Goal: Information Seeking & Learning: Learn about a topic

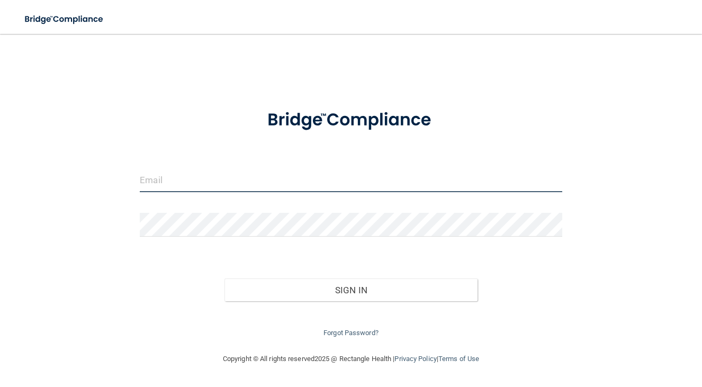
click at [361, 175] on input "email" at bounding box center [351, 180] width 422 height 24
type input "cheers@paloaltoorthodontics.com"
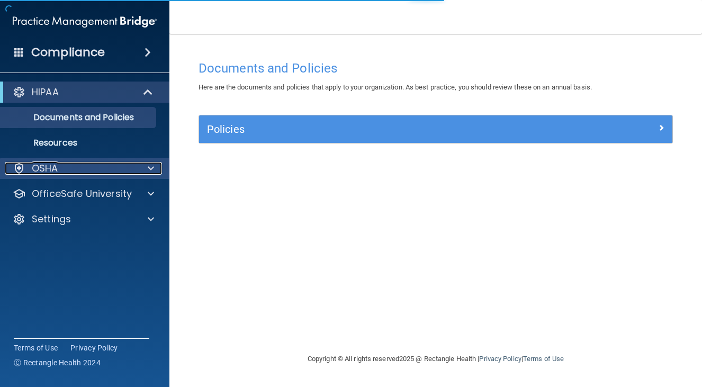
click at [131, 173] on div "OSHA" at bounding box center [70, 168] width 131 height 13
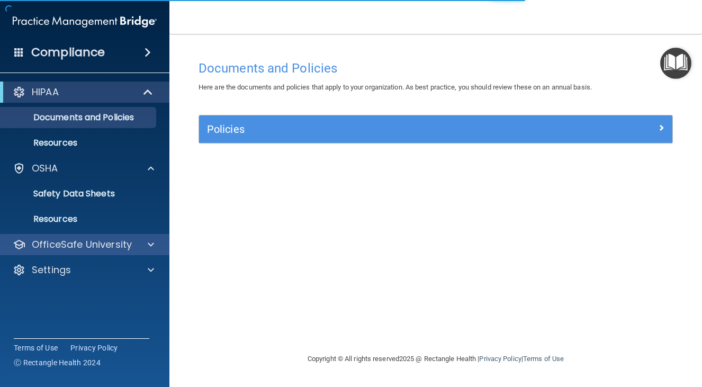
click at [152, 254] on div "OfficeSafe University" at bounding box center [85, 244] width 170 height 21
click at [161, 249] on div at bounding box center [149, 244] width 26 height 13
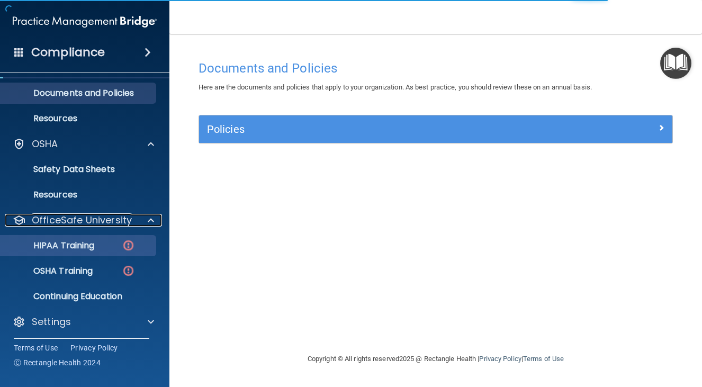
scroll to position [26, 0]
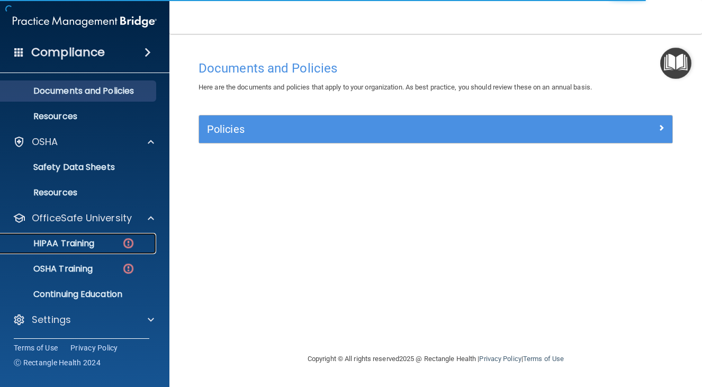
click at [89, 242] on p "HIPAA Training" at bounding box center [50, 243] width 87 height 11
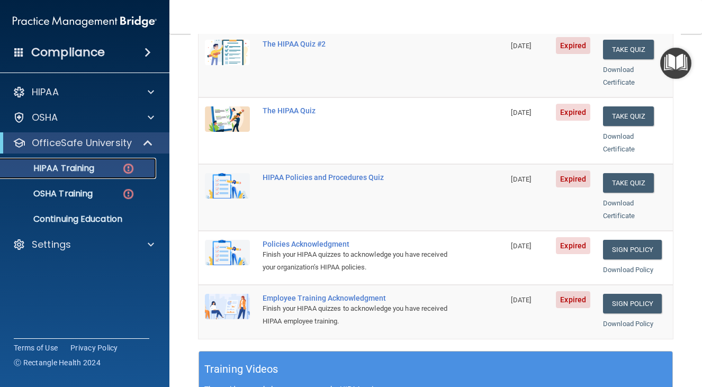
scroll to position [212, 0]
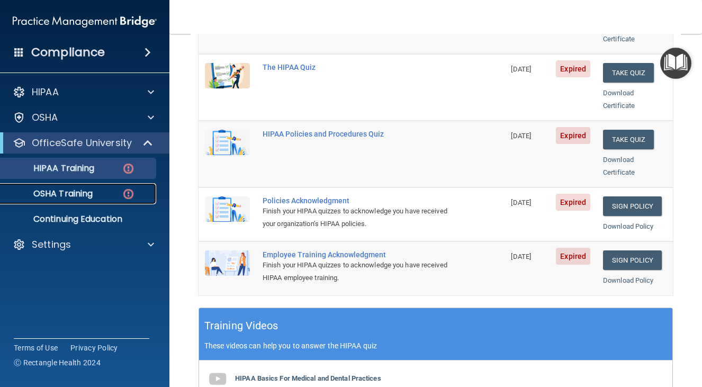
click at [77, 192] on p "OSHA Training" at bounding box center [50, 193] width 86 height 11
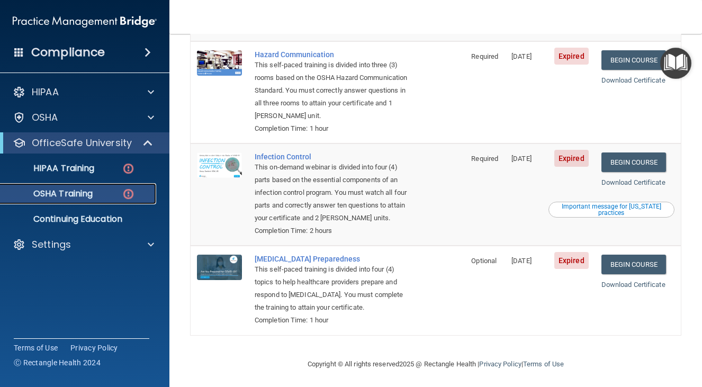
scroll to position [225, 0]
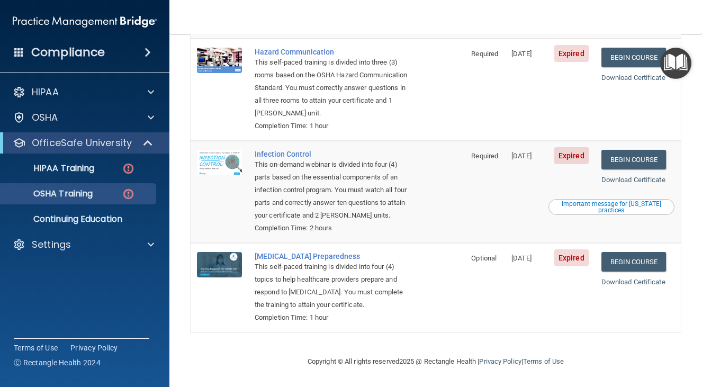
click at [473, 257] on span "Optional" at bounding box center [483, 258] width 25 height 8
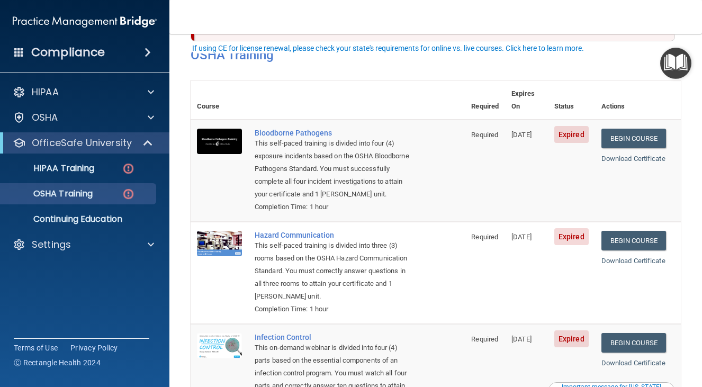
scroll to position [66, 0]
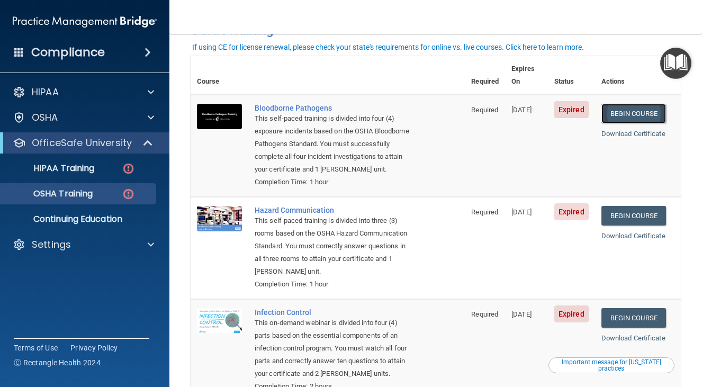
click at [629, 105] on link "Begin Course" at bounding box center [633, 114] width 65 height 20
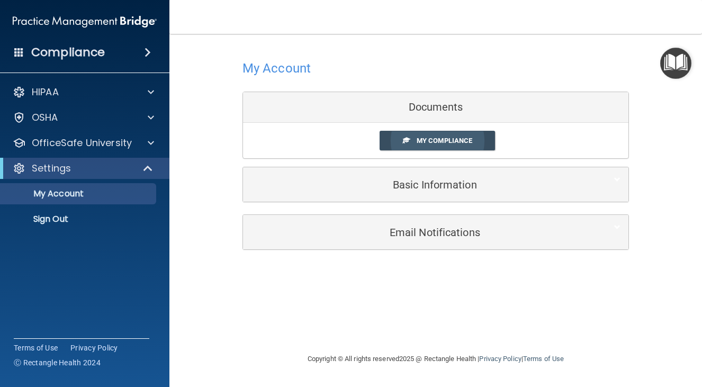
click at [431, 139] on span "My Compliance" at bounding box center [445, 141] width 56 height 8
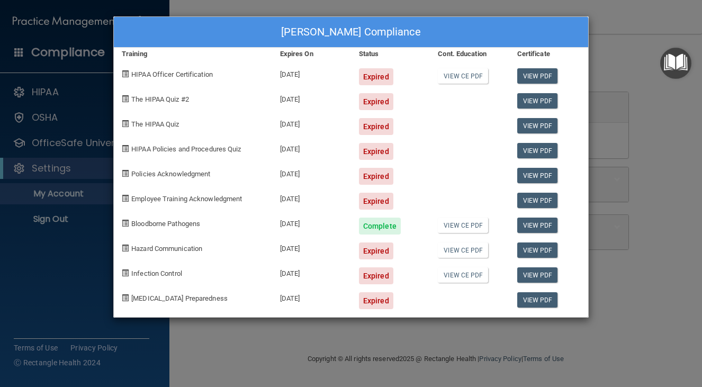
click at [624, 266] on div "Darlene Trejo's Compliance Training Expires On Status Cont. Education Certifica…" at bounding box center [351, 193] width 702 height 387
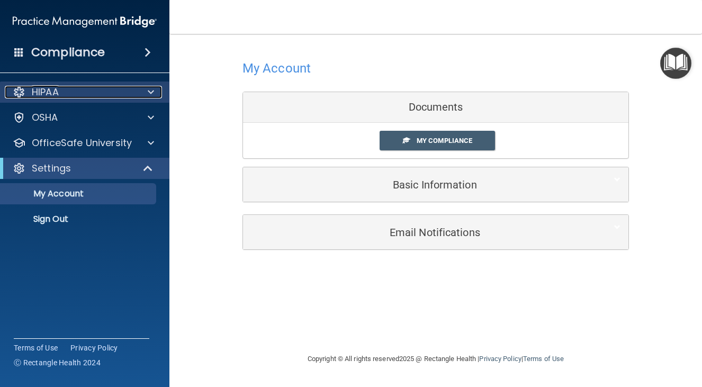
click at [94, 87] on div "HIPAA" at bounding box center [70, 92] width 131 height 13
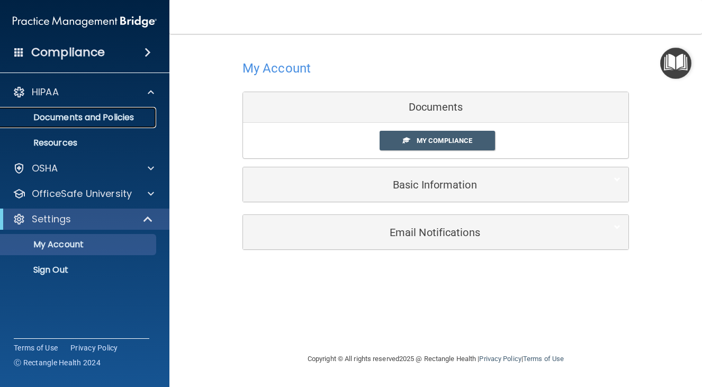
click at [95, 112] on p "Documents and Policies" at bounding box center [79, 117] width 145 height 11
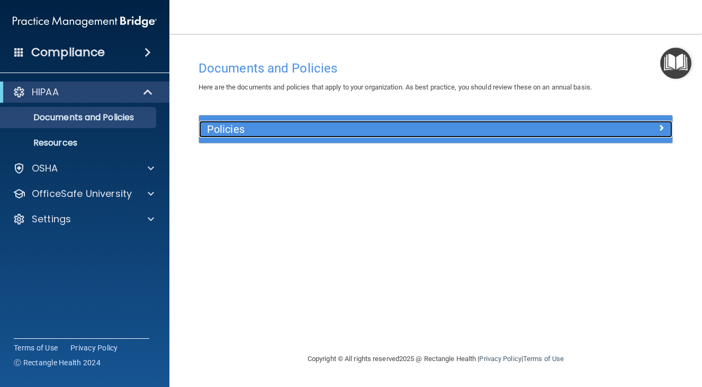
click at [313, 130] on h5 "Policies" at bounding box center [376, 129] width 339 height 12
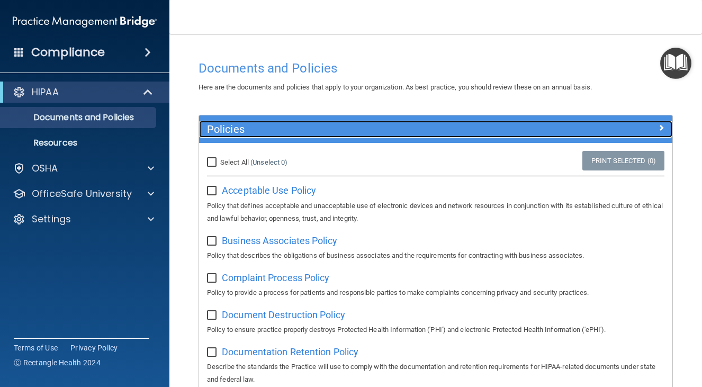
click at [313, 130] on h5 "Policies" at bounding box center [376, 129] width 339 height 12
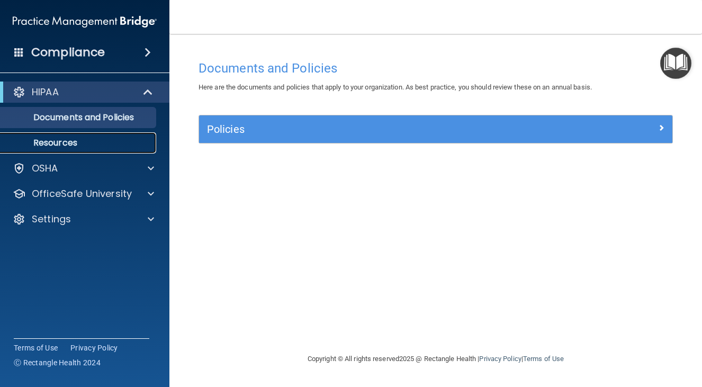
click at [89, 135] on link "Resources" at bounding box center [72, 142] width 167 height 21
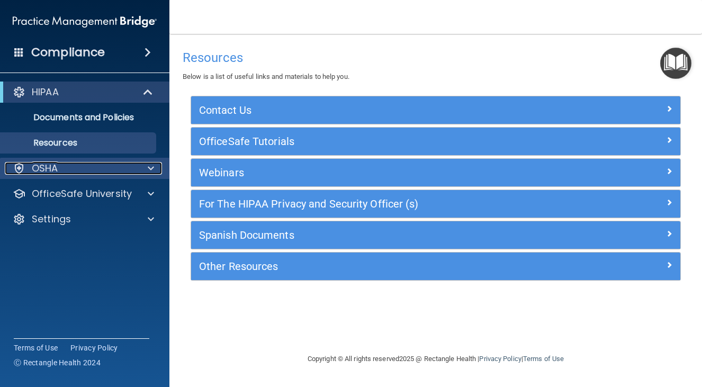
click at [107, 172] on div "OSHA" at bounding box center [70, 168] width 131 height 13
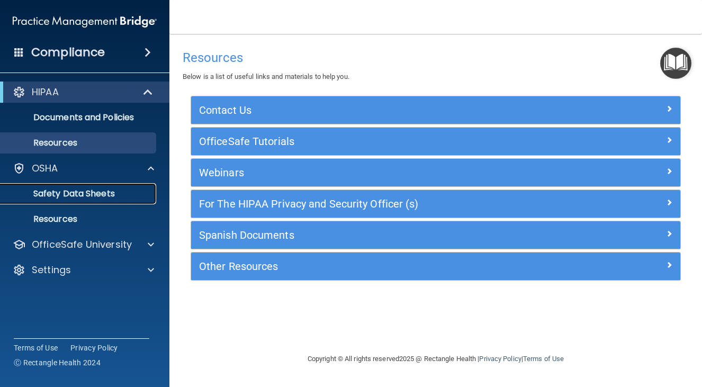
click at [110, 195] on p "Safety Data Sheets" at bounding box center [79, 193] width 145 height 11
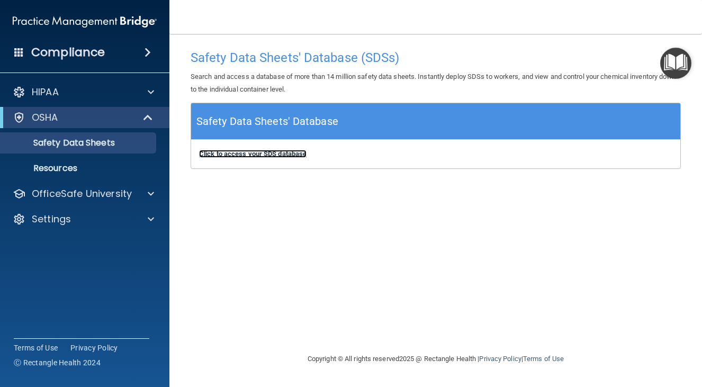
click at [267, 152] on b "Click to access your SDS database" at bounding box center [252, 154] width 107 height 8
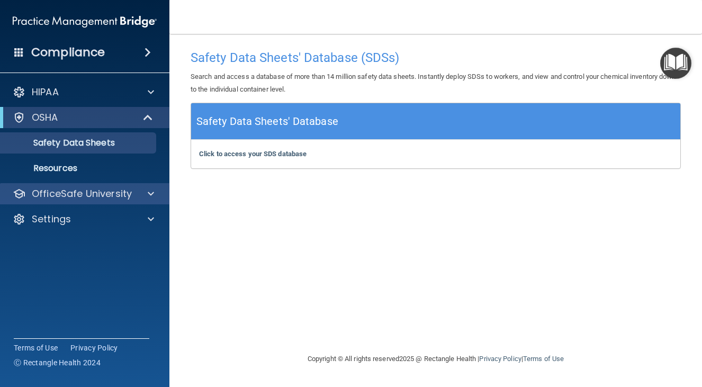
click at [130, 186] on div "OfficeSafe University" at bounding box center [85, 193] width 170 height 21
click at [130, 202] on div "OfficeSafe University" at bounding box center [85, 193] width 170 height 21
click at [145, 200] on div at bounding box center [149, 193] width 26 height 13
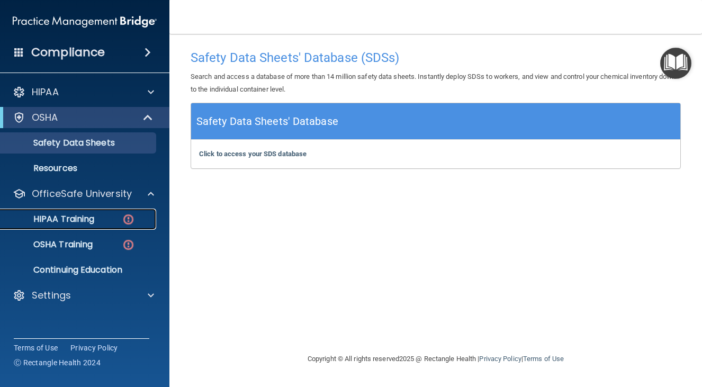
click at [116, 223] on div "HIPAA Training" at bounding box center [79, 219] width 145 height 11
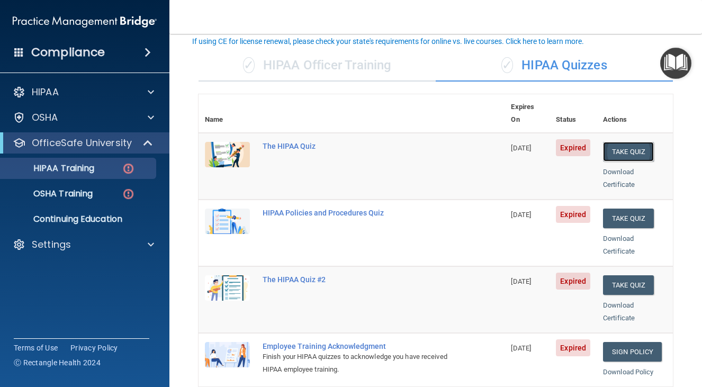
click at [624, 142] on button "Take Quiz" at bounding box center [628, 152] width 51 height 20
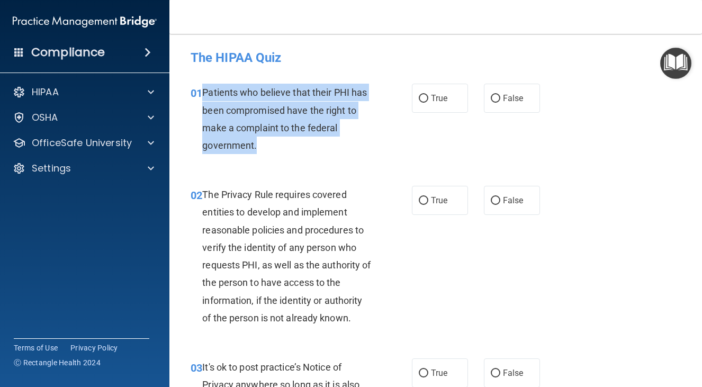
drag, startPoint x: 203, startPoint y: 90, endPoint x: 270, endPoint y: 154, distance: 93.2
click at [270, 154] on div "01 Patients who believe that their PHI has been compromised have the right to m…" at bounding box center [301, 122] width 253 height 76
copy span "Patients who believe that their PHI has been compromised have the right to make…"
click at [286, 157] on div "01 Patients who believe that their PHI has been compromised have the right to m…" at bounding box center [301, 122] width 253 height 76
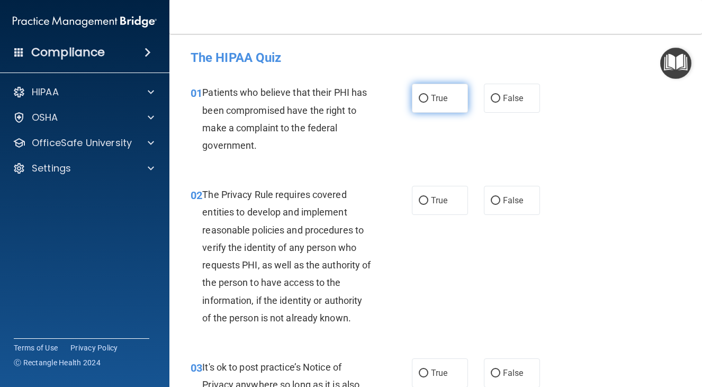
click at [431, 101] on span "True" at bounding box center [439, 98] width 16 height 10
click at [428, 101] on input "True" at bounding box center [424, 99] width 10 height 8
radio input "true"
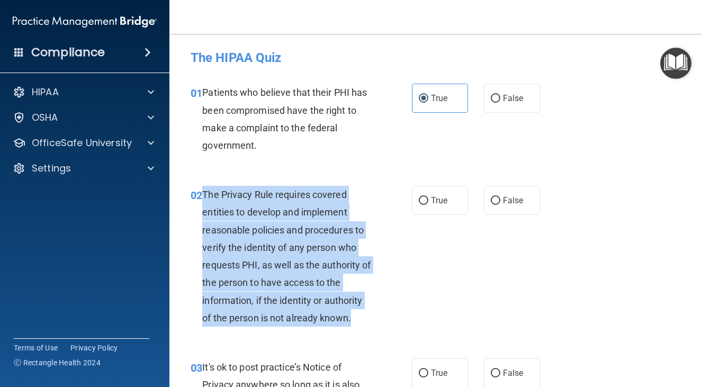
drag, startPoint x: 204, startPoint y: 193, endPoint x: 368, endPoint y: 319, distance: 206.9
click at [368, 319] on div "The Privacy Rule requires covered entities to develop and implement reasonable …" at bounding box center [291, 256] width 178 height 141
copy span "The Privacy Rule requires covered entities to develop and implement reasonable …"
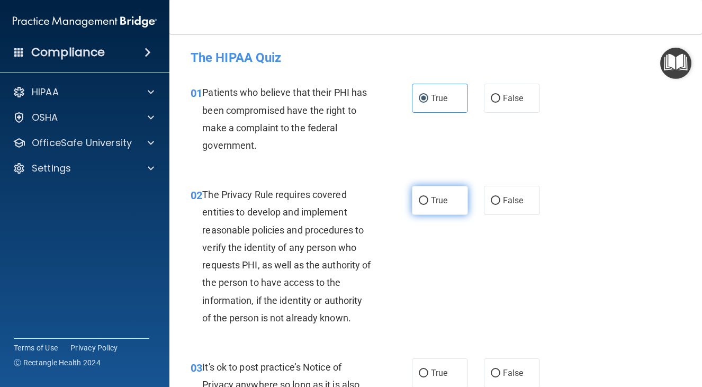
click at [434, 195] on span "True" at bounding box center [439, 200] width 16 height 10
click at [428, 197] on input "True" at bounding box center [424, 201] width 10 height 8
radio input "true"
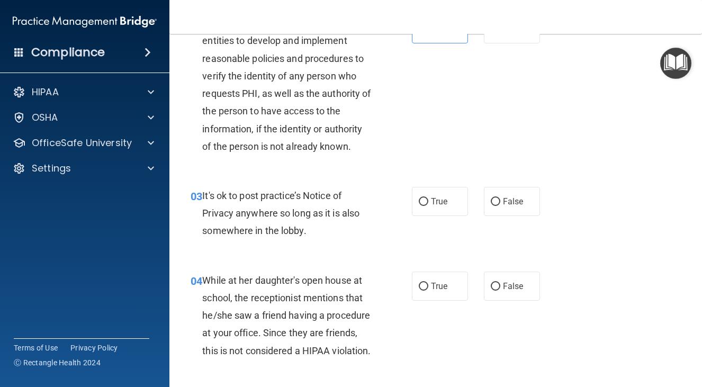
scroll to position [172, 0]
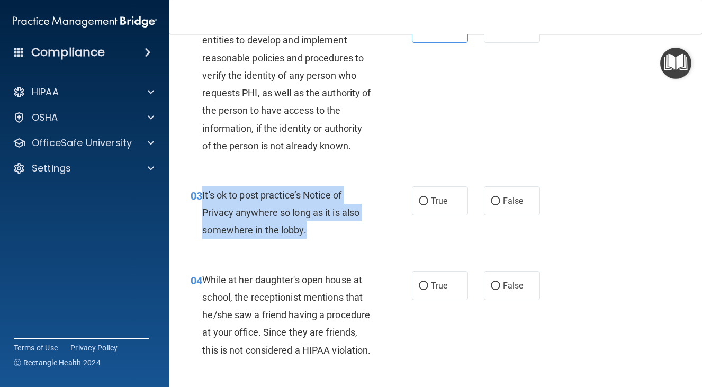
drag, startPoint x: 201, startPoint y: 191, endPoint x: 342, endPoint y: 233, distance: 147.0
click at [342, 233] on div "03 It's ok to post practice’s Notice of Privacy anywhere so long as it is also …" at bounding box center [301, 215] width 253 height 58
copy div "It's ok to post practice’s Notice of Privacy anywhere so long as it is also som…"
click at [317, 230] on div "It's ok to post practice’s Notice of Privacy anywhere so long as it is also som…" at bounding box center [291, 212] width 178 height 53
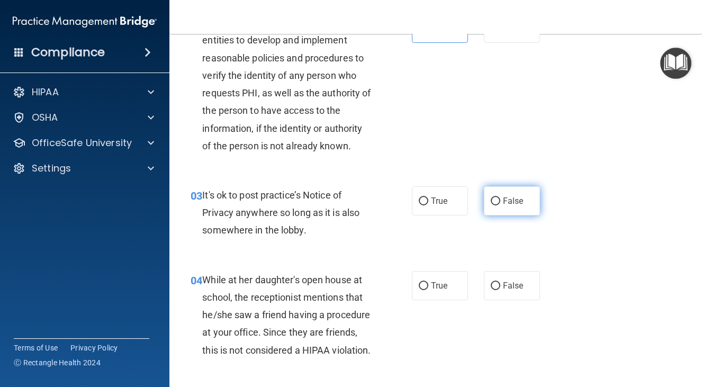
click at [507, 204] on span "False" at bounding box center [513, 201] width 21 height 10
click at [500, 204] on input "False" at bounding box center [496, 201] width 10 height 8
radio input "true"
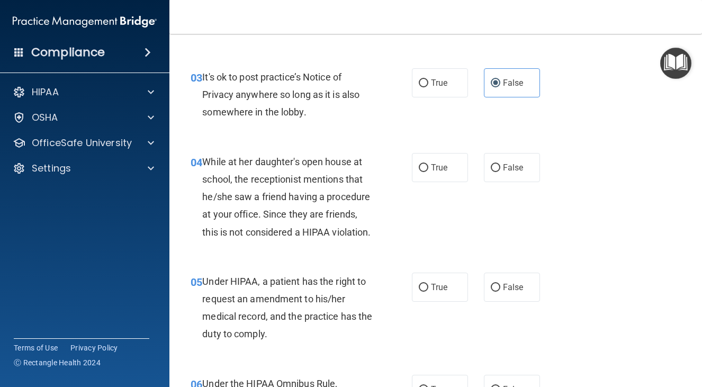
scroll to position [331, 0]
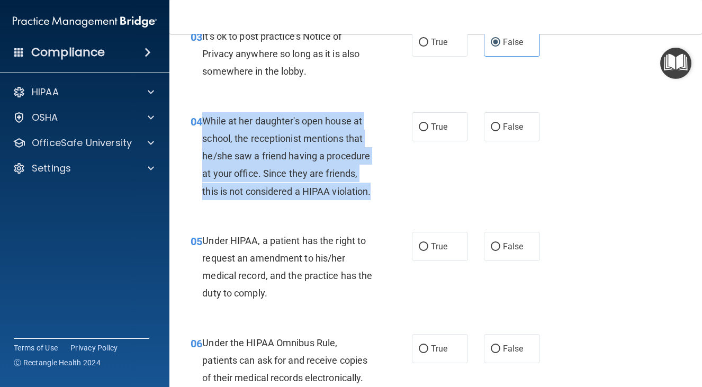
drag, startPoint x: 205, startPoint y: 121, endPoint x: 284, endPoint y: 216, distance: 124.1
click at [284, 200] on div "While at her daughter's open house at school, the receptionist mentions that he…" at bounding box center [291, 156] width 178 height 88
copy span "While at her daughter's open house at school, the receptionist mentions that he…"
click at [296, 196] on div "While at her daughter's open house at school, the receptionist mentions that he…" at bounding box center [291, 156] width 178 height 88
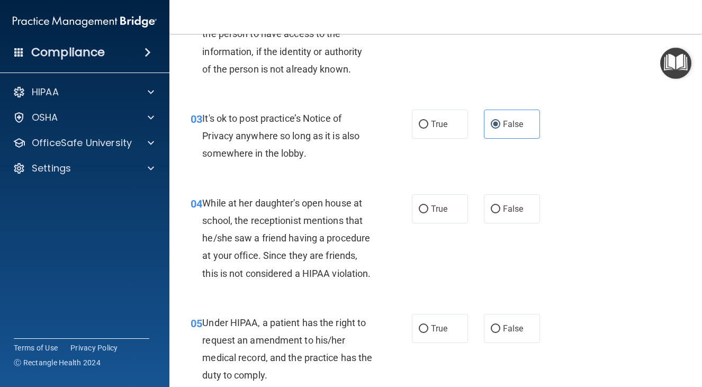
scroll to position [304, 0]
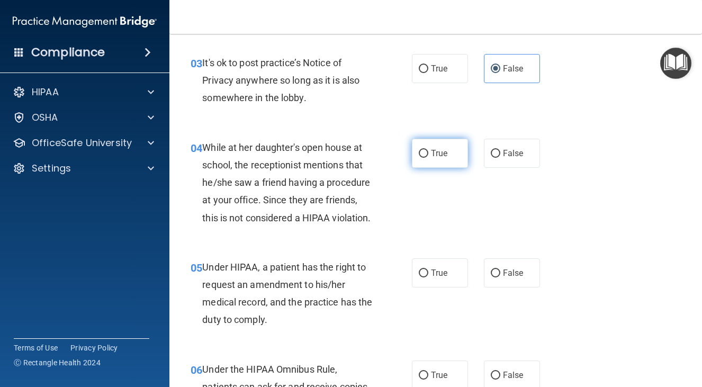
click at [419, 146] on label "True" at bounding box center [440, 153] width 56 height 29
click at [419, 150] on input "True" at bounding box center [424, 154] width 10 height 8
radio input "true"
click at [419, 151] on input "True" at bounding box center [424, 154] width 10 height 8
click at [492, 154] on input "False" at bounding box center [496, 154] width 10 height 8
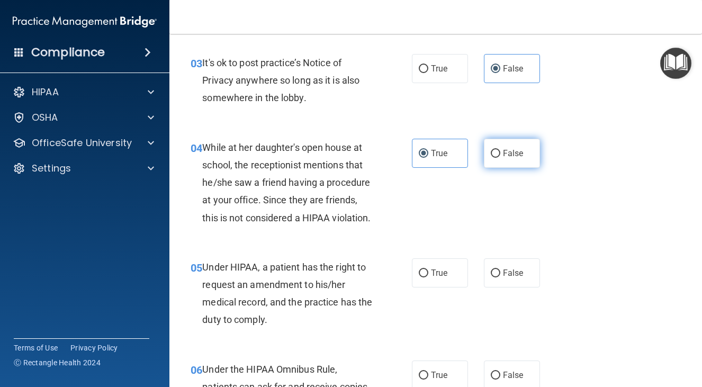
radio input "true"
radio input "false"
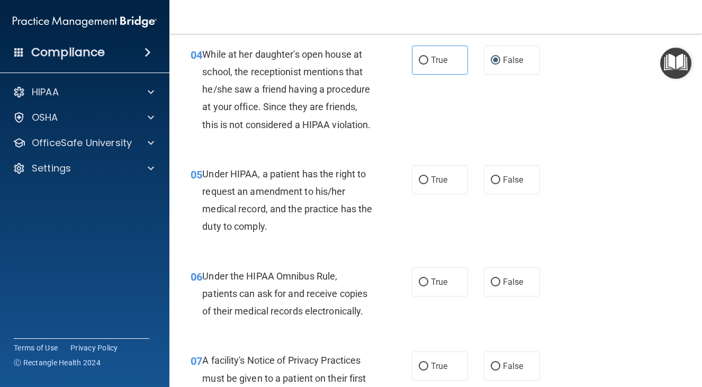
scroll to position [423, 0]
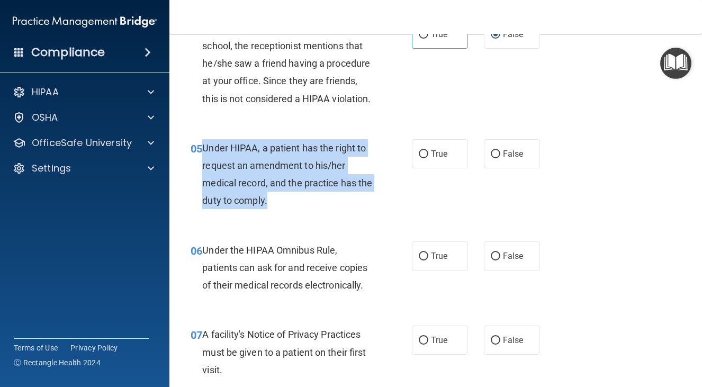
drag, startPoint x: 204, startPoint y: 163, endPoint x: 302, endPoint y: 221, distance: 113.9
click at [302, 210] on div "Under HIPAA, a patient has the right to request an amendment to his/her medical…" at bounding box center [291, 174] width 178 height 70
copy span "Under HIPAA, a patient has the right to request an amendment to his/her medical…"
click at [491, 158] on input "False" at bounding box center [496, 154] width 10 height 8
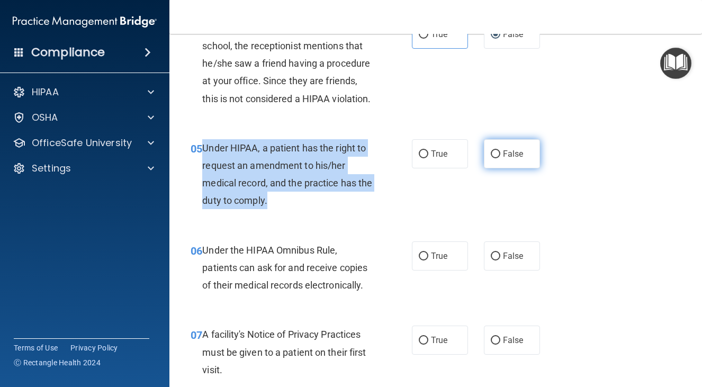
radio input "true"
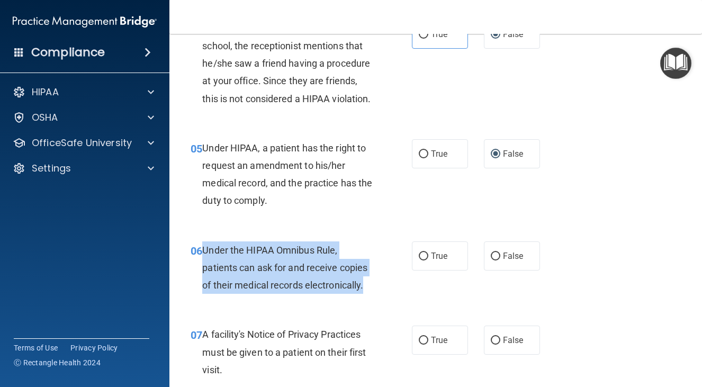
drag, startPoint x: 204, startPoint y: 267, endPoint x: 269, endPoint y: 319, distance: 84.0
click at [269, 294] on div "Under the HIPAA Omnibus Rule, patients can ask for and receive copies of their …" at bounding box center [291, 267] width 178 height 53
copy span "Under the HIPAA Omnibus Rule, patients can ask for and receive copies of their …"
click at [419, 260] on input "True" at bounding box center [424, 256] width 10 height 8
radio input "true"
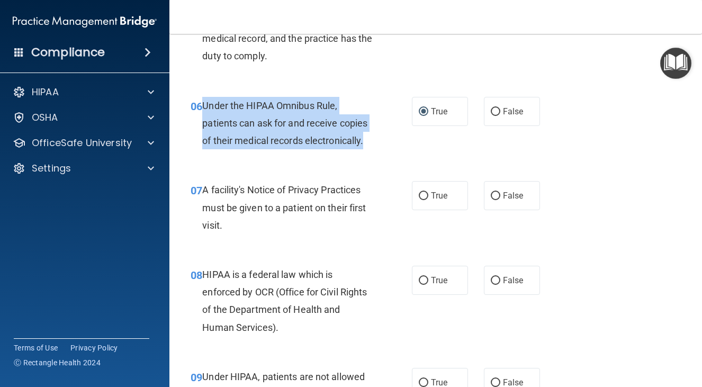
scroll to position [569, 0]
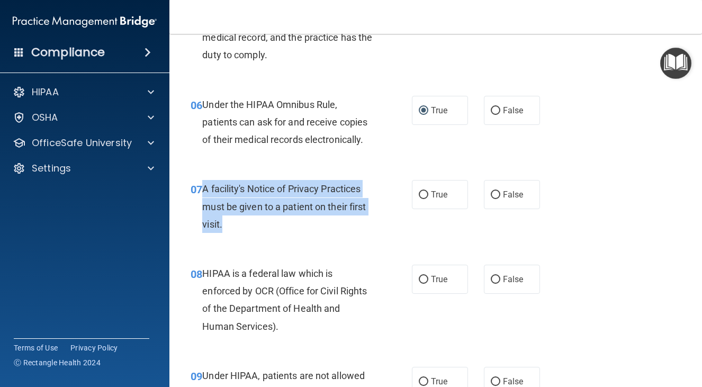
drag, startPoint x: 204, startPoint y: 222, endPoint x: 243, endPoint y: 258, distance: 53.6
click at [243, 233] on div "A facility's Notice of Privacy Practices must be given to a patient on their fi…" at bounding box center [291, 206] width 178 height 53
copy span "A facility's Notice of Privacy Practices must be given to a patient on their fi…"
click at [420, 199] on input "True" at bounding box center [424, 195] width 10 height 8
radio input "true"
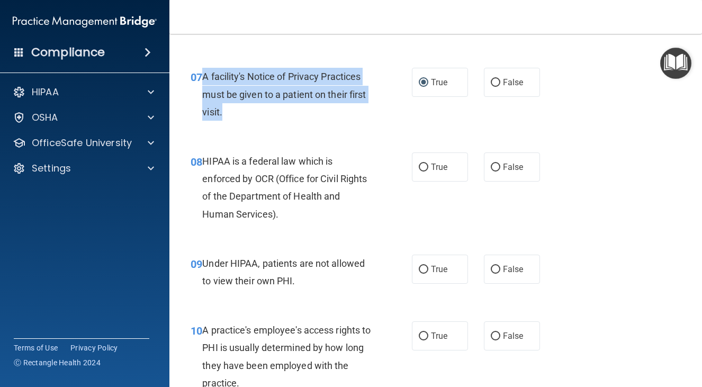
scroll to position [688, 0]
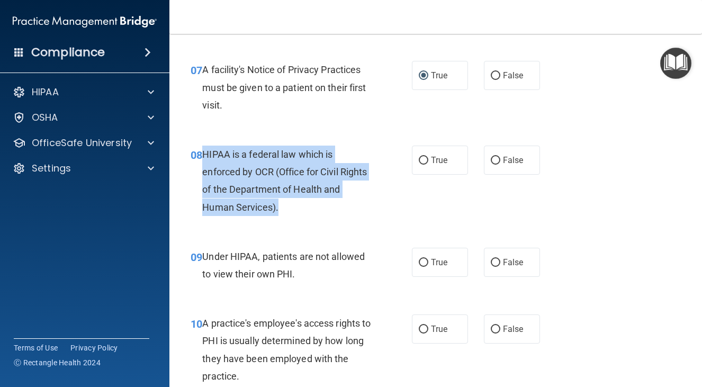
drag, startPoint x: 201, startPoint y: 187, endPoint x: 307, endPoint y: 250, distance: 123.9
click at [307, 221] on div "08 HIPAA is a federal law which is enforced by OCR (Office for Civil Rights of …" at bounding box center [301, 184] width 253 height 76
copy div "HIPAA is a federal law which is enforced by OCR (Office for Civil Rights of the…"
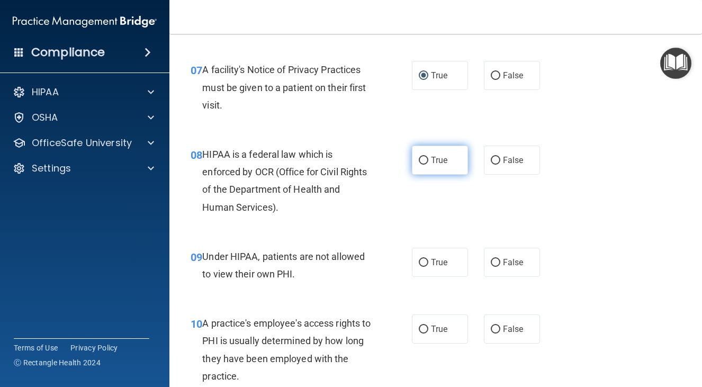
click at [447, 175] on label "True" at bounding box center [440, 160] width 56 height 29
click at [428, 165] on input "True" at bounding box center [424, 161] width 10 height 8
radio input "true"
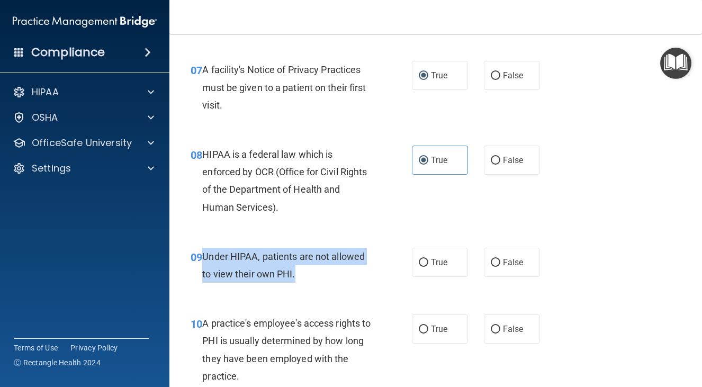
drag, startPoint x: 203, startPoint y: 288, endPoint x: 301, endPoint y: 305, distance: 98.9
click at [301, 283] on div "Under HIPAA, patients are not allowed to view their own PHI." at bounding box center [291, 265] width 178 height 35
copy span "Under HIPAA, patients are not allowed to view their own PHI."
click at [493, 267] on input "False" at bounding box center [496, 263] width 10 height 8
radio input "true"
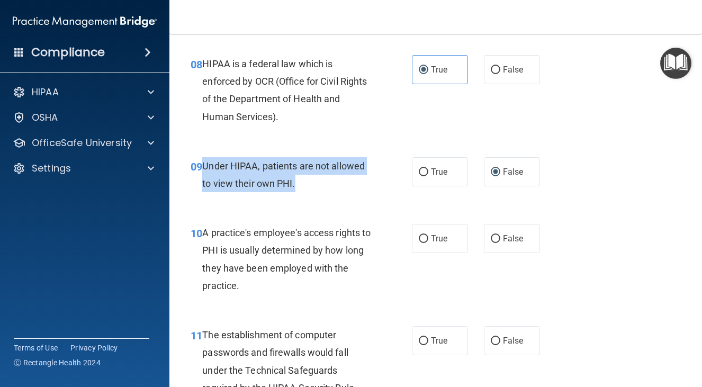
scroll to position [847, 0]
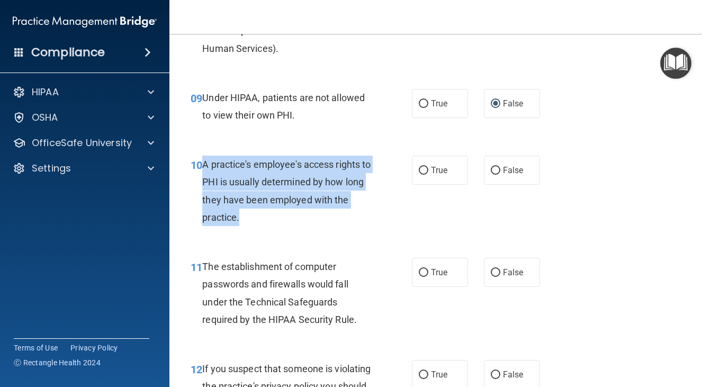
drag, startPoint x: 202, startPoint y: 196, endPoint x: 253, endPoint y: 266, distance: 86.7
click at [253, 245] on div "10 A practice's employee's access rights to PHI is usually determined by how lo…" at bounding box center [436, 193] width 506 height 102
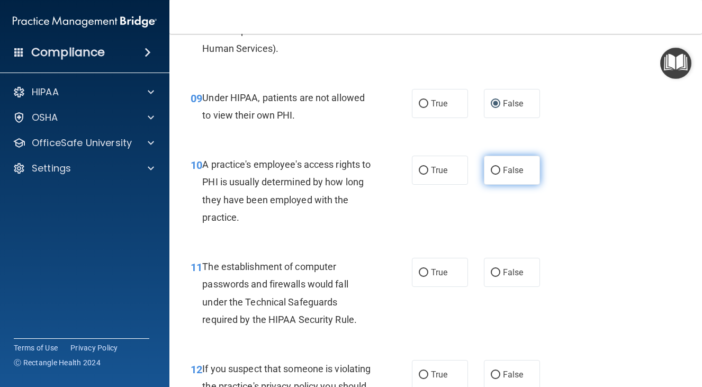
click at [506, 175] on span "False" at bounding box center [513, 170] width 21 height 10
click at [500, 175] on input "False" at bounding box center [496, 171] width 10 height 8
radio input "true"
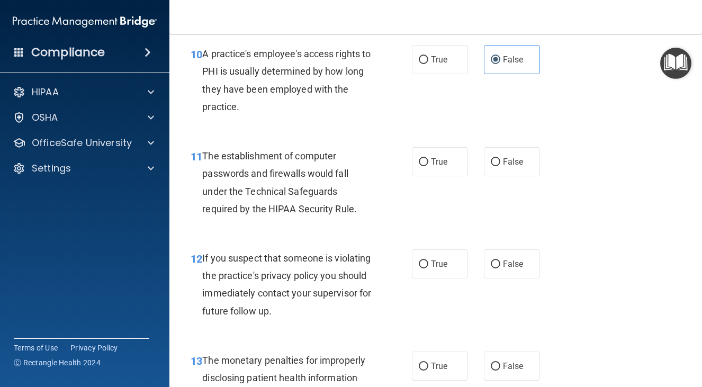
scroll to position [966, 0]
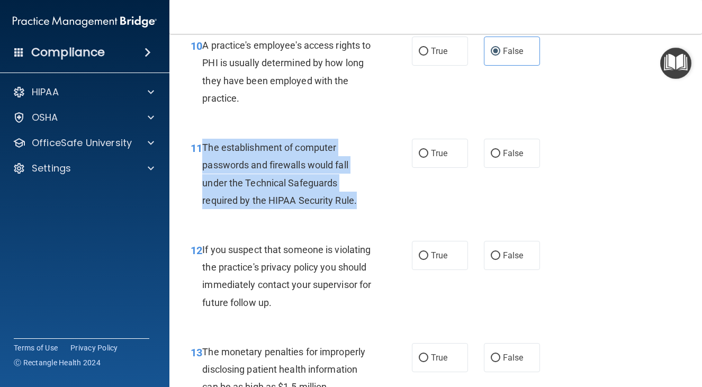
drag, startPoint x: 202, startPoint y: 181, endPoint x: 378, endPoint y: 237, distance: 184.3
click at [378, 214] on div "11 The establishment of computer passwords and firewalls would fall under the T…" at bounding box center [301, 177] width 253 height 76
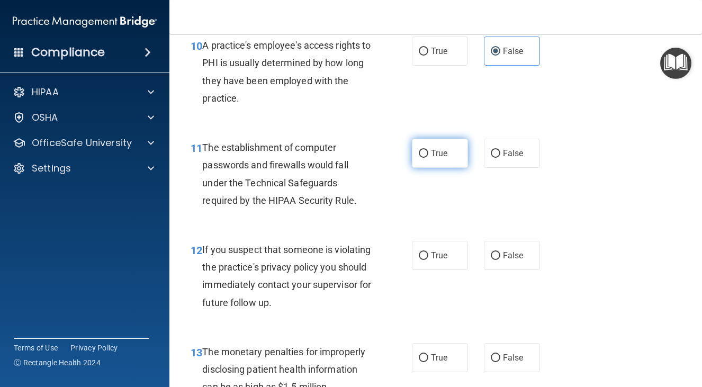
click at [445, 168] on label "True" at bounding box center [440, 153] width 56 height 29
click at [428, 158] on input "True" at bounding box center [424, 154] width 10 height 8
radio input "true"
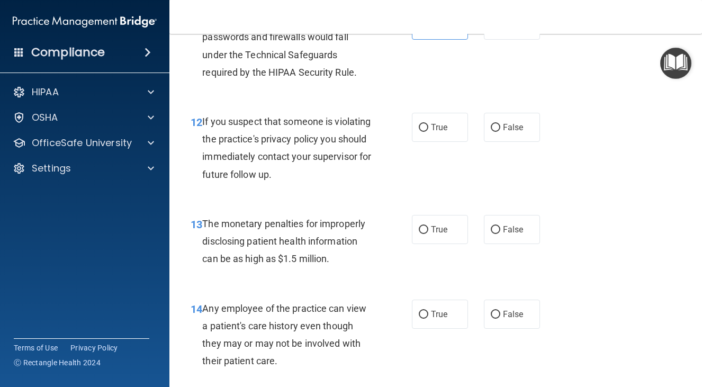
scroll to position [1098, 0]
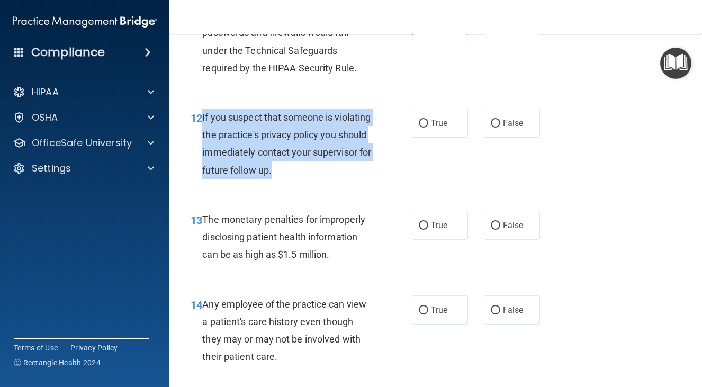
drag, startPoint x: 202, startPoint y: 150, endPoint x: 344, endPoint y: 209, distance: 153.5
click at [344, 179] on div "If you suspect that someone is violating the practice's privacy policy you shou…" at bounding box center [291, 144] width 178 height 70
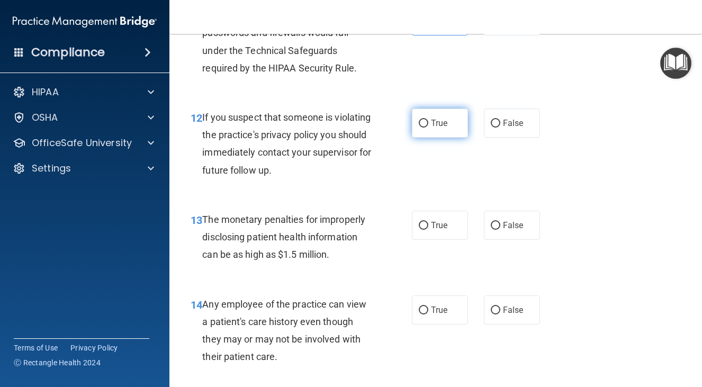
click at [429, 138] on label "True" at bounding box center [440, 123] width 56 height 29
click at [428, 128] on input "True" at bounding box center [424, 124] width 10 height 8
radio input "true"
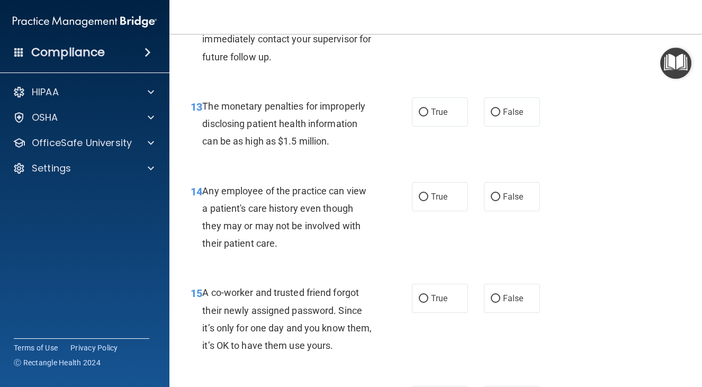
scroll to position [1231, 0]
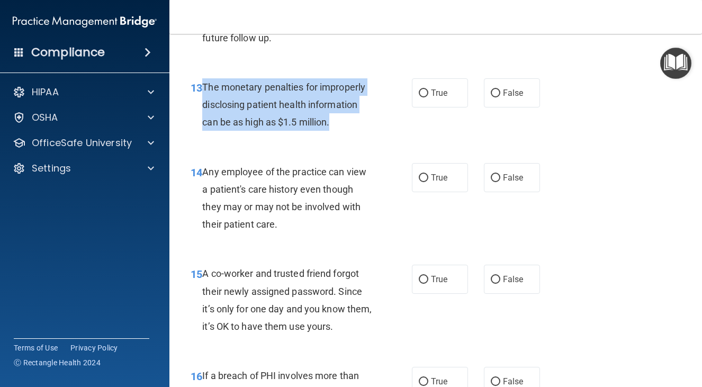
drag, startPoint x: 203, startPoint y: 121, endPoint x: 352, endPoint y: 166, distance: 155.6
click at [352, 137] on div "13 The monetary penalties for improperly disclosing patient health information …" at bounding box center [301, 107] width 253 height 58
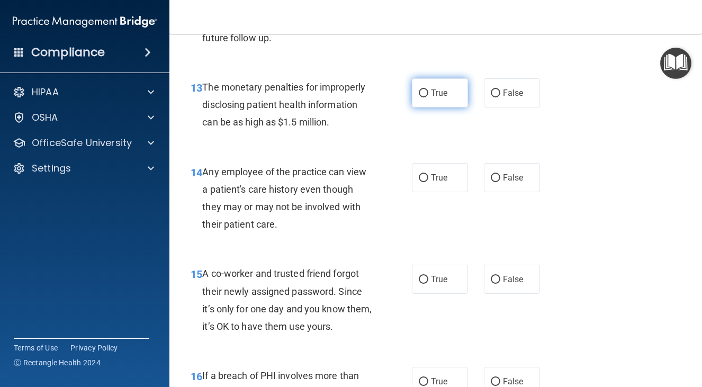
click at [431, 98] on span "True" at bounding box center [439, 93] width 16 height 10
click at [427, 97] on input "True" at bounding box center [424, 93] width 10 height 8
radio input "true"
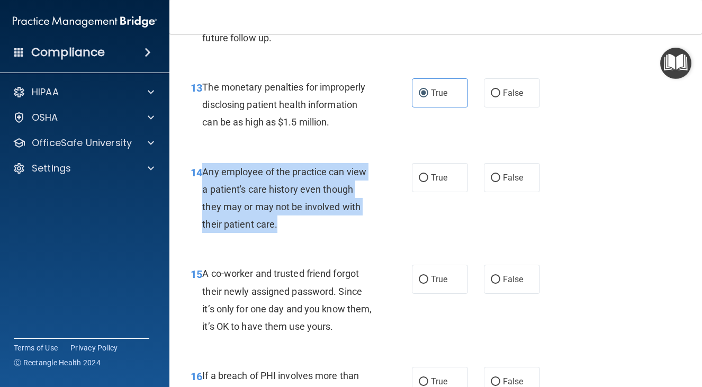
drag, startPoint x: 204, startPoint y: 202, endPoint x: 300, endPoint y: 262, distance: 112.5
click at [300, 233] on div "Any employee of the practice can view a patient's care history even though they…" at bounding box center [291, 198] width 178 height 70
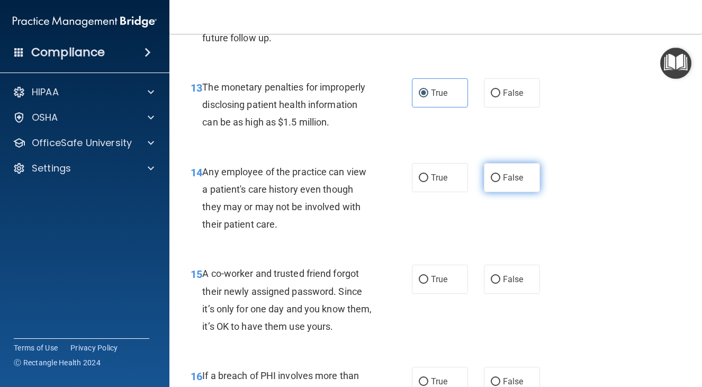
click at [504, 192] on label "False" at bounding box center [512, 177] width 56 height 29
click at [500, 182] on input "False" at bounding box center [496, 178] width 10 height 8
radio input "true"
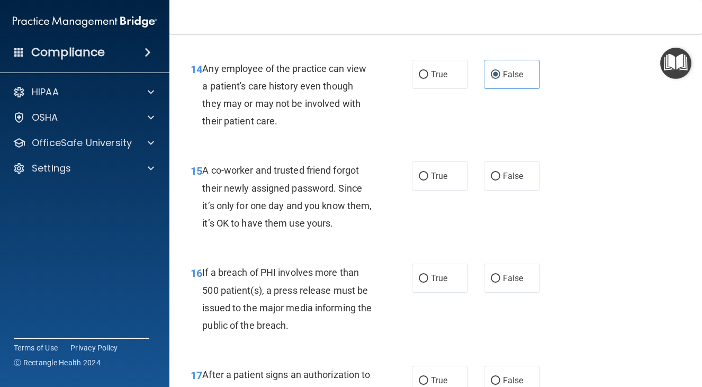
scroll to position [1363, 0]
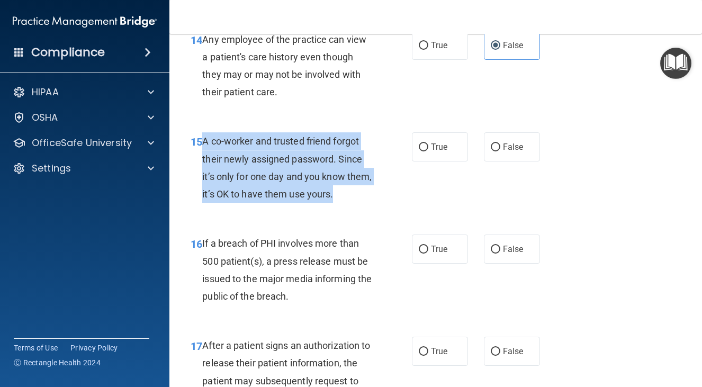
drag, startPoint x: 203, startPoint y: 176, endPoint x: 368, endPoint y: 228, distance: 172.9
click at [368, 203] on div "A co-worker and trusted friend forgot their newly assigned password. Since it’s…" at bounding box center [291, 167] width 178 height 70
click at [365, 203] on div "A co-worker and trusted friend forgot their newly assigned password. Since it’s…" at bounding box center [291, 167] width 178 height 70
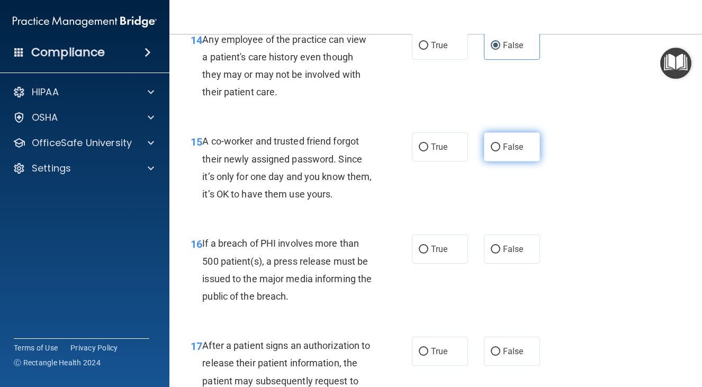
click at [484, 161] on label "False" at bounding box center [512, 146] width 56 height 29
click at [491, 151] on input "False" at bounding box center [496, 147] width 10 height 8
radio input "true"
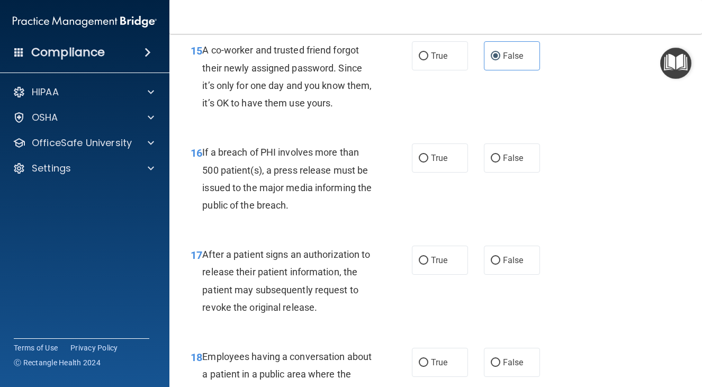
scroll to position [1456, 0]
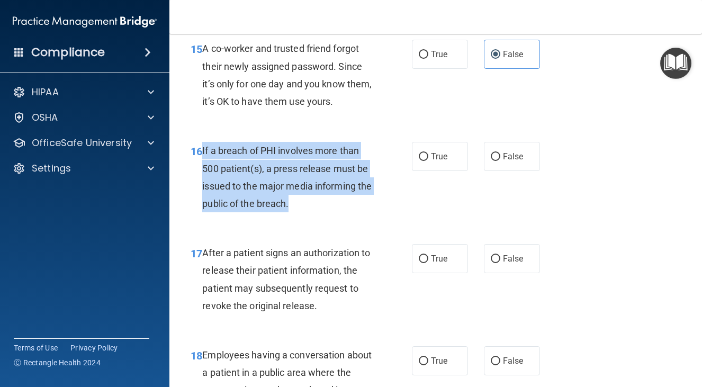
drag, startPoint x: 203, startPoint y: 186, endPoint x: 310, endPoint y: 238, distance: 119.3
click at [310, 212] on div "If a breach of PHI involves more than 500 patient(s), a press release must be i…" at bounding box center [291, 177] width 178 height 70
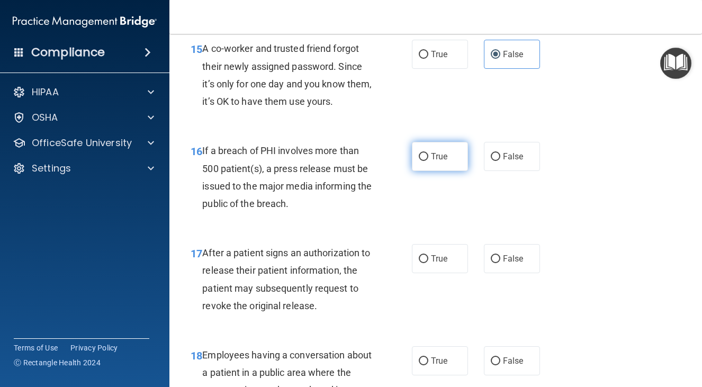
click at [412, 171] on label "True" at bounding box center [440, 156] width 56 height 29
click at [419, 161] on input "True" at bounding box center [424, 157] width 10 height 8
radio input "true"
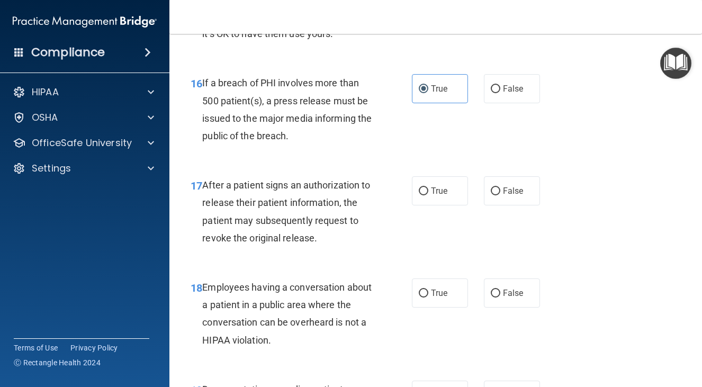
scroll to position [1548, 0]
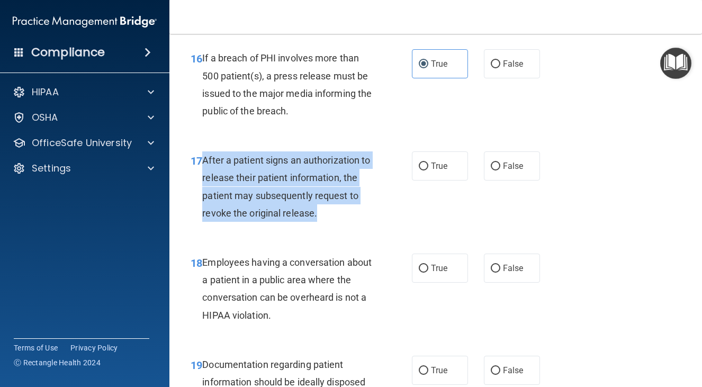
drag, startPoint x: 200, startPoint y: 195, endPoint x: 337, endPoint y: 249, distance: 147.3
click at [337, 227] on div "17 After a patient signs an authorization to release their patient information,…" at bounding box center [301, 189] width 253 height 76
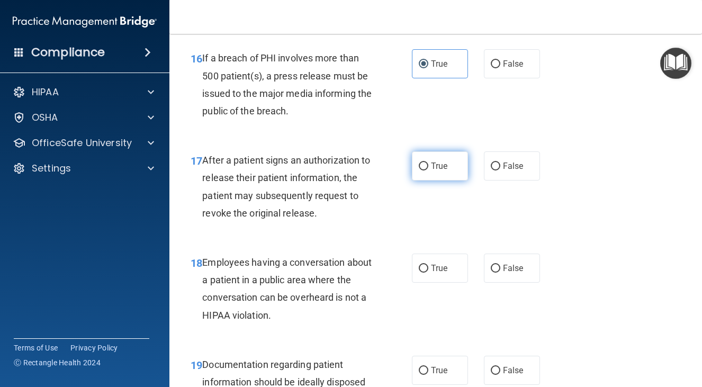
click at [442, 171] on span "True" at bounding box center [439, 166] width 16 height 10
click at [428, 170] on input "True" at bounding box center [424, 167] width 10 height 8
radio input "true"
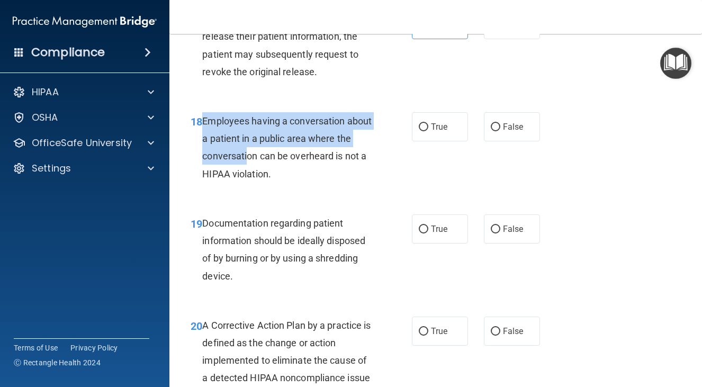
scroll to position [1694, 0]
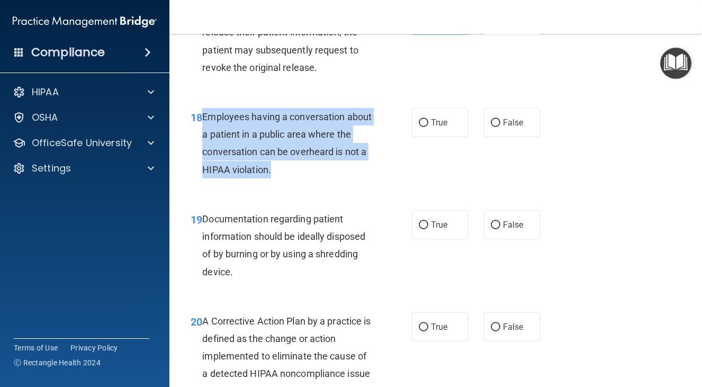
drag, startPoint x: 204, startPoint y: 164, endPoint x: 302, endPoint y: 214, distance: 109.6
click at [302, 184] on div "18 Employees having a conversation about a patient in a public area where the c…" at bounding box center [301, 146] width 253 height 76
click at [492, 127] on input "False" at bounding box center [496, 123] width 10 height 8
radio input "true"
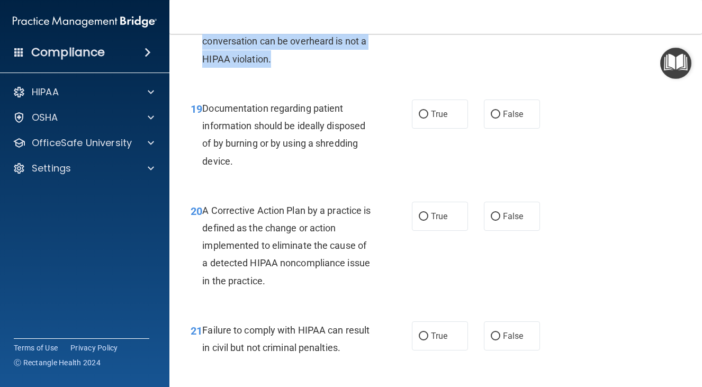
scroll to position [1813, 0]
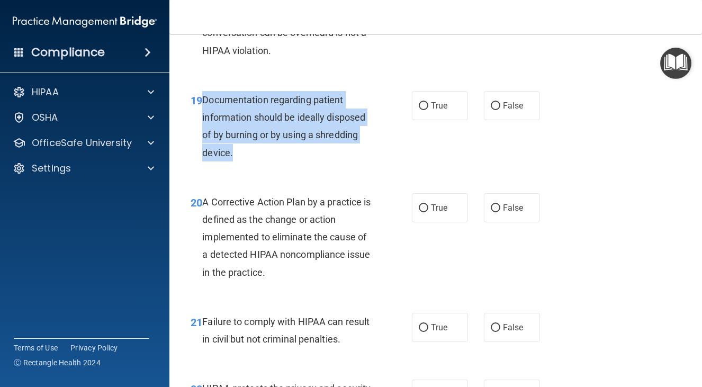
drag, startPoint x: 203, startPoint y: 132, endPoint x: 270, endPoint y: 199, distance: 94.7
click at [270, 167] on div "19 Documentation regarding patient information should be ideally disposed of by…" at bounding box center [301, 129] width 253 height 76
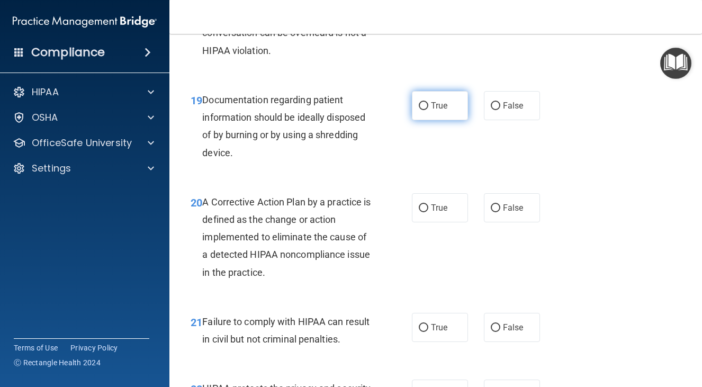
click at [426, 120] on label "True" at bounding box center [440, 105] width 56 height 29
click at [426, 110] on input "True" at bounding box center [424, 106] width 10 height 8
radio input "true"
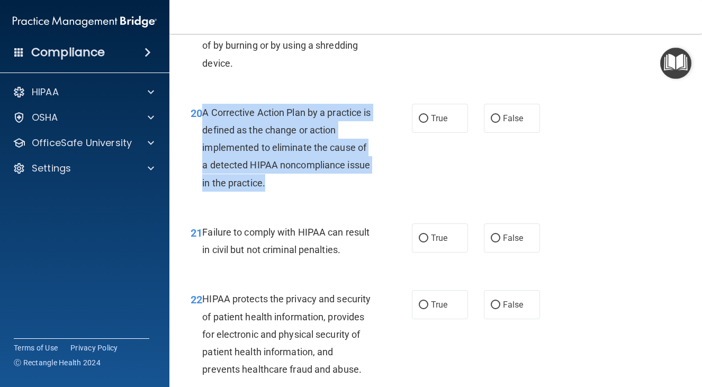
scroll to position [1906, 0]
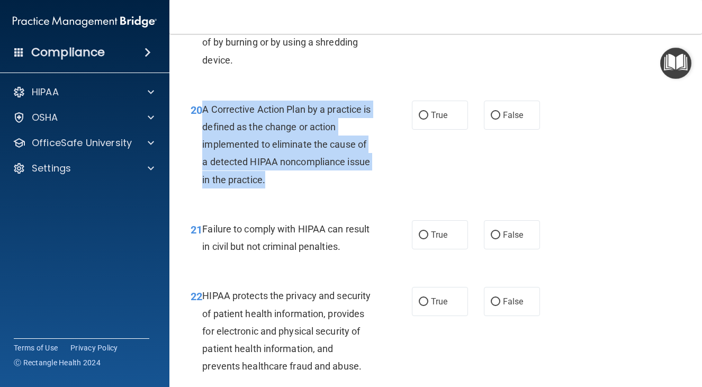
drag, startPoint x: 204, startPoint y: 155, endPoint x: 314, endPoint y: 228, distance: 132.6
click at [314, 194] on div "20 A Corrective Action Plan by a practice is defined as the change or action im…" at bounding box center [301, 147] width 253 height 93
click at [364, 188] on div "A Corrective Action Plan by a practice is defined as the change or action imple…" at bounding box center [291, 145] width 178 height 88
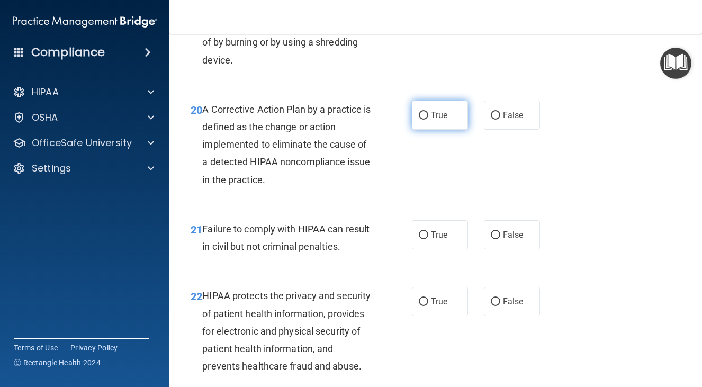
click at [442, 130] on label "True" at bounding box center [440, 115] width 56 height 29
click at [428, 120] on input "True" at bounding box center [424, 116] width 10 height 8
radio input "true"
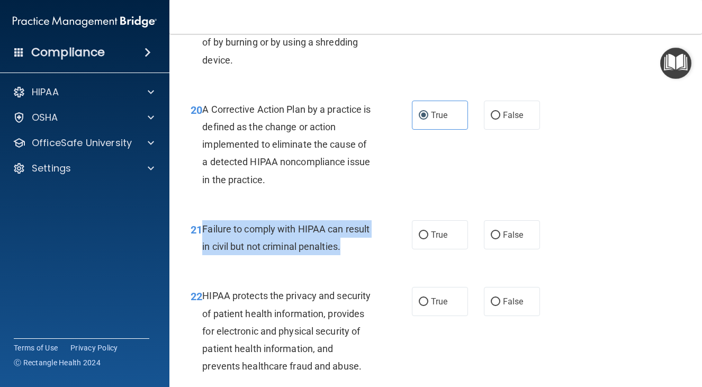
drag, startPoint x: 203, startPoint y: 276, endPoint x: 249, endPoint y: 298, distance: 50.9
click at [249, 255] on div "Failure to comply with HIPAA can result in civil but not criminal penalties." at bounding box center [291, 237] width 178 height 35
click at [321, 255] on div "Failure to comply with HIPAA can result in civil but not criminal penalties." at bounding box center [291, 237] width 178 height 35
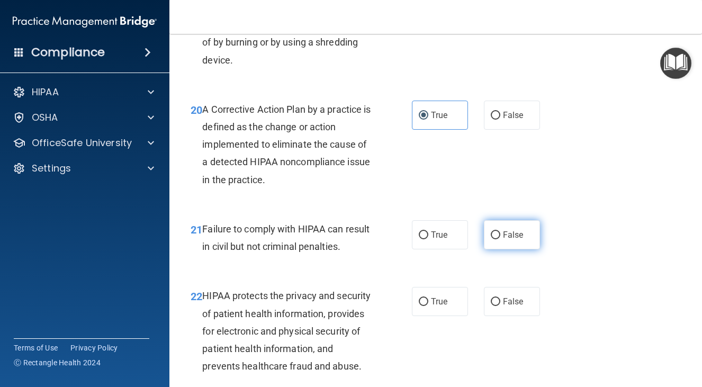
click at [522, 249] on label "False" at bounding box center [512, 234] width 56 height 29
click at [500, 239] on input "False" at bounding box center [496, 235] width 10 height 8
radio input "true"
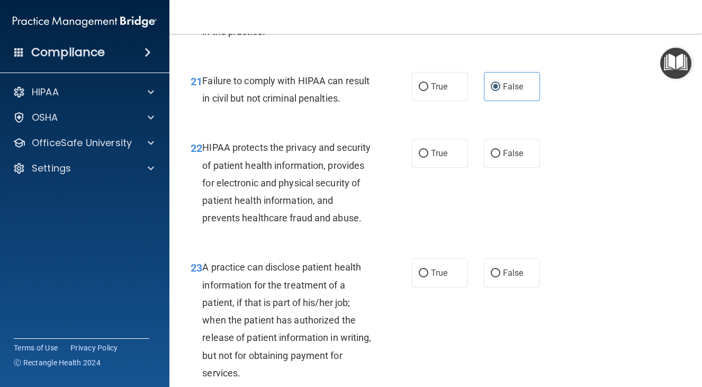
scroll to position [2064, 0]
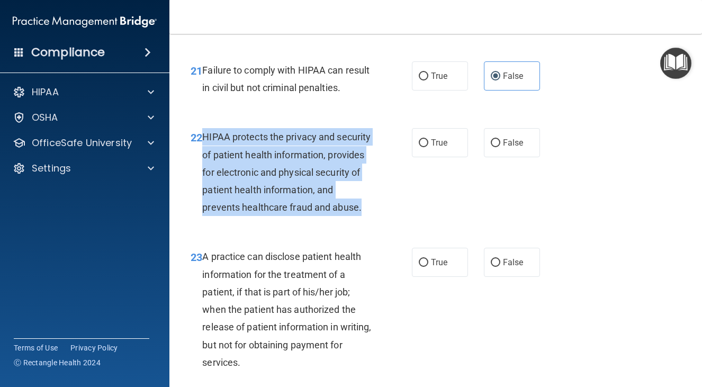
drag, startPoint x: 203, startPoint y: 188, endPoint x: 254, endPoint y: 283, distance: 107.5
click at [254, 216] on div "HIPAA protects the privacy and security of patient health information, provides…" at bounding box center [291, 172] width 178 height 88
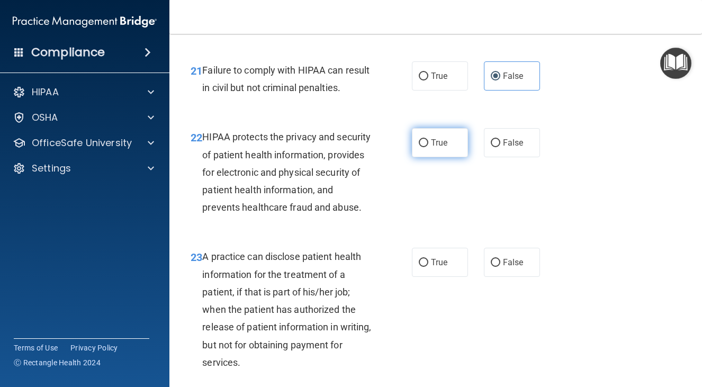
click at [441, 157] on label "True" at bounding box center [440, 142] width 56 height 29
click at [428, 147] on input "True" at bounding box center [424, 143] width 10 height 8
radio input "true"
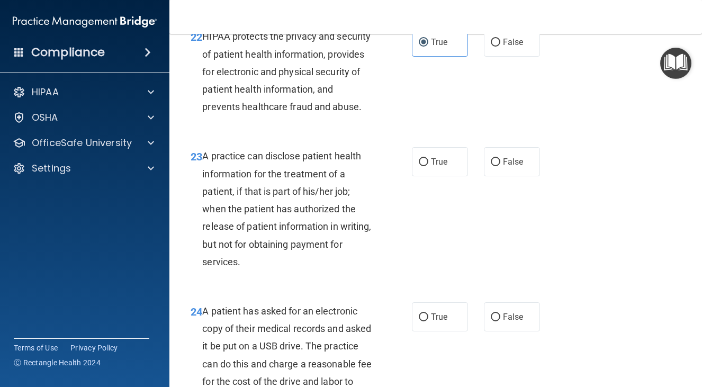
scroll to position [2210, 0]
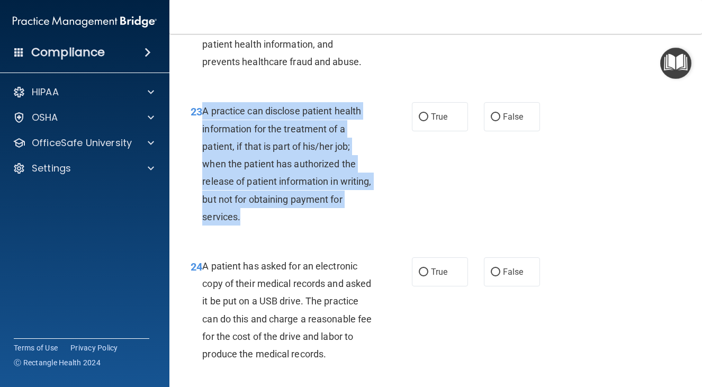
drag, startPoint x: 204, startPoint y: 179, endPoint x: 273, endPoint y: 288, distance: 128.5
click at [273, 225] on div "A practice can disclose patient health information for the treatment of a patie…" at bounding box center [291, 163] width 178 height 123
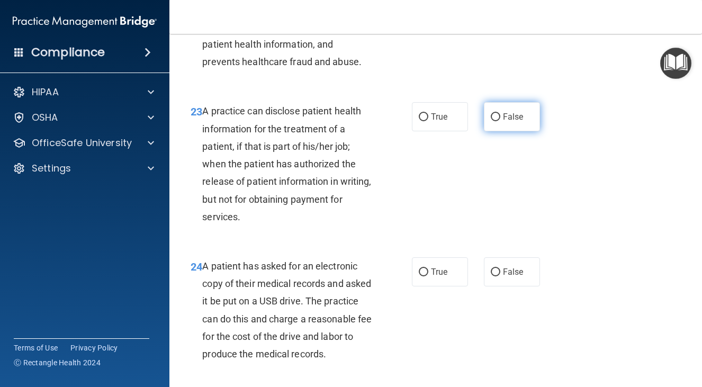
click at [497, 131] on label "False" at bounding box center [512, 116] width 56 height 29
click at [497, 121] on input "False" at bounding box center [496, 117] width 10 height 8
radio input "true"
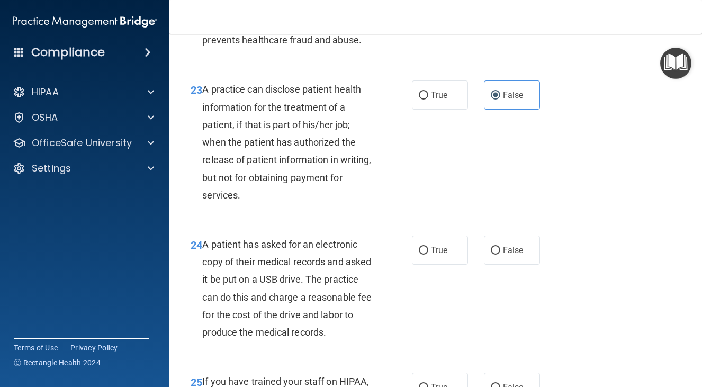
scroll to position [2356, 0]
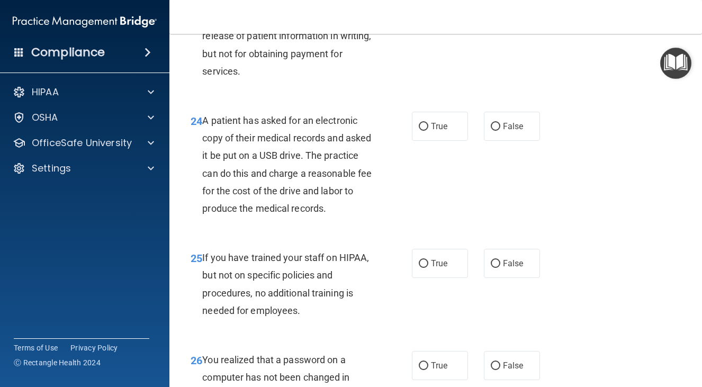
radio input "true"
radio input "false"
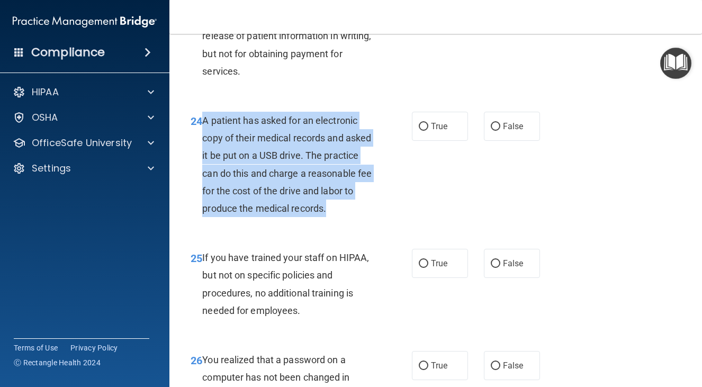
drag, startPoint x: 204, startPoint y: 188, endPoint x: 250, endPoint y: 294, distance: 115.7
click at [250, 217] on div "A patient has asked for an electronic copy of their medical records and asked i…" at bounding box center [291, 164] width 178 height 105
click at [286, 214] on span "A patient has asked for an electronic copy of their medical records and asked i…" at bounding box center [286, 164] width 169 height 99
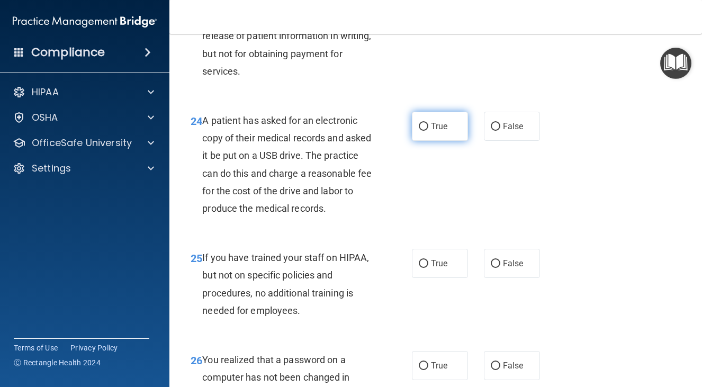
click at [426, 141] on label "True" at bounding box center [440, 126] width 56 height 29
click at [426, 131] on input "True" at bounding box center [424, 127] width 10 height 8
radio input "true"
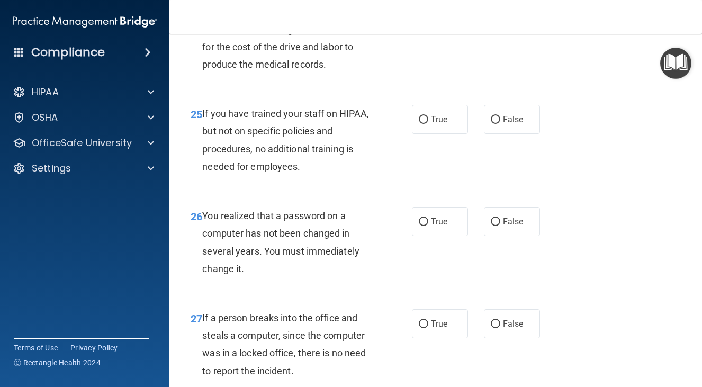
scroll to position [2528, 0]
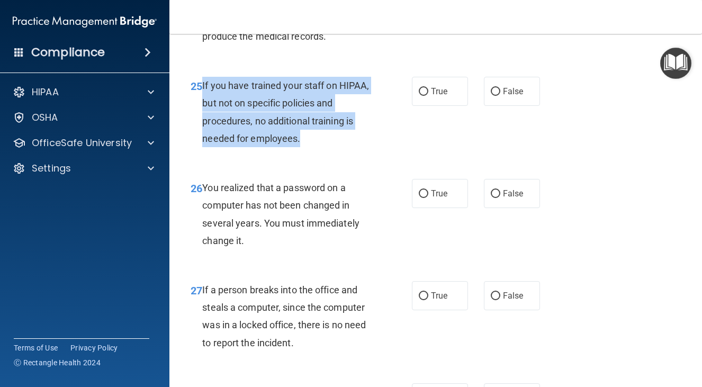
drag, startPoint x: 202, startPoint y: 173, endPoint x: 305, endPoint y: 227, distance: 116.3
click at [305, 147] on div "If you have trained your staff on HIPAA, but not on specific policies and proce…" at bounding box center [291, 112] width 178 height 70
click at [322, 144] on span "If you have trained your staff on HIPAA, but not on specific policies and proce…" at bounding box center [285, 112] width 167 height 64
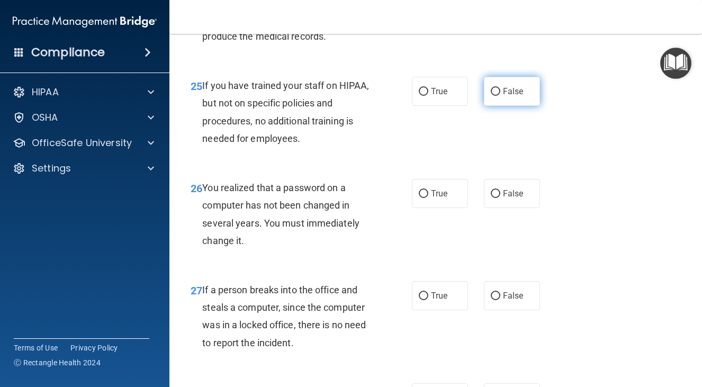
click at [491, 96] on input "False" at bounding box center [496, 92] width 10 height 8
radio input "true"
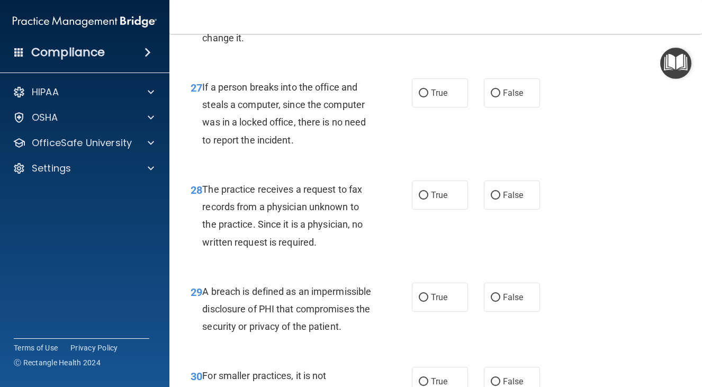
scroll to position [2726, 0]
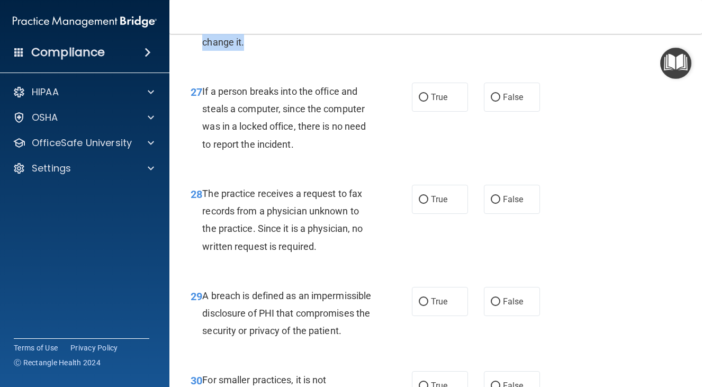
drag, startPoint x: 204, startPoint y: 74, endPoint x: 257, endPoint y: 137, distance: 81.9
click at [257, 51] on div "You realized that a password on a computer has not been changed in several year…" at bounding box center [291, 15] width 178 height 70
radio input "true"
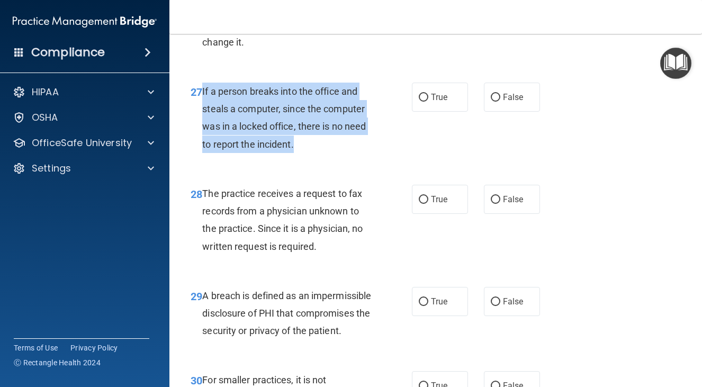
drag, startPoint x: 202, startPoint y: 175, endPoint x: 296, endPoint y: 233, distance: 111.0
click at [296, 153] on div "If a person breaks into the office and steals a computer, since the computer wa…" at bounding box center [291, 118] width 178 height 70
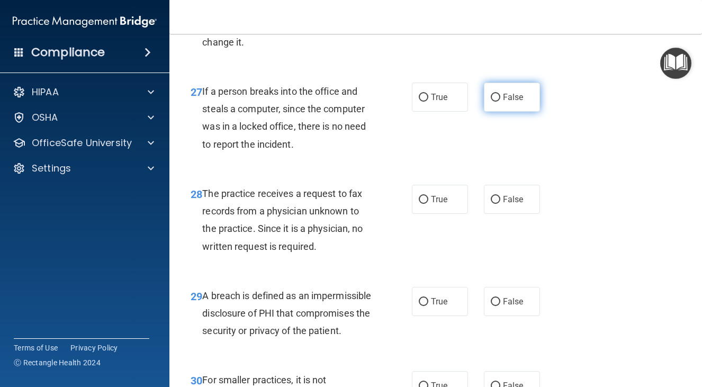
click at [523, 112] on label "False" at bounding box center [512, 97] width 56 height 29
click at [500, 102] on input "False" at bounding box center [496, 98] width 10 height 8
radio input "true"
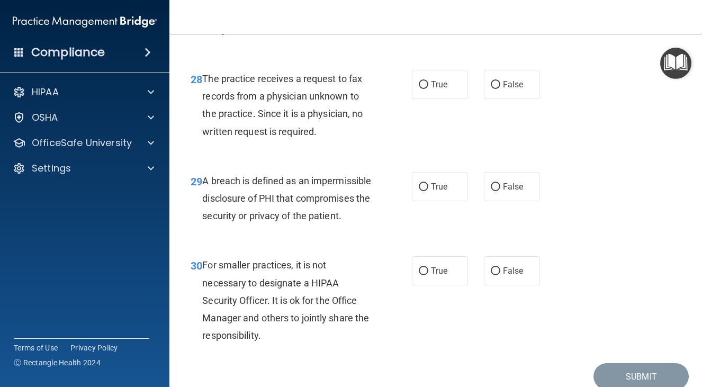
scroll to position [2885, 0]
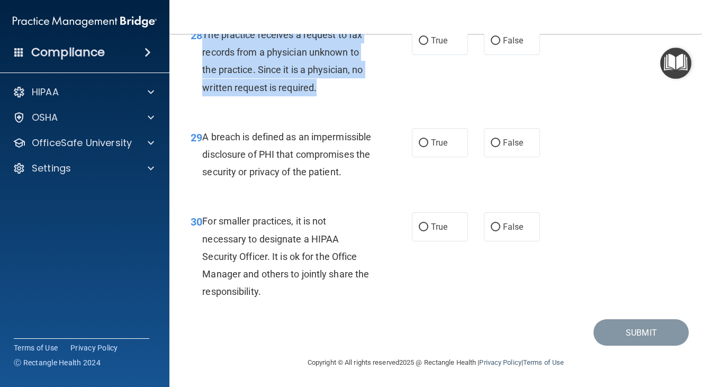
drag, startPoint x: 203, startPoint y: 121, endPoint x: 345, endPoint y: 183, distance: 154.1
click at [345, 96] on div "The practice receives a request to fax records from a physician unknown to the …" at bounding box center [291, 61] width 178 height 70
click at [494, 45] on input "False" at bounding box center [496, 41] width 10 height 8
radio input "true"
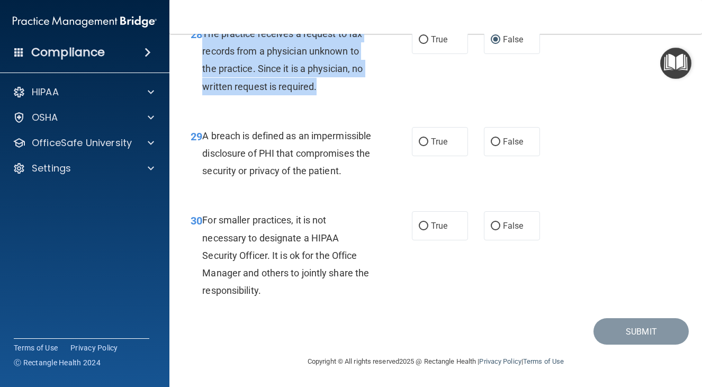
scroll to position [2950, 0]
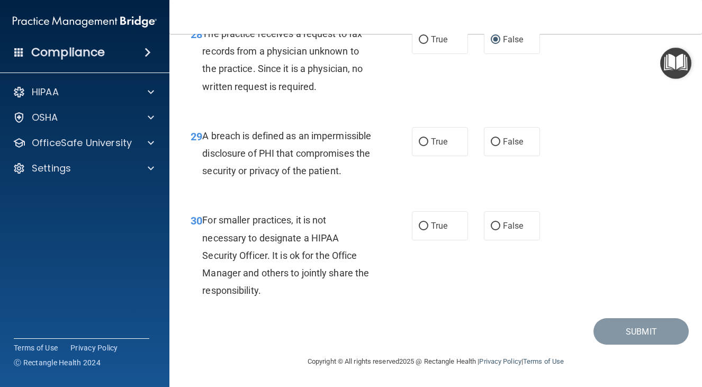
click at [203, 159] on span "A breach is defined as an impermissible disclosure of PHI that compromises the …" at bounding box center [286, 153] width 169 height 46
click at [215, 170] on span "A breach is defined as an impermissible disclosure of PHI that compromises the …" at bounding box center [286, 153] width 169 height 46
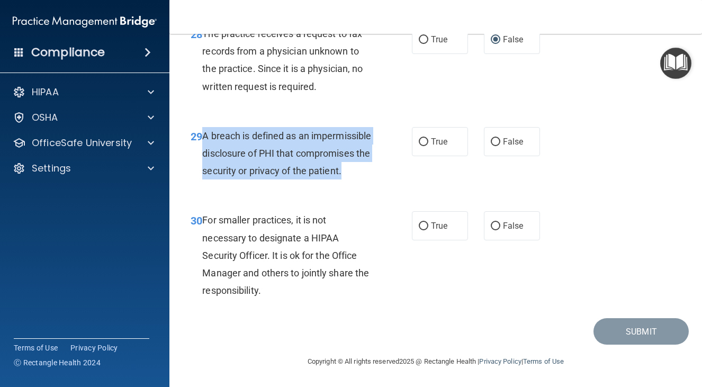
drag, startPoint x: 204, startPoint y: 154, endPoint x: 269, endPoint y: 201, distance: 80.4
click at [271, 180] on div "A breach is defined as an impermissible disclosure of PHI that compromises the …" at bounding box center [291, 153] width 178 height 53
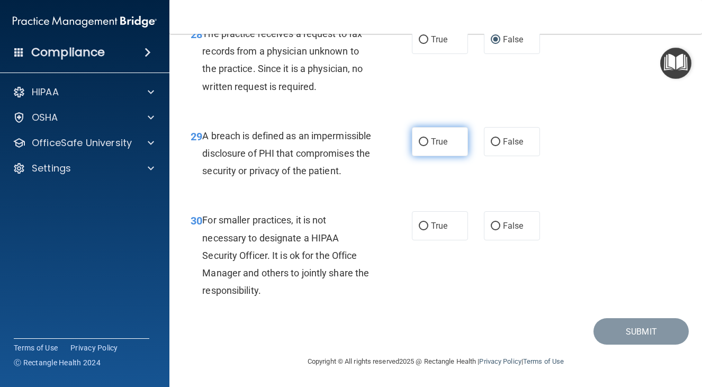
click at [426, 156] on label "True" at bounding box center [440, 141] width 56 height 29
click at [426, 146] on input "True" at bounding box center [424, 142] width 10 height 8
radio input "true"
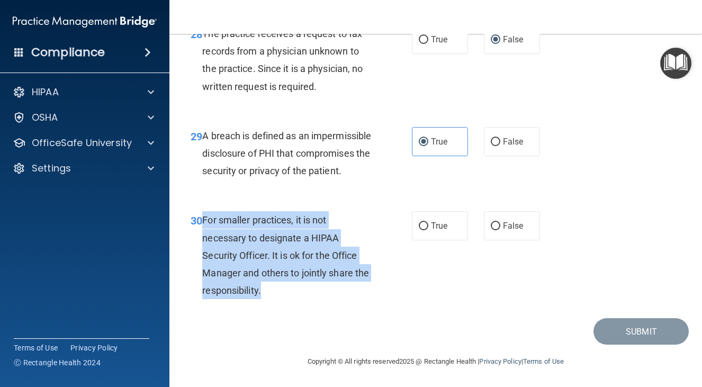
drag, startPoint x: 201, startPoint y: 221, endPoint x: 286, endPoint y: 293, distance: 110.8
click at [286, 293] on div "30 For smaller practices, it is not necessary to designate a HIPAA Security Off…" at bounding box center [301, 257] width 253 height 93
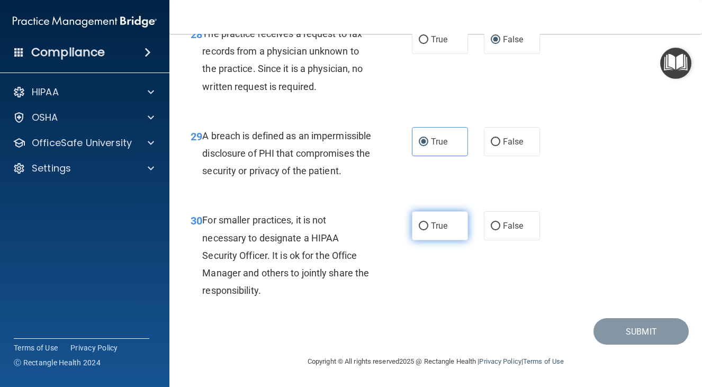
click at [440, 233] on label "True" at bounding box center [440, 225] width 56 height 29
click at [428, 230] on input "True" at bounding box center [424, 226] width 10 height 8
radio input "true"
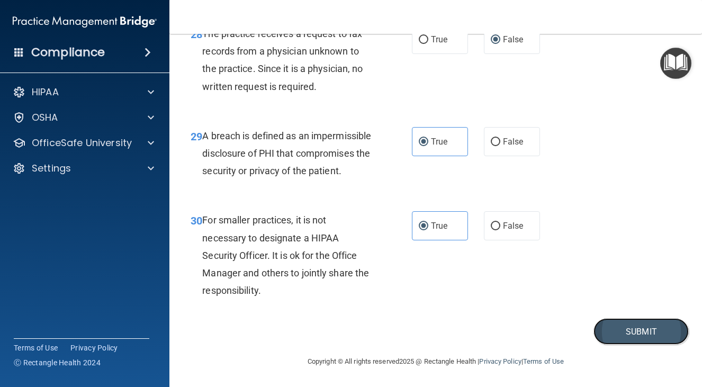
click at [622, 344] on button "Submit" at bounding box center [640, 331] width 95 height 27
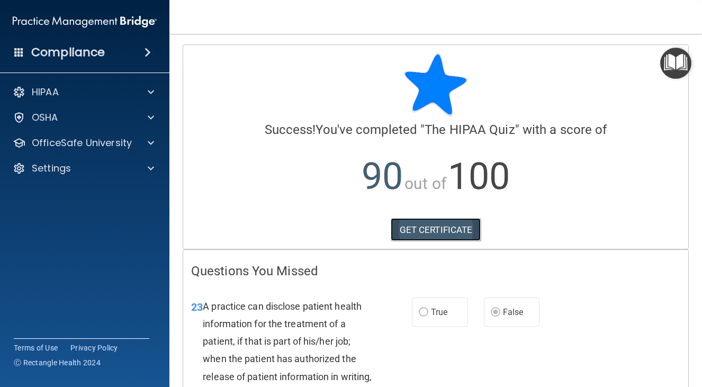
click at [414, 224] on link "GET CERTIFICATE" at bounding box center [436, 229] width 91 height 23
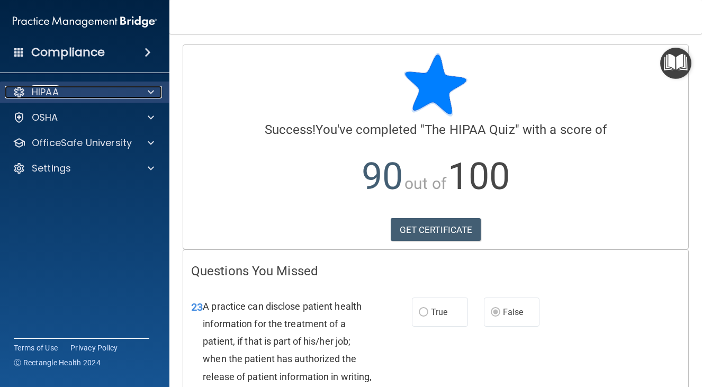
click at [149, 89] on span at bounding box center [151, 92] width 6 height 13
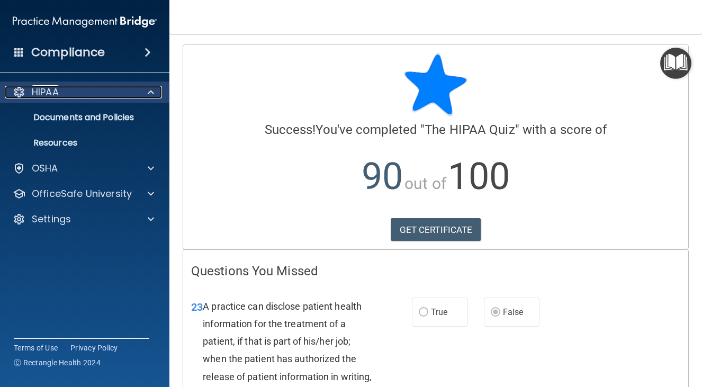
click at [149, 89] on span at bounding box center [151, 92] width 6 height 13
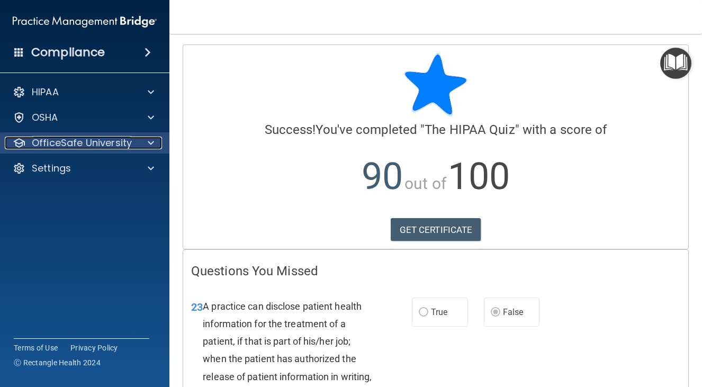
click at [145, 148] on div at bounding box center [149, 143] width 26 height 13
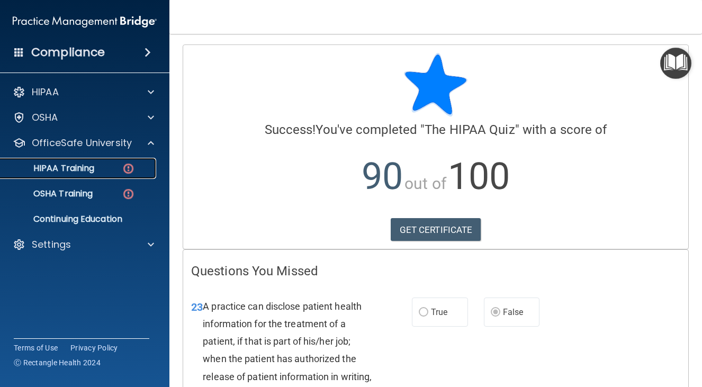
click at [114, 171] on div "HIPAA Training" at bounding box center [79, 168] width 145 height 11
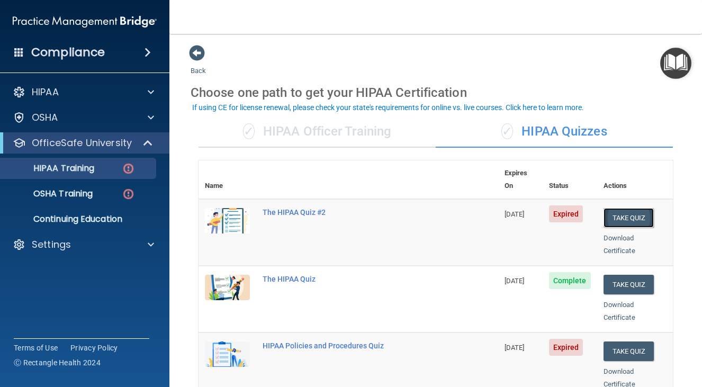
click at [616, 208] on button "Take Quiz" at bounding box center [628, 218] width 51 height 20
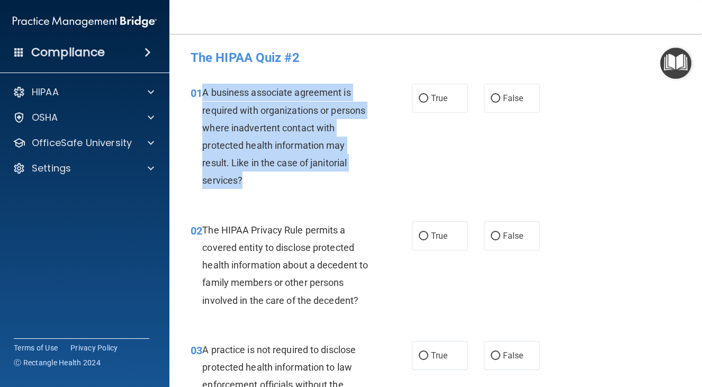
drag, startPoint x: 201, startPoint y: 90, endPoint x: 265, endPoint y: 188, distance: 117.3
click at [265, 188] on div "01 A business associate agreement is required with organizations or persons whe…" at bounding box center [301, 139] width 253 height 111
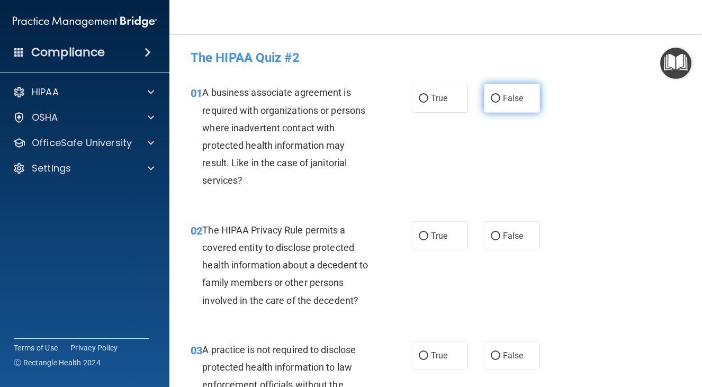
click at [498, 105] on label "False" at bounding box center [512, 98] width 56 height 29
click at [498, 103] on input "False" at bounding box center [496, 99] width 10 height 8
radio input "true"
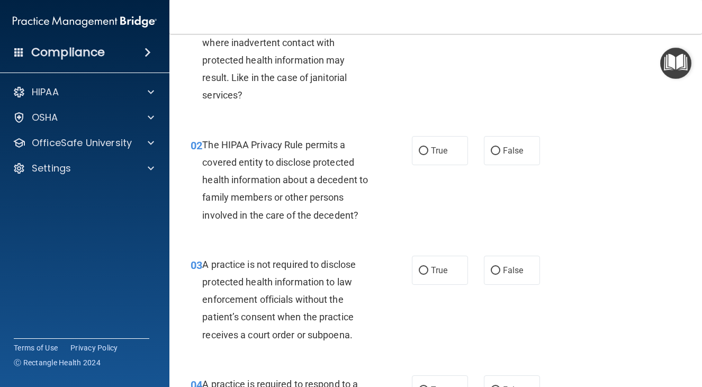
scroll to position [93, 0]
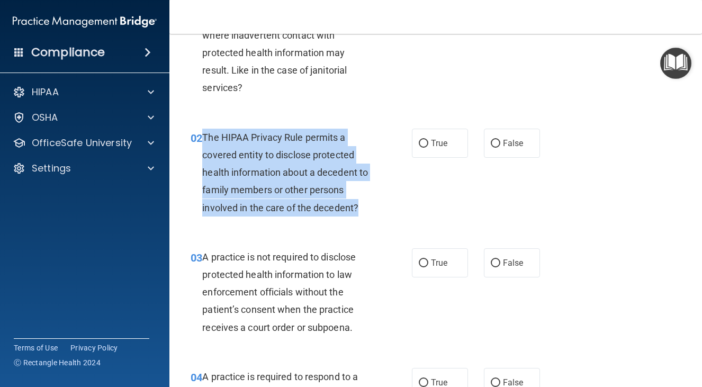
drag, startPoint x: 203, startPoint y: 133, endPoint x: 362, endPoint y: 209, distance: 176.6
click at [362, 209] on div "The HIPAA Privacy Rule permits a covered entity to disclose protected health in…" at bounding box center [291, 173] width 178 height 88
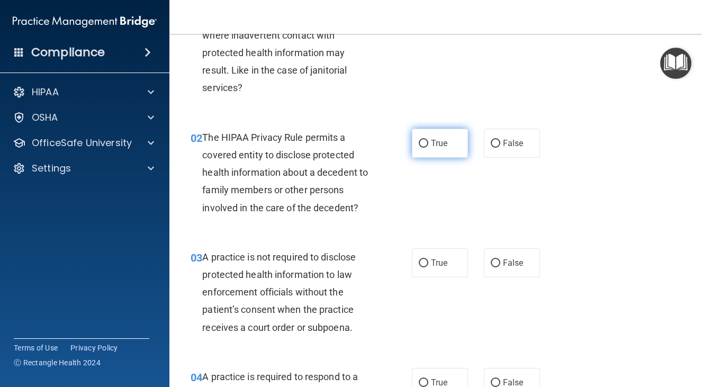
click at [412, 145] on label "True" at bounding box center [440, 143] width 56 height 29
click at [419, 145] on input "True" at bounding box center [424, 144] width 10 height 8
radio input "true"
drag, startPoint x: 202, startPoint y: 252, endPoint x: 206, endPoint y: 258, distance: 6.8
click at [206, 258] on span "A practice is not required to disclose protected health information to law enfo…" at bounding box center [279, 292] width 154 height 82
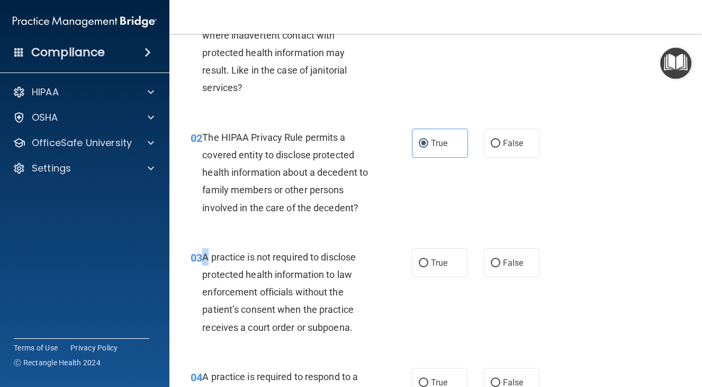
click at [203, 259] on span "A practice is not required to disclose protected health information to law enfo…" at bounding box center [279, 292] width 154 height 82
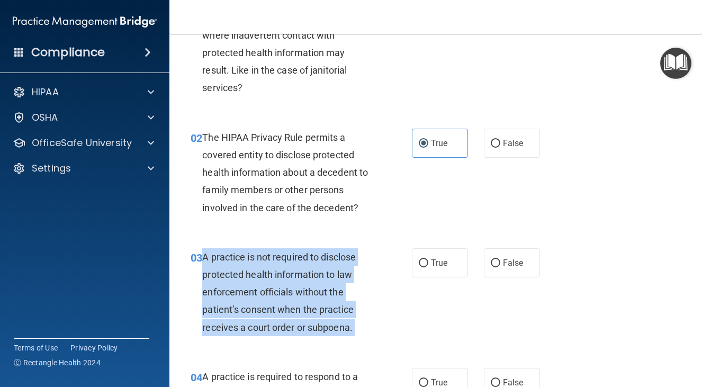
drag, startPoint x: 203, startPoint y: 259, endPoint x: 360, endPoint y: 327, distance: 170.7
click at [360, 327] on div "A practice is not required to disclose protected health information to law enfo…" at bounding box center [291, 292] width 178 height 88
click at [492, 260] on input "False" at bounding box center [496, 263] width 10 height 8
radio input "true"
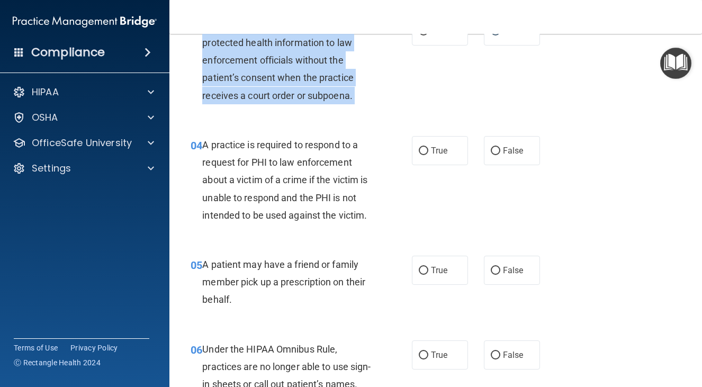
scroll to position [331, 0]
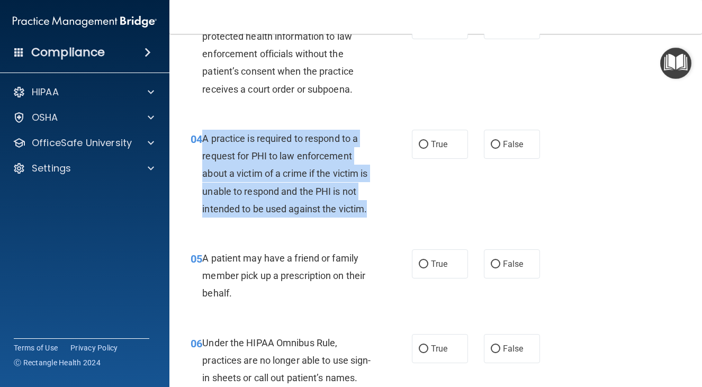
drag, startPoint x: 222, startPoint y: 142, endPoint x: 374, endPoint y: 214, distance: 168.1
click at [374, 214] on div "A practice is required to respond to a request for PHI to law enforcement about…" at bounding box center [291, 174] width 178 height 88
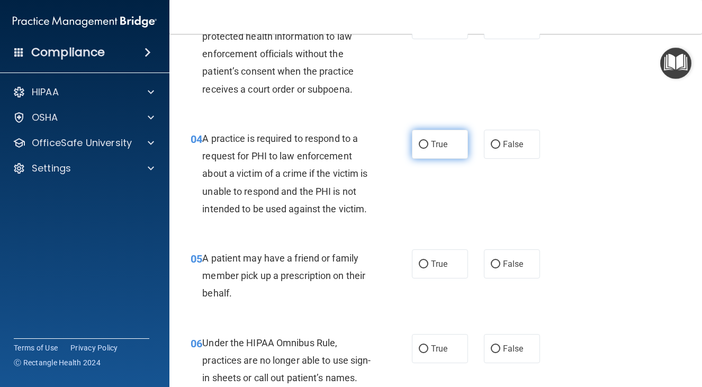
click at [439, 150] on label "True" at bounding box center [440, 144] width 56 height 29
click at [428, 149] on input "True" at bounding box center [424, 145] width 10 height 8
radio input "true"
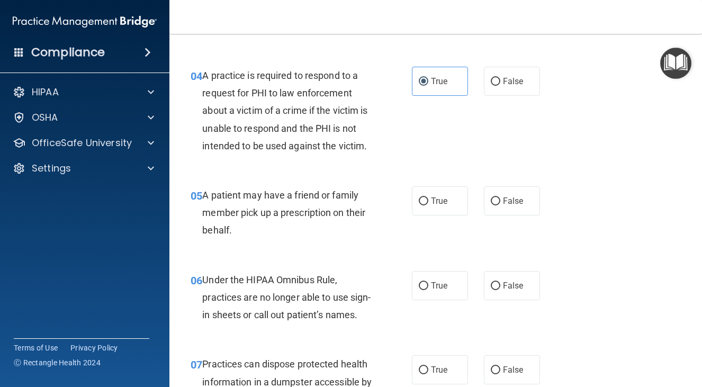
scroll to position [397, 0]
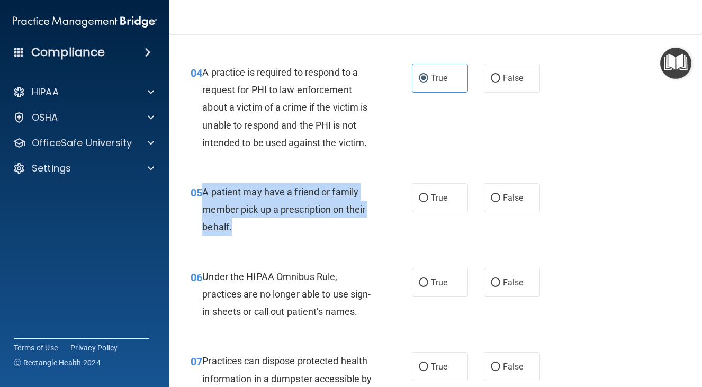
drag, startPoint x: 204, startPoint y: 191, endPoint x: 263, endPoint y: 231, distance: 70.8
click at [263, 231] on div "A patient may have a friend or family member pick up a prescription on their be…" at bounding box center [291, 209] width 178 height 53
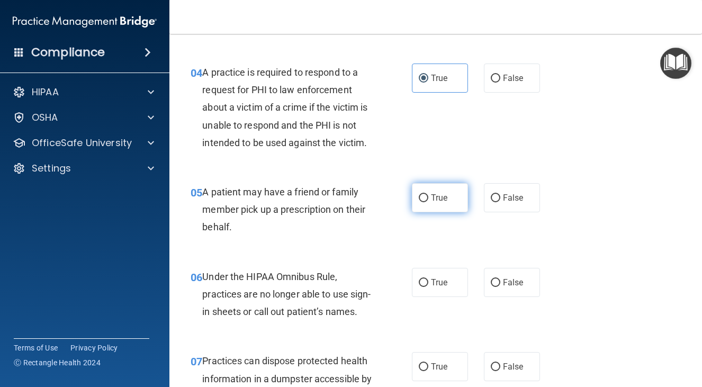
click at [437, 189] on label "True" at bounding box center [440, 197] width 56 height 29
click at [428, 194] on input "True" at bounding box center [424, 198] width 10 height 8
radio input "true"
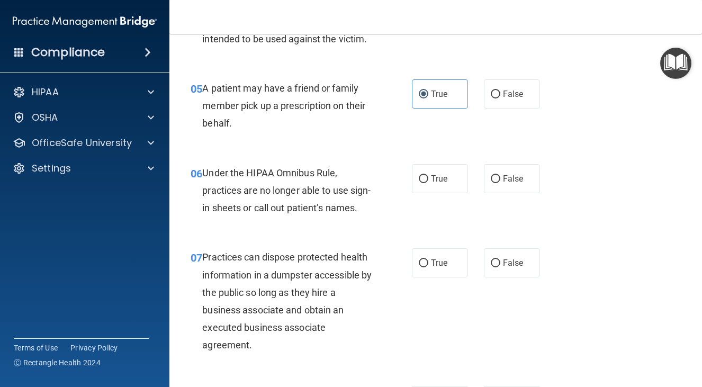
scroll to position [503, 0]
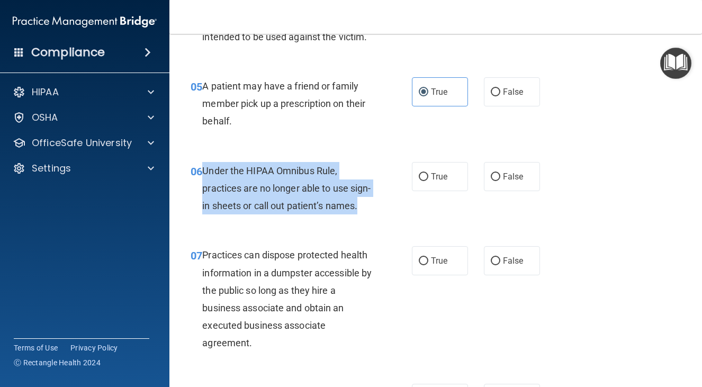
drag, startPoint x: 202, startPoint y: 168, endPoint x: 243, endPoint y: 216, distance: 63.8
click at [243, 215] on div "Under the HIPAA Omnibus Rule, practices are no longer able to use sign-in sheet…" at bounding box center [291, 188] width 178 height 53
click at [530, 173] on label "False" at bounding box center [512, 176] width 56 height 29
click at [500, 173] on input "False" at bounding box center [496, 177] width 10 height 8
radio input "true"
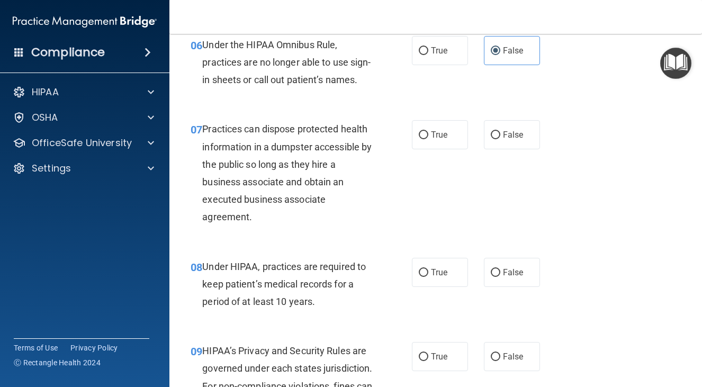
scroll to position [635, 0]
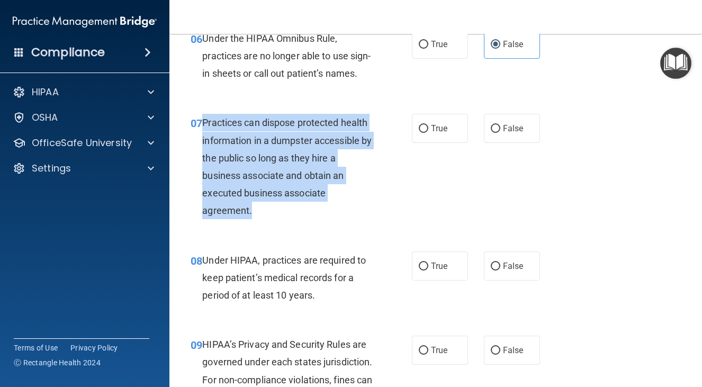
drag, startPoint x: 201, startPoint y: 138, endPoint x: 256, endPoint y: 223, distance: 101.0
click at [256, 223] on div "07 Practices can dispose protected health information in a dumpster accessible …" at bounding box center [301, 169] width 253 height 111
click at [493, 143] on label "False" at bounding box center [512, 128] width 56 height 29
click at [493, 133] on input "False" at bounding box center [496, 129] width 10 height 8
radio input "true"
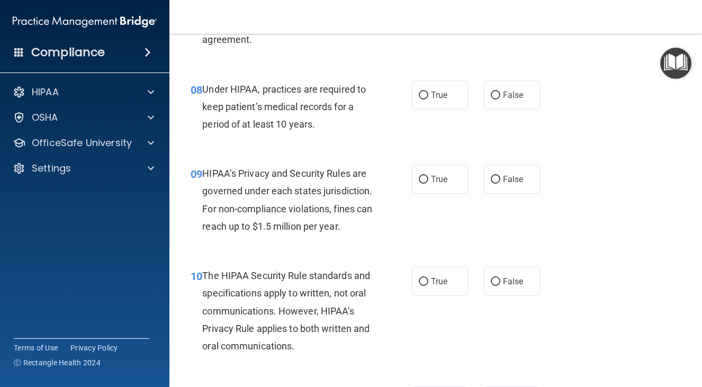
scroll to position [807, 0]
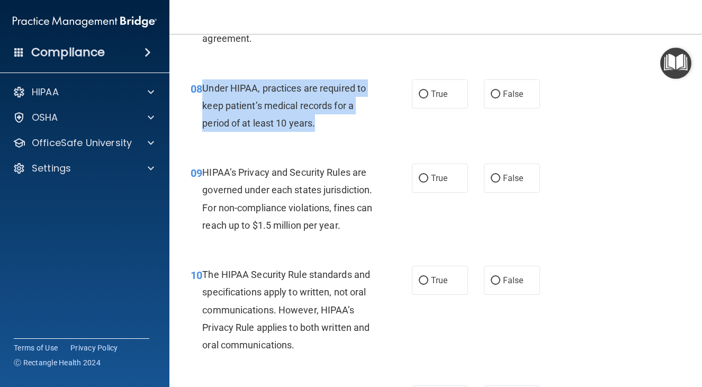
drag, startPoint x: 203, startPoint y: 103, endPoint x: 338, endPoint y: 147, distance: 142.5
click at [338, 132] on div "Under HIPAA, practices are required to keep patient’s medical records for a per…" at bounding box center [291, 105] width 178 height 53
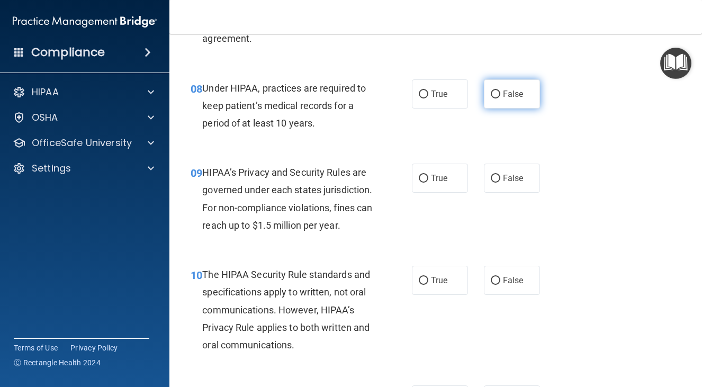
click at [503, 99] on span "False" at bounding box center [513, 94] width 21 height 10
click at [498, 98] on input "False" at bounding box center [496, 95] width 10 height 8
radio input "true"
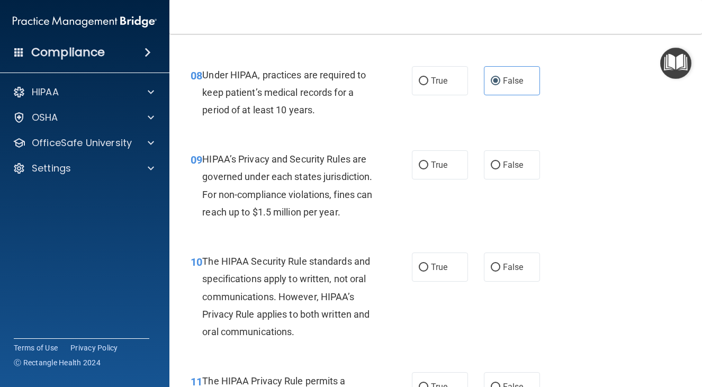
scroll to position [820, 0]
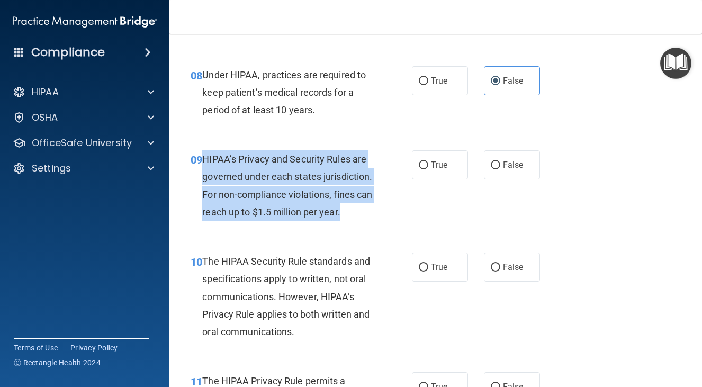
drag, startPoint x: 202, startPoint y: 176, endPoint x: 314, endPoint y: 246, distance: 132.0
click at [314, 221] on div "HIPAA’s Privacy and Security Rules are governed under each states jurisdiction.…" at bounding box center [291, 185] width 178 height 70
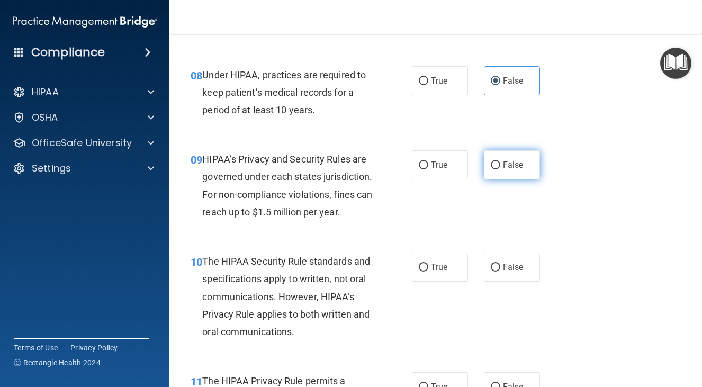
click at [500, 168] on label "False" at bounding box center [512, 164] width 56 height 29
click at [500, 168] on input "False" at bounding box center [496, 165] width 10 height 8
radio input "true"
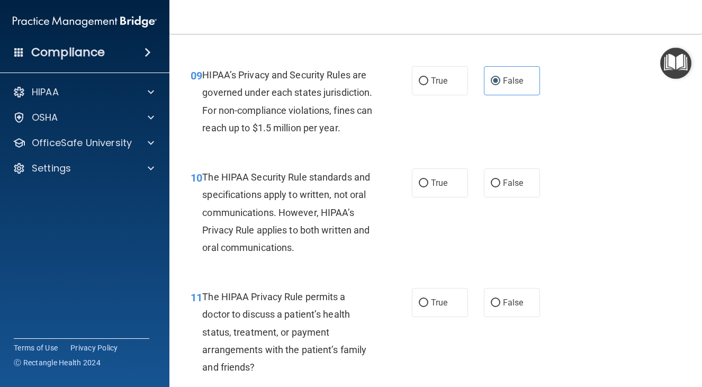
scroll to position [913, 0]
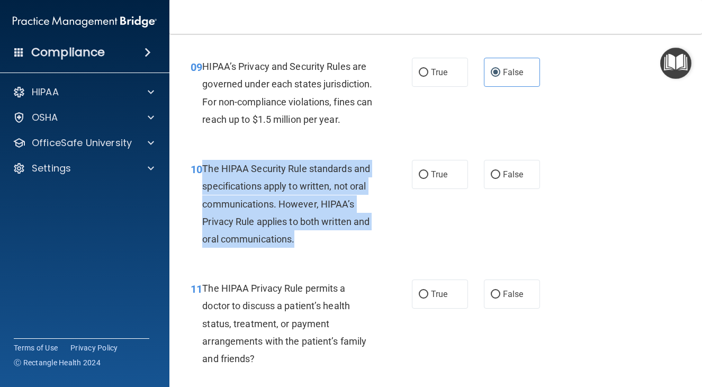
drag, startPoint x: 203, startPoint y: 202, endPoint x: 360, endPoint y: 276, distance: 173.3
click at [360, 248] on div "The HIPAA Security Rule standards and specifications apply to written, not oral…" at bounding box center [291, 204] width 178 height 88
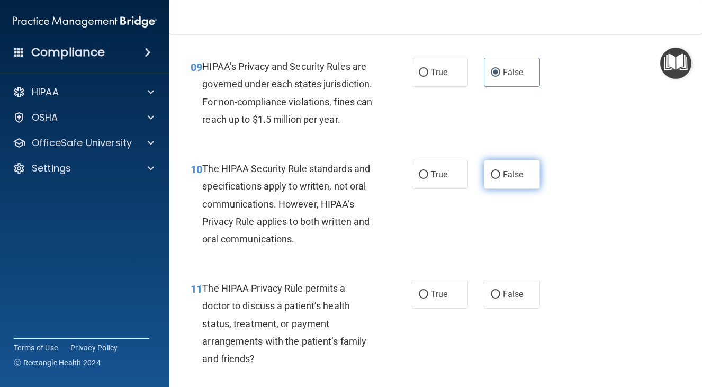
click at [486, 189] on label "False" at bounding box center [512, 174] width 56 height 29
click at [491, 179] on input "False" at bounding box center [496, 175] width 10 height 8
radio input "true"
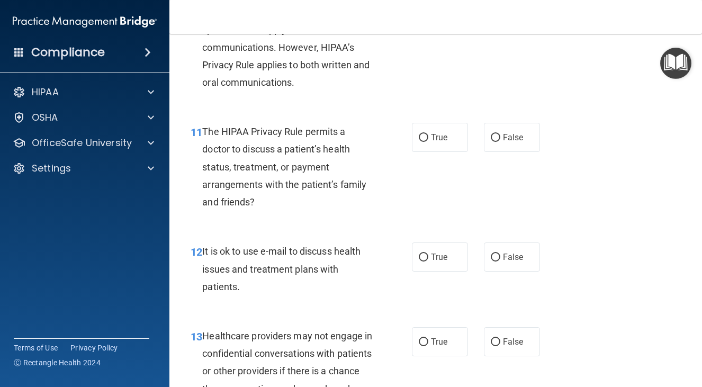
scroll to position [1072, 0]
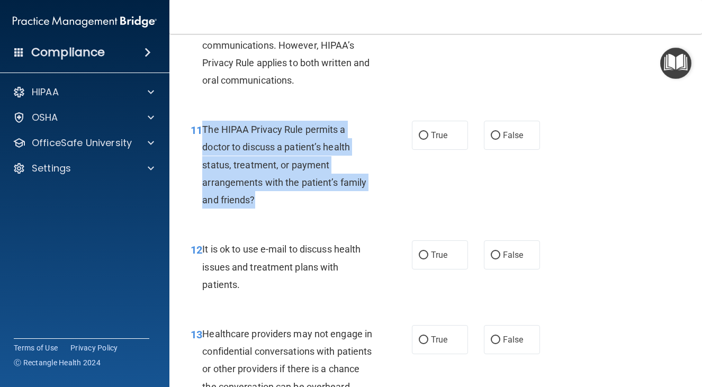
drag, startPoint x: 203, startPoint y: 165, endPoint x: 290, endPoint y: 243, distance: 116.9
click at [290, 209] on div "The HIPAA Privacy Rule permits a doctor to discuss a patient’s health status, t…" at bounding box center [291, 165] width 178 height 88
drag, startPoint x: 265, startPoint y: 198, endPoint x: 313, endPoint y: 202, distance: 48.3
click at [313, 202] on span "The HIPAA Privacy Rule permits a doctor to discuss a patient’s health status, t…" at bounding box center [284, 165] width 164 height 82
click at [443, 150] on label "True" at bounding box center [440, 135] width 56 height 29
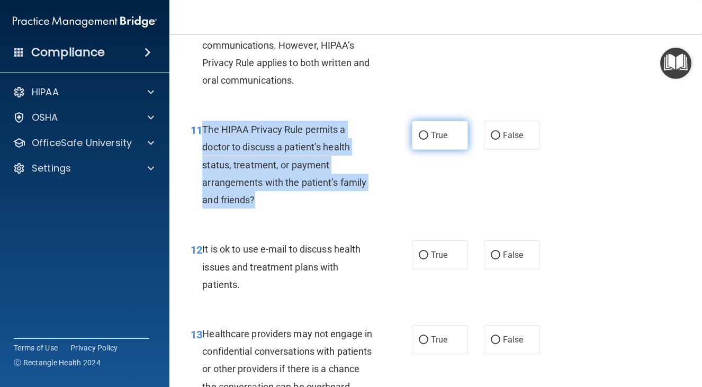
click at [428, 140] on input "True" at bounding box center [424, 136] width 10 height 8
radio input "true"
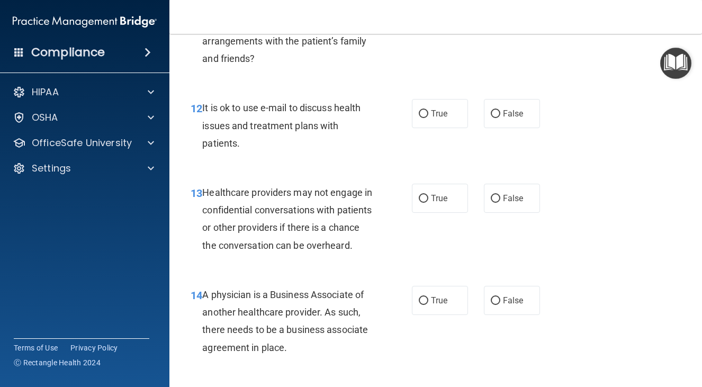
scroll to position [1217, 0]
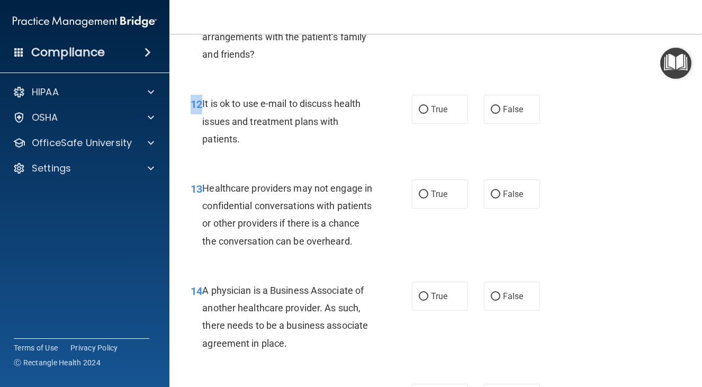
drag, startPoint x: 201, startPoint y: 137, endPoint x: 275, endPoint y: 198, distance: 97.0
click at [275, 166] on div "12 It is ok to use e-mail to discuss health issues and treatment plans with pat…" at bounding box center [436, 124] width 506 height 85
click at [249, 148] on div "It is ok to use e-mail to discuss health issues and treatment plans with patien…" at bounding box center [291, 121] width 178 height 53
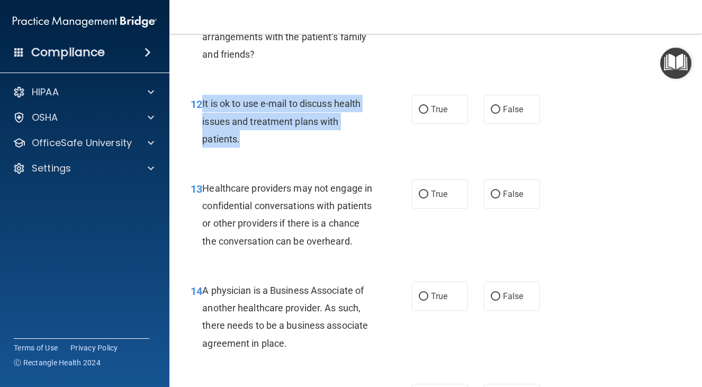
drag, startPoint x: 240, startPoint y: 176, endPoint x: 200, endPoint y: 136, distance: 56.5
click at [200, 136] on div "12 It is ok to use e-mail to discuss health issues and treatment plans with pat…" at bounding box center [301, 124] width 253 height 58
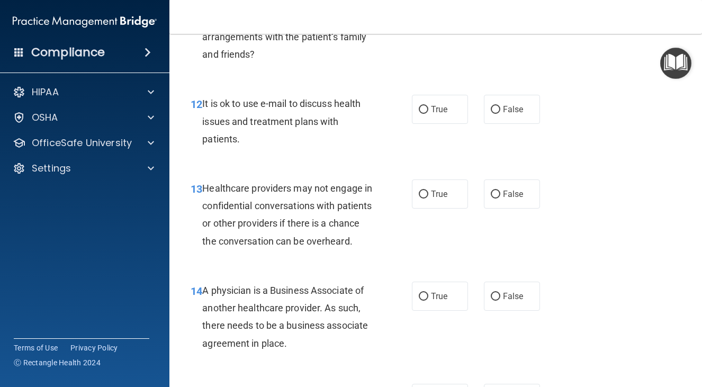
click at [243, 129] on div "12 It is ok to use e-mail to discuss health issues and treatment plans with pat…" at bounding box center [436, 124] width 506 height 85
click at [503, 159] on div "12 It is ok to use e-mail to discuss health issues and treatment plans with pat…" at bounding box center [436, 124] width 506 height 85
click at [503, 114] on span "False" at bounding box center [513, 109] width 21 height 10
click at [500, 114] on input "False" at bounding box center [496, 110] width 10 height 8
radio input "true"
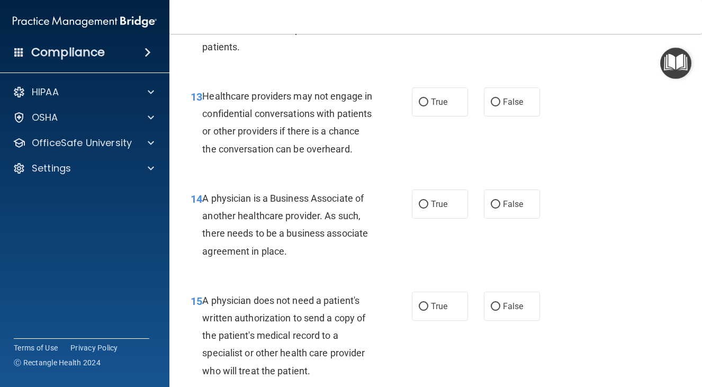
scroll to position [1310, 0]
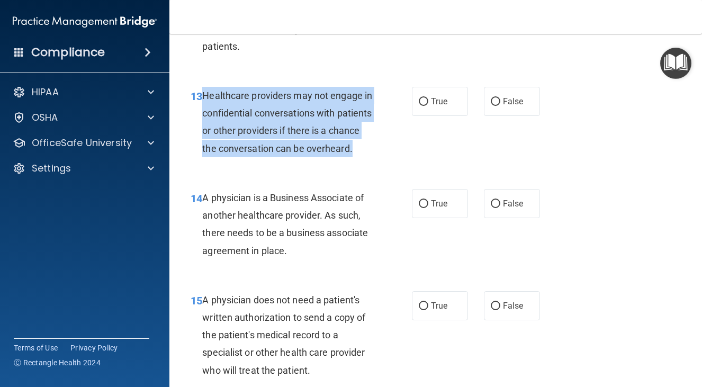
drag, startPoint x: 209, startPoint y: 132, endPoint x: 258, endPoint y: 200, distance: 84.1
click at [258, 157] on div "Healthcare providers may not engage in confidential conversations with patients…" at bounding box center [291, 122] width 178 height 70
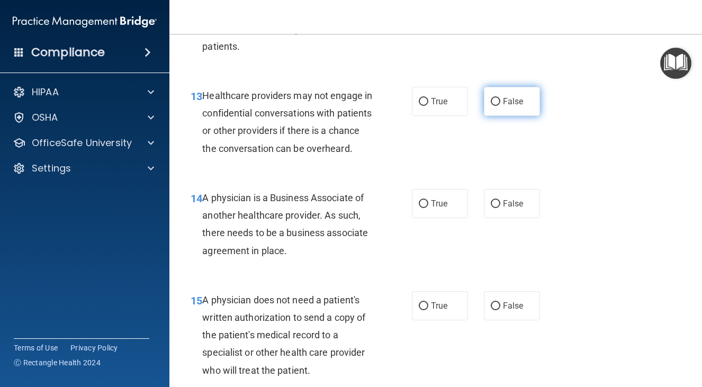
click at [513, 106] on span "False" at bounding box center [513, 101] width 21 height 10
click at [500, 106] on input "False" at bounding box center [496, 102] width 10 height 8
radio input "true"
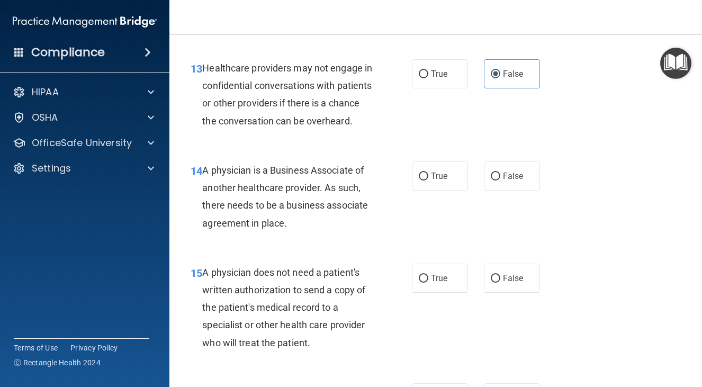
scroll to position [1376, 0]
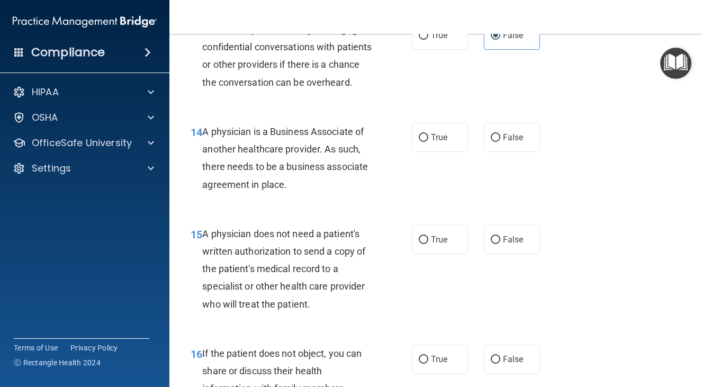
drag, startPoint x: 201, startPoint y: 184, endPoint x: 349, endPoint y: 243, distance: 159.6
click at [349, 198] on div "14 A physician is a Business Associate of another healthcare provider. As such,…" at bounding box center [301, 161] width 253 height 76
click at [503, 142] on span "False" at bounding box center [513, 137] width 21 height 10
click at [499, 142] on input "False" at bounding box center [496, 138] width 10 height 8
radio input "true"
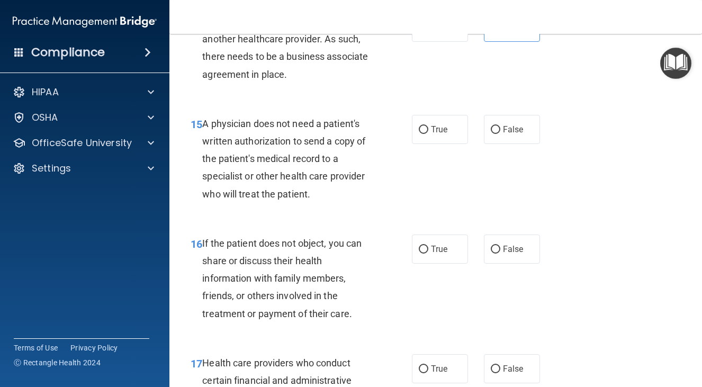
scroll to position [1495, 0]
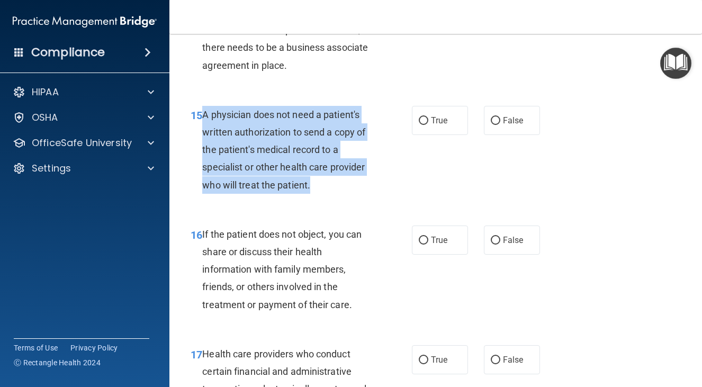
drag, startPoint x: 202, startPoint y: 165, endPoint x: 323, endPoint y: 234, distance: 139.9
click at [323, 194] on div "A physician does not need a patient's written authorization to send a copy of t…" at bounding box center [291, 150] width 178 height 88
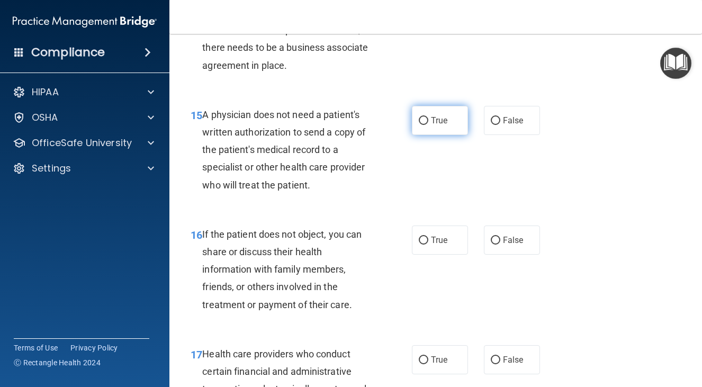
click at [448, 135] on label "True" at bounding box center [440, 120] width 56 height 29
click at [428, 125] on input "True" at bounding box center [424, 121] width 10 height 8
radio input "true"
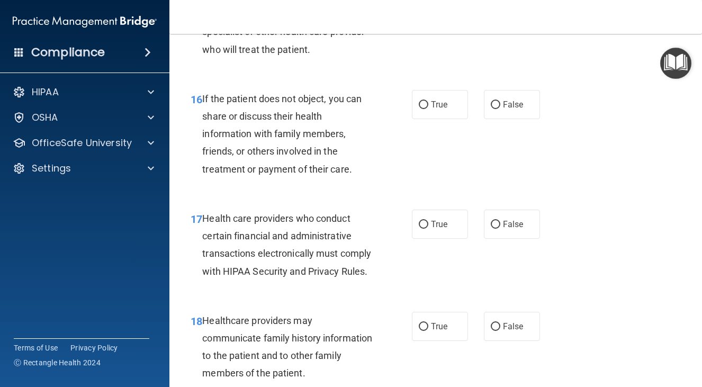
scroll to position [1654, 0]
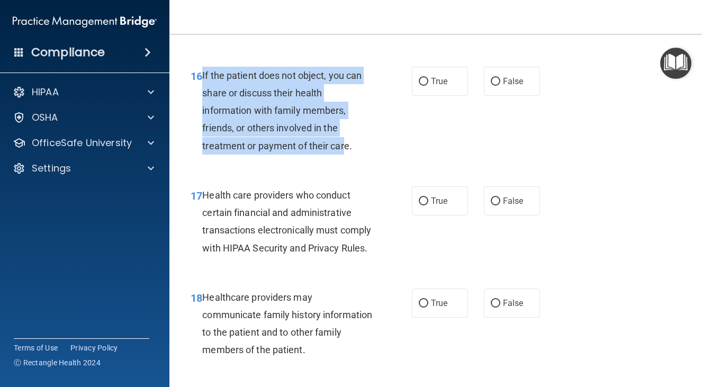
drag, startPoint x: 201, startPoint y: 125, endPoint x: 349, endPoint y: 206, distance: 168.6
click at [349, 160] on div "16 If the patient does not object, you can share or discuss their health inform…" at bounding box center [301, 113] width 253 height 93
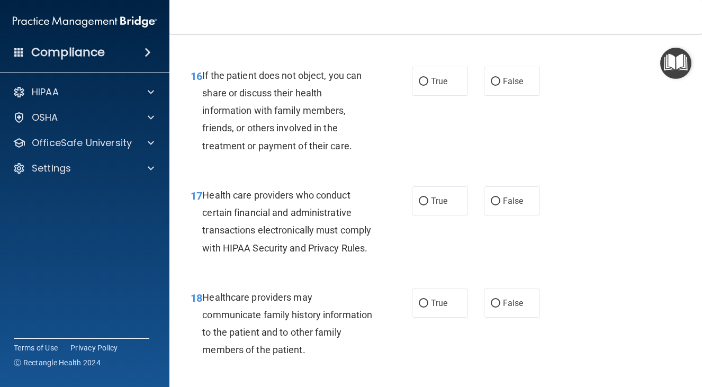
click at [354, 155] on div "If the patient does not object, you can share or discuss their health informati…" at bounding box center [291, 111] width 178 height 88
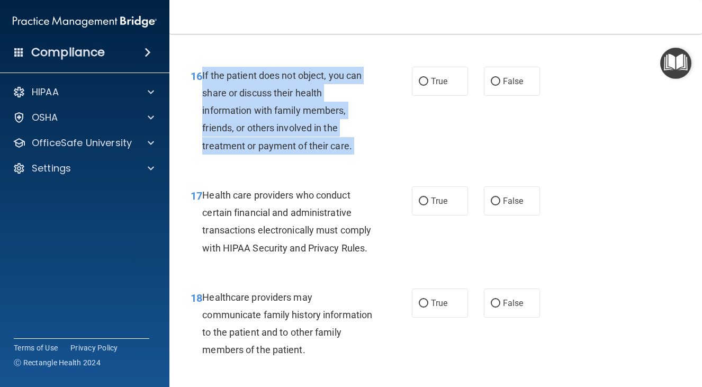
drag, startPoint x: 354, startPoint y: 198, endPoint x: 204, endPoint y: 125, distance: 166.2
click at [204, 125] on div "If the patient does not object, you can share or discuss their health informati…" at bounding box center [291, 111] width 178 height 88
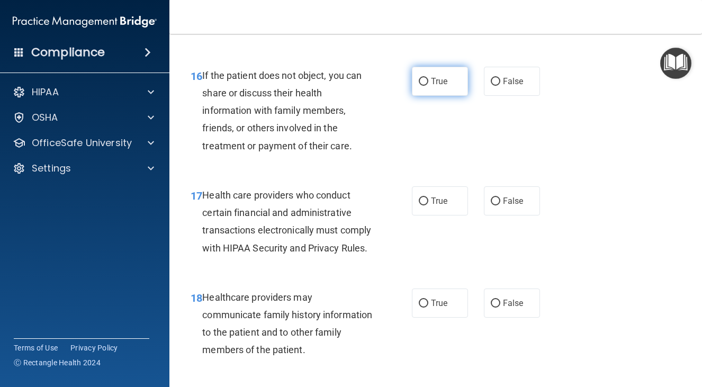
click at [412, 96] on label "True" at bounding box center [440, 81] width 56 height 29
click at [419, 86] on input "True" at bounding box center [424, 82] width 10 height 8
radio input "true"
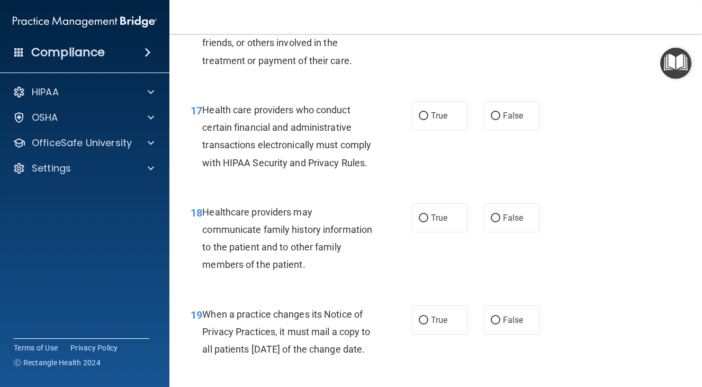
scroll to position [1734, 0]
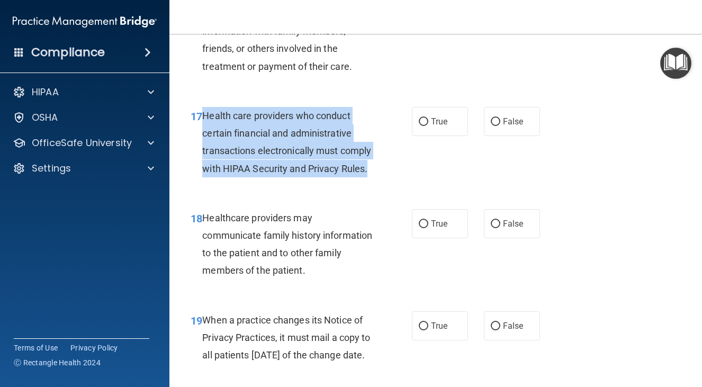
drag, startPoint x: 203, startPoint y: 167, endPoint x: 277, endPoint y: 250, distance: 112.1
click at [277, 183] on div "17 Health care providers who conduct certain financial and administrative trans…" at bounding box center [301, 145] width 253 height 76
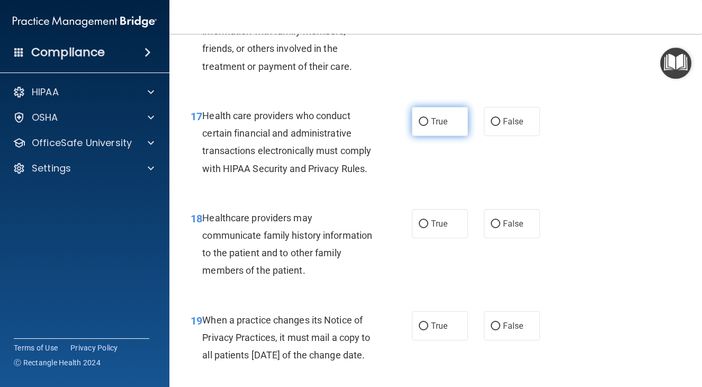
click at [438, 127] on span "True" at bounding box center [439, 121] width 16 height 10
click at [428, 126] on input "True" at bounding box center [424, 122] width 10 height 8
radio input "true"
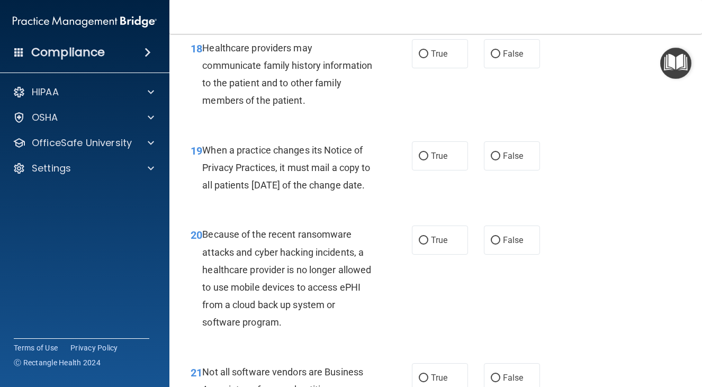
scroll to position [1906, 0]
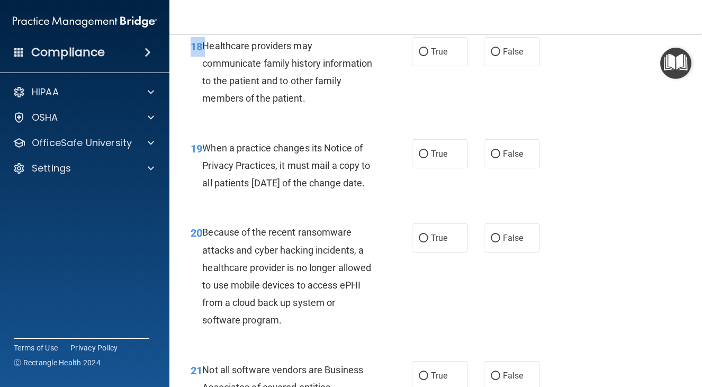
drag, startPoint x: 202, startPoint y: 115, endPoint x: 362, endPoint y: 186, distance: 175.6
click at [362, 126] on div "18 Healthcare providers may communicate family history information to the patie…" at bounding box center [436, 75] width 506 height 102
click at [342, 107] on div "Healthcare providers may communicate family history information to the patient …" at bounding box center [291, 72] width 178 height 70
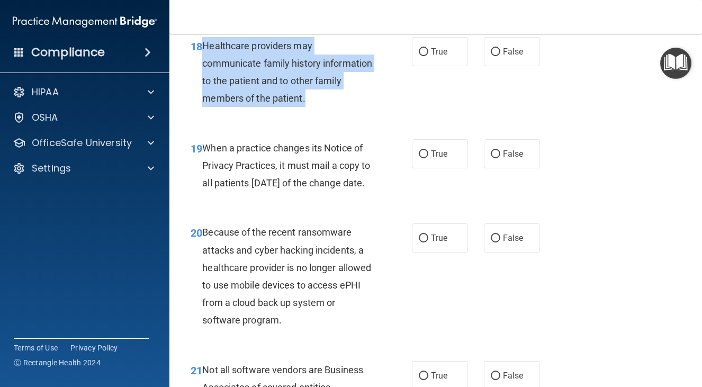
drag, startPoint x: 338, startPoint y: 169, endPoint x: 201, endPoint y: 112, distance: 148.7
click at [201, 112] on div "18 Healthcare providers may communicate family history information to the patie…" at bounding box center [301, 75] width 253 height 76
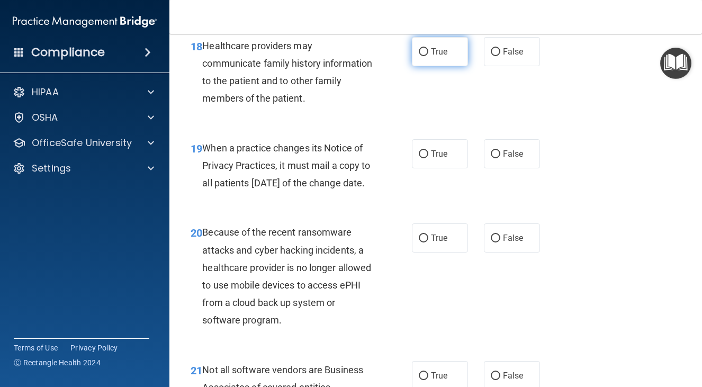
click at [426, 66] on label "True" at bounding box center [440, 51] width 56 height 29
click at [426, 56] on input "True" at bounding box center [424, 52] width 10 height 8
radio input "true"
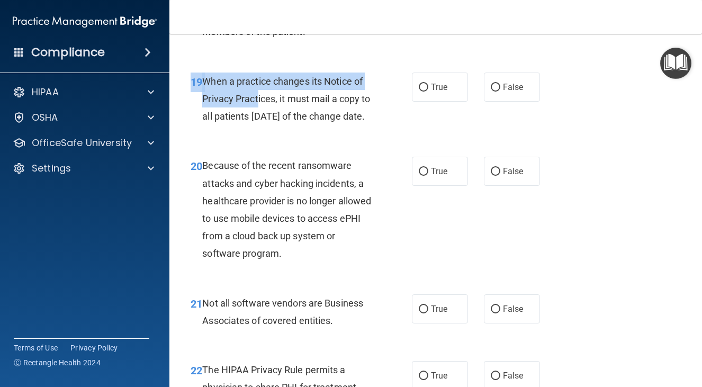
scroll to position [1972, 0]
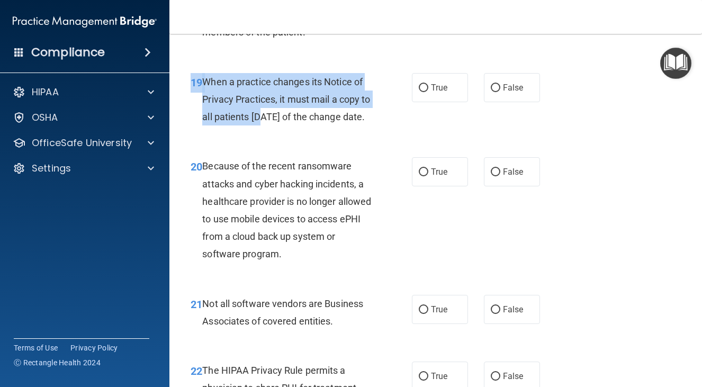
drag, startPoint x: 206, startPoint y: 137, endPoint x: 271, endPoint y: 188, distance: 82.2
click at [271, 122] on span "When a practice changes its Notice of Privacy Practices, it must mail a copy to…" at bounding box center [286, 99] width 168 height 46
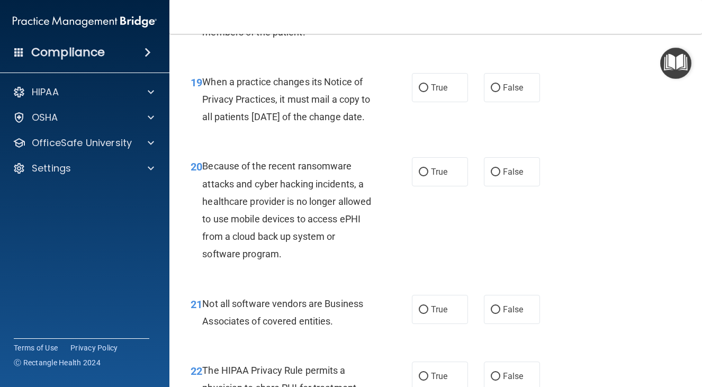
click at [272, 126] on div "When a practice changes its Notice of Privacy Practices, it must mail a copy to…" at bounding box center [291, 99] width 178 height 53
drag, startPoint x: 203, startPoint y: 149, endPoint x: 261, endPoint y: 201, distance: 78.7
click at [261, 126] on div "When a practice changes its Notice of Privacy Practices, it must mail a copy to…" at bounding box center [291, 99] width 178 height 53
drag, startPoint x: 506, startPoint y: 154, endPoint x: 501, endPoint y: 156, distance: 5.7
click at [506, 93] on span "False" at bounding box center [513, 88] width 21 height 10
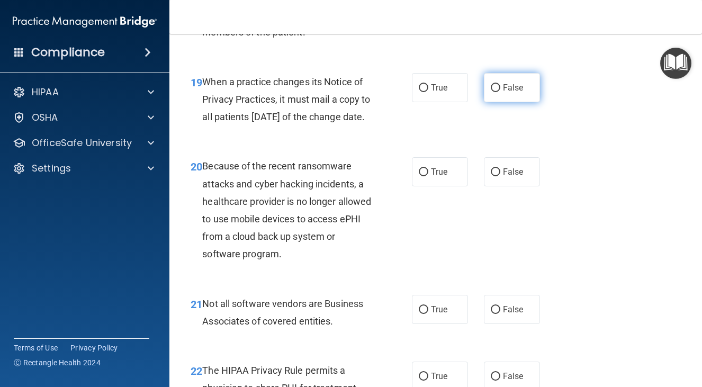
click at [500, 92] on input "False" at bounding box center [496, 88] width 10 height 8
radio input "true"
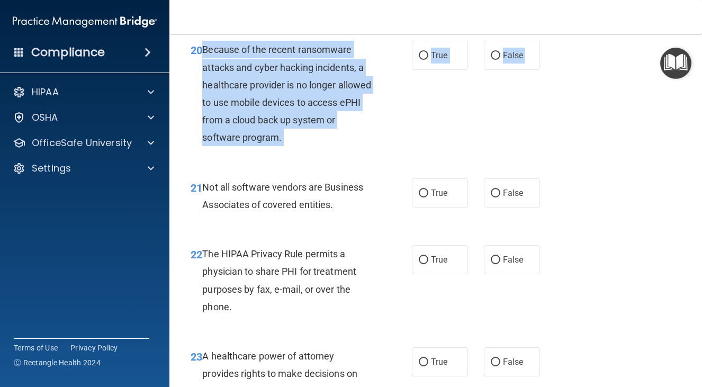
scroll to position [2091, 0]
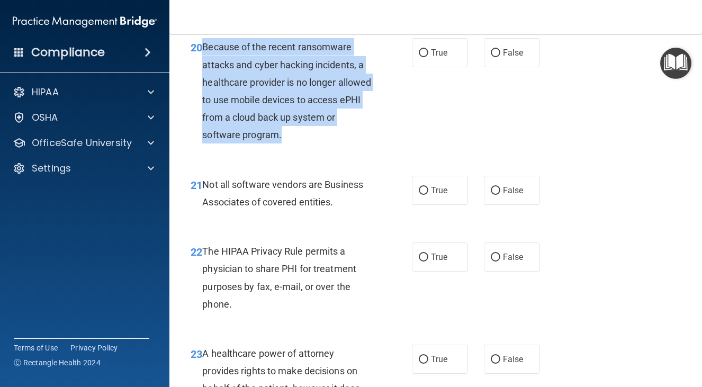
drag, startPoint x: 203, startPoint y: 149, endPoint x: 330, endPoint y: 227, distance: 149.0
click at [330, 143] on div "Because of the recent ransomware attacks and cyber hacking incidents, a healthc…" at bounding box center [291, 90] width 178 height 105
click at [491, 57] on input "False" at bounding box center [496, 53] width 10 height 8
radio input "true"
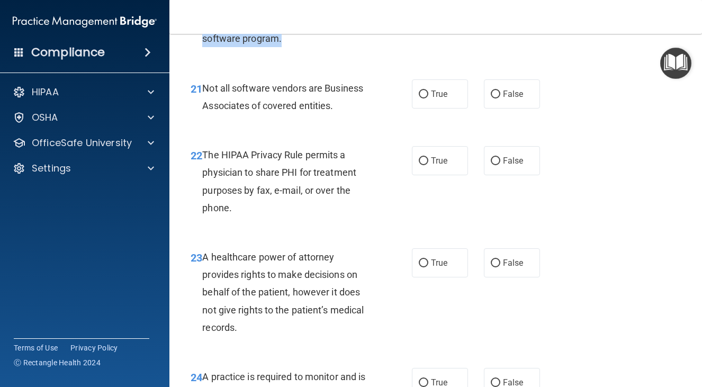
scroll to position [2236, 0]
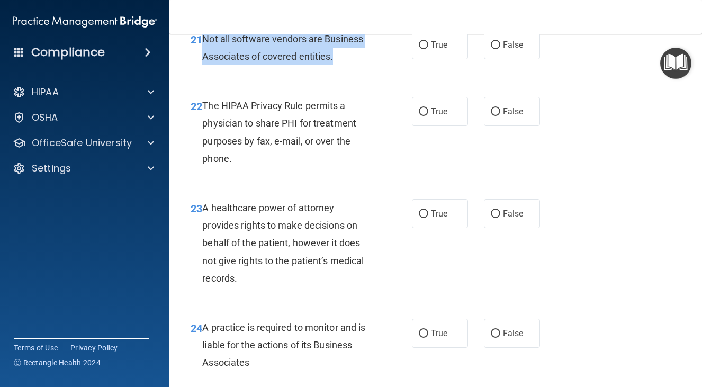
drag, startPoint x: 202, startPoint y: 125, endPoint x: 339, endPoint y: 140, distance: 138.0
click at [339, 65] on div "Not all software vendors are Business Associates of covered entities." at bounding box center [291, 47] width 178 height 35
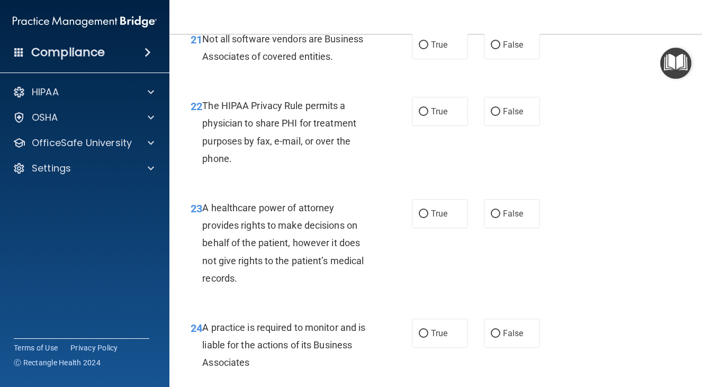
click at [348, 84] on div "21 Not all software vendors are Business Associates of covered entities. True F…" at bounding box center [436, 50] width 506 height 67
click at [425, 59] on label "True" at bounding box center [440, 44] width 56 height 29
click at [425, 49] on input "True" at bounding box center [424, 45] width 10 height 8
radio input "true"
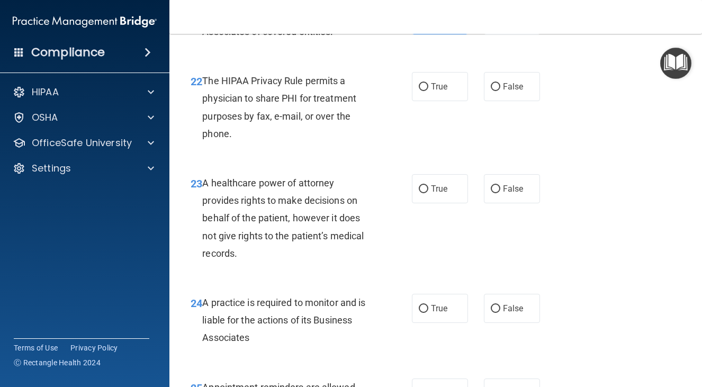
scroll to position [2263, 0]
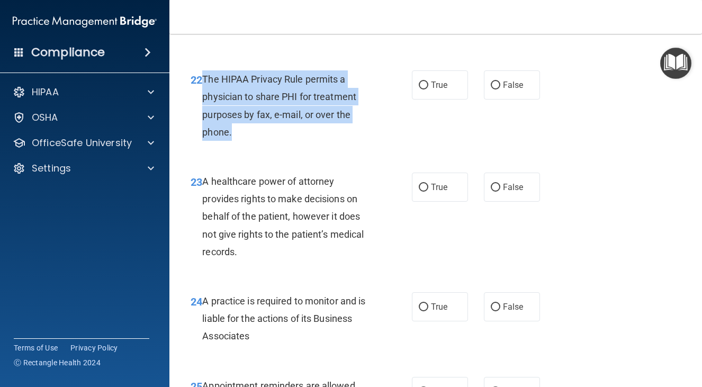
drag, startPoint x: 202, startPoint y: 167, endPoint x: 242, endPoint y: 213, distance: 60.8
click at [242, 141] on div "The HIPAA Privacy Rule permits a physician to share PHI for treatment purposes …" at bounding box center [291, 105] width 178 height 70
click at [291, 141] on div "The HIPAA Privacy Rule permits a physician to share PHI for treatment purposes …" at bounding box center [291, 105] width 178 height 70
drag, startPoint x: 202, startPoint y: 165, endPoint x: 258, endPoint y: 218, distance: 77.1
click at [258, 141] on div "The HIPAA Privacy Rule permits a physician to share PHI for treatment purposes …" at bounding box center [291, 105] width 178 height 70
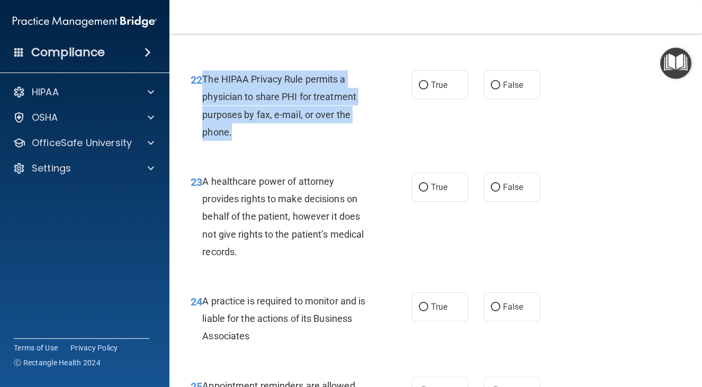
click at [326, 141] on div "The HIPAA Privacy Rule permits a physician to share PHI for treatment purposes …" at bounding box center [291, 105] width 178 height 70
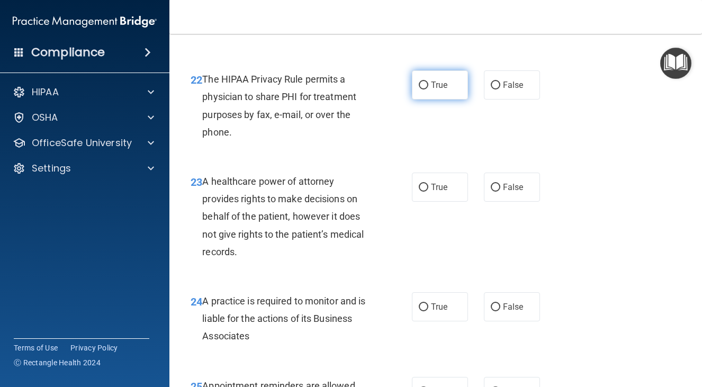
click at [431, 90] on span "True" at bounding box center [439, 85] width 16 height 10
click at [427, 89] on input "True" at bounding box center [424, 86] width 10 height 8
radio input "true"
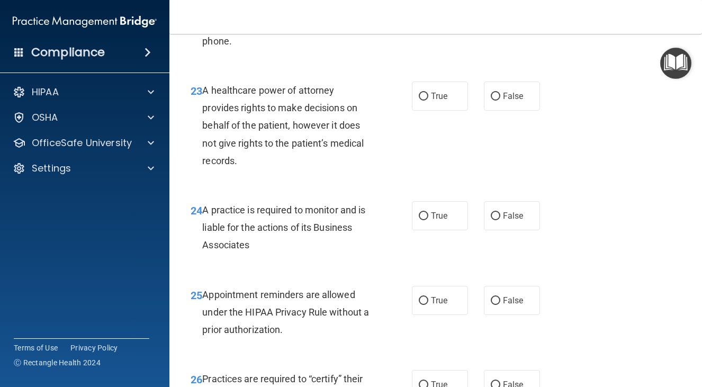
scroll to position [2356, 0]
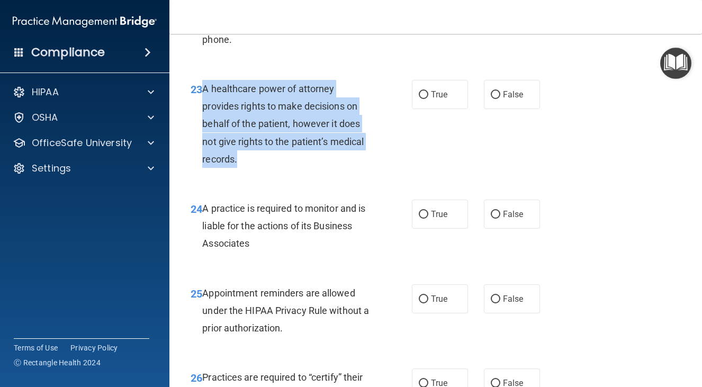
drag, startPoint x: 203, startPoint y: 177, endPoint x: 245, endPoint y: 250, distance: 84.6
click at [245, 168] on div "A healthcare power of attorney provides rights to make decisions on behalf of t…" at bounding box center [291, 124] width 178 height 88
click at [287, 165] on span "A healthcare power of attorney provides rights to make decisions on behalf of t…" at bounding box center [282, 124] width 161 height 82
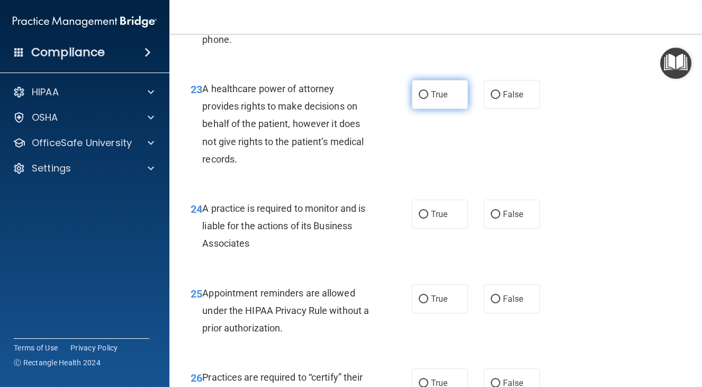
click at [415, 109] on label "True" at bounding box center [440, 94] width 56 height 29
click at [419, 99] on input "True" at bounding box center [424, 95] width 10 height 8
radio input "true"
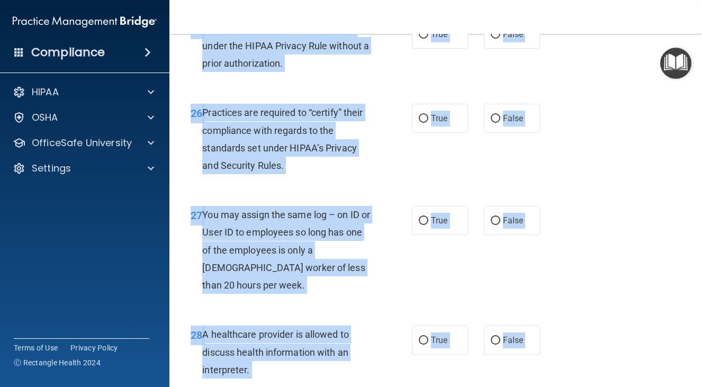
scroll to position [2991, 0]
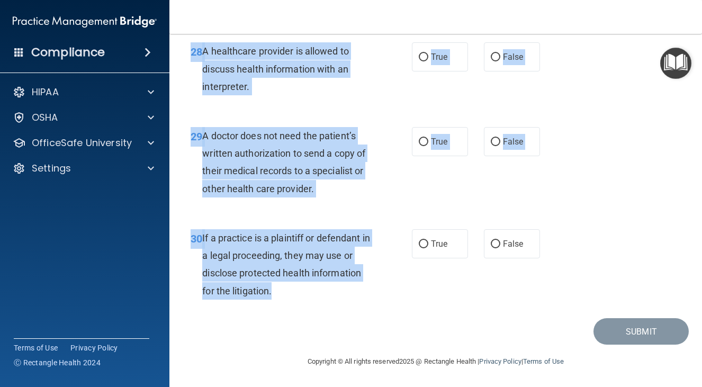
drag, startPoint x: 189, startPoint y: 253, endPoint x: 340, endPoint y: 295, distance: 156.5
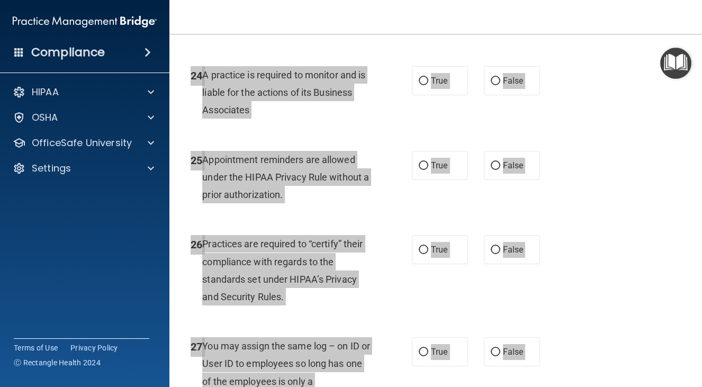
scroll to position [2461, 0]
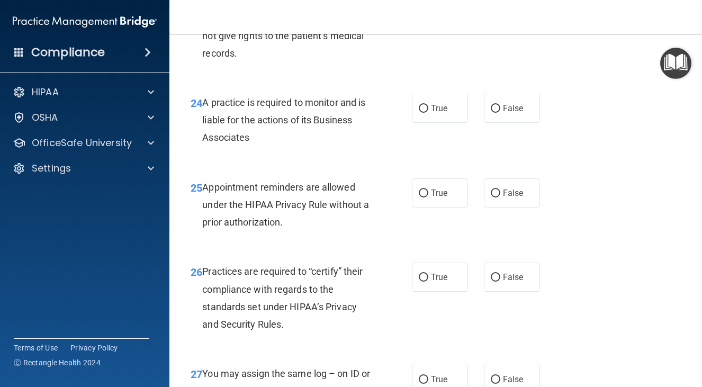
click at [425, 165] on div "24 A practice is required to monitor and is liable for the actions of its Busin…" at bounding box center [436, 122] width 506 height 85
click at [446, 123] on label "True" at bounding box center [440, 108] width 56 height 29
click at [428, 113] on input "True" at bounding box center [424, 109] width 10 height 8
radio input "true"
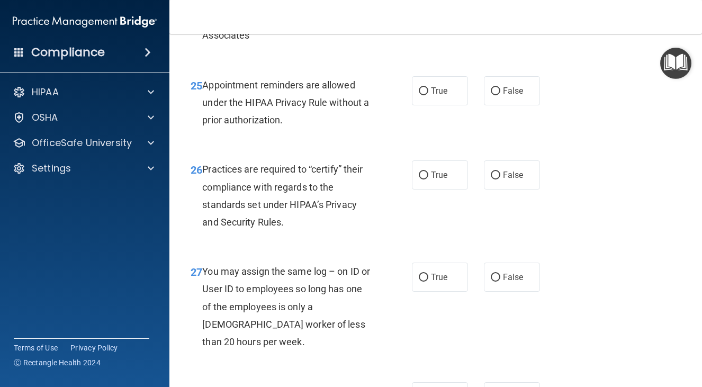
scroll to position [2567, 0]
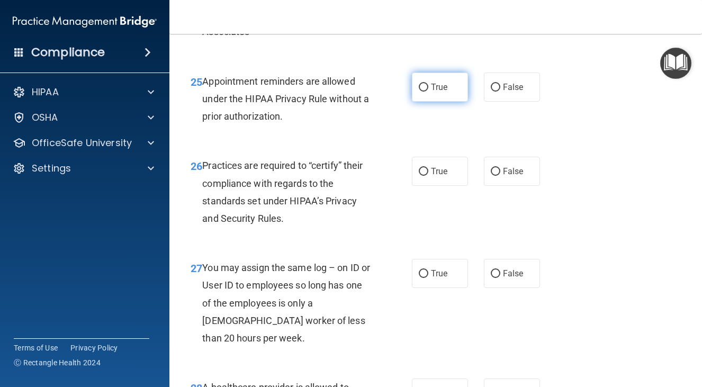
click at [433, 102] on label "True" at bounding box center [440, 87] width 56 height 29
click at [428, 92] on input "True" at bounding box center [424, 88] width 10 height 8
radio input "true"
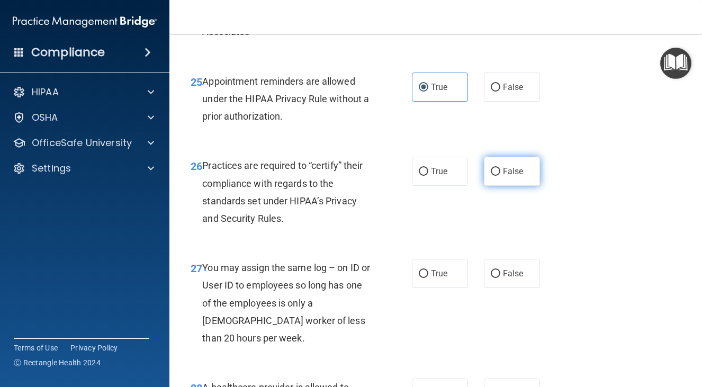
click at [515, 186] on label "False" at bounding box center [512, 171] width 56 height 29
click at [500, 176] on input "False" at bounding box center [496, 172] width 10 height 8
radio input "true"
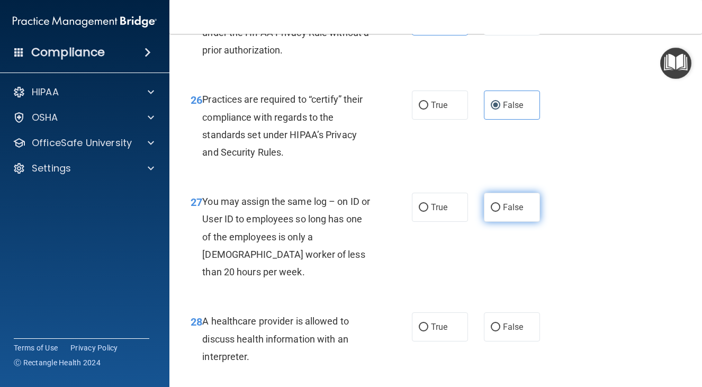
click at [513, 222] on label "False" at bounding box center [512, 207] width 56 height 29
click at [500, 212] on input "False" at bounding box center [496, 208] width 10 height 8
radio input "true"
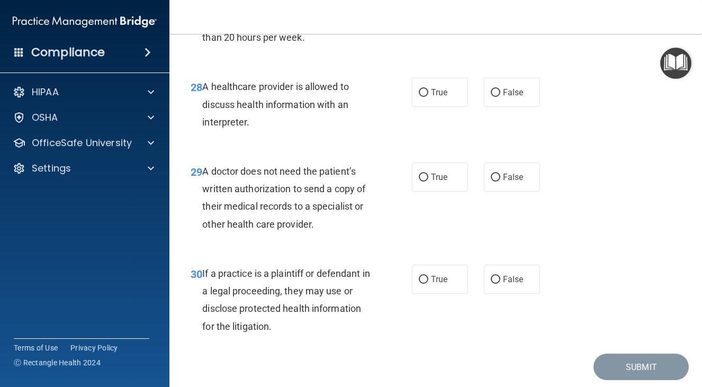
scroll to position [2872, 0]
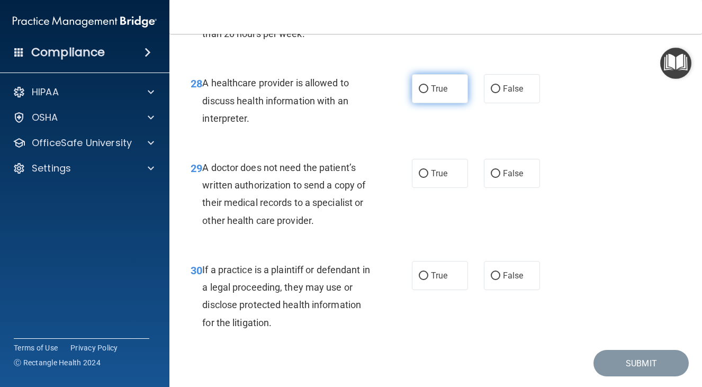
click at [438, 94] on span "True" at bounding box center [439, 89] width 16 height 10
click at [428, 93] on input "True" at bounding box center [424, 89] width 10 height 8
radio input "true"
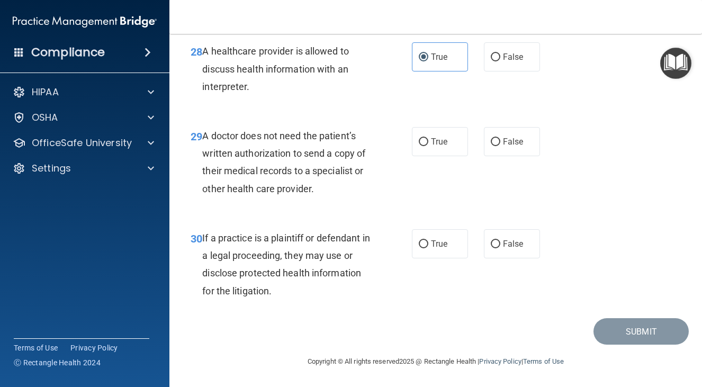
scroll to position [2964, 0]
click at [444, 156] on label "True" at bounding box center [440, 141] width 56 height 29
click at [428, 146] on input "True" at bounding box center [424, 142] width 10 height 8
radio input "true"
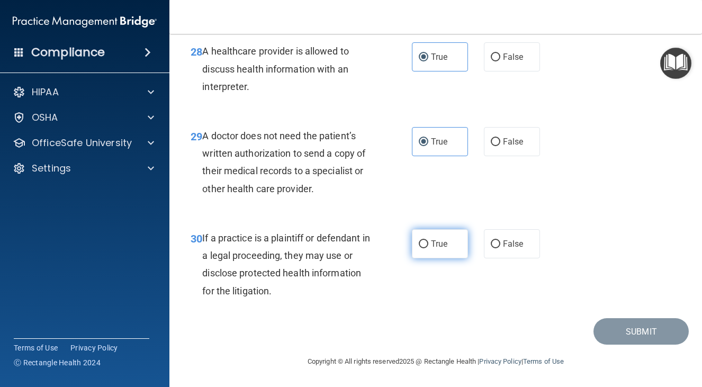
click at [433, 249] on label "True" at bounding box center [440, 243] width 56 height 29
click at [428, 248] on input "True" at bounding box center [424, 244] width 10 height 8
radio input "true"
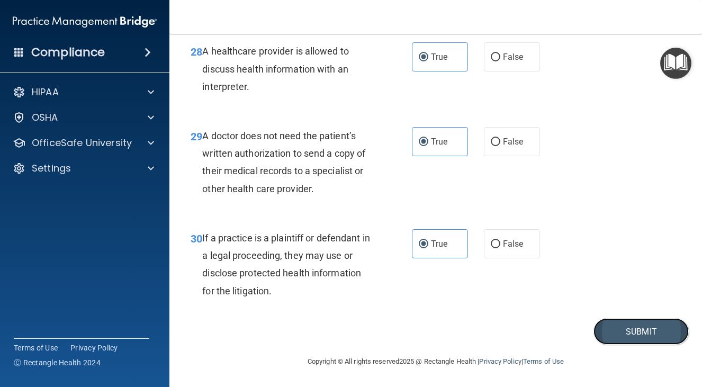
click at [620, 338] on button "Submit" at bounding box center [640, 331] width 95 height 27
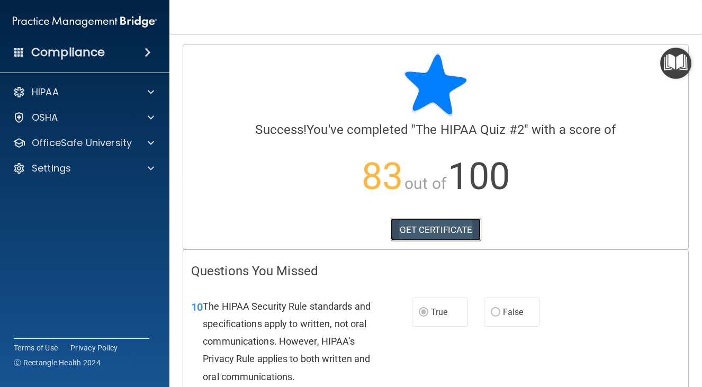
click at [449, 225] on link "GET CERTIFICATE" at bounding box center [436, 229] width 91 height 23
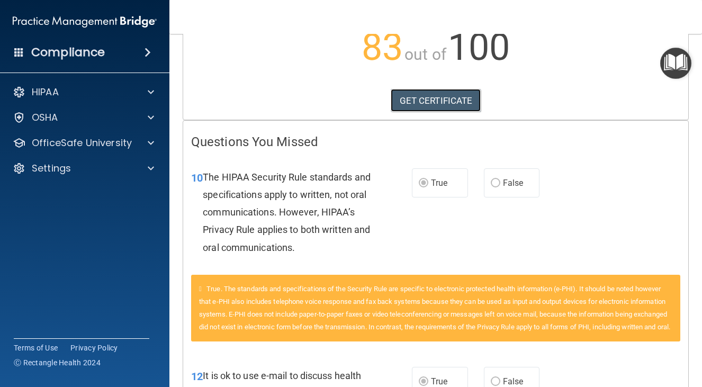
scroll to position [172, 0]
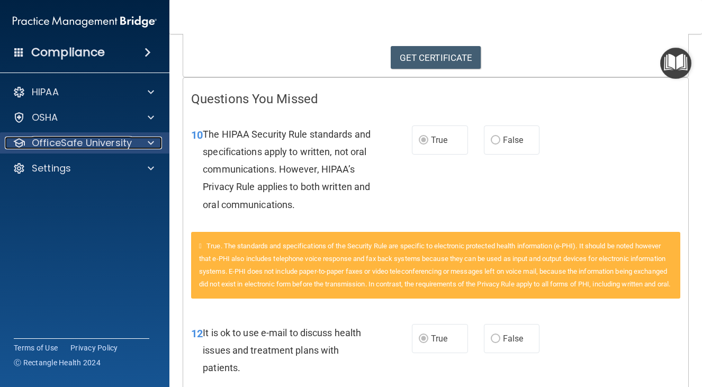
click at [129, 142] on p "OfficeSafe University" at bounding box center [82, 143] width 100 height 13
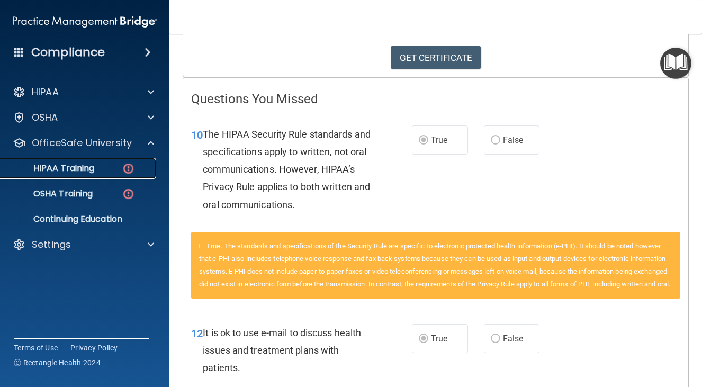
click at [114, 165] on div "HIPAA Training" at bounding box center [79, 168] width 145 height 11
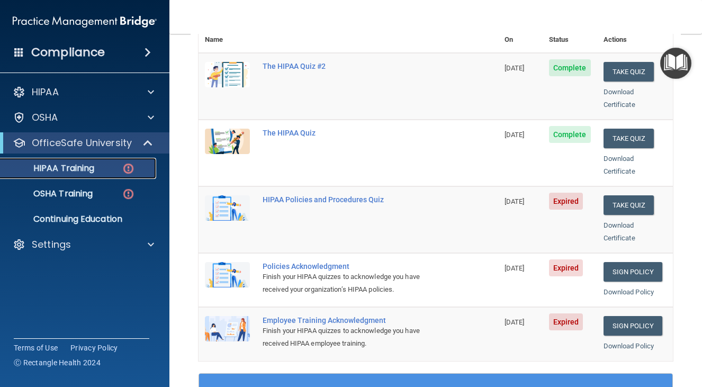
scroll to position [172, 0]
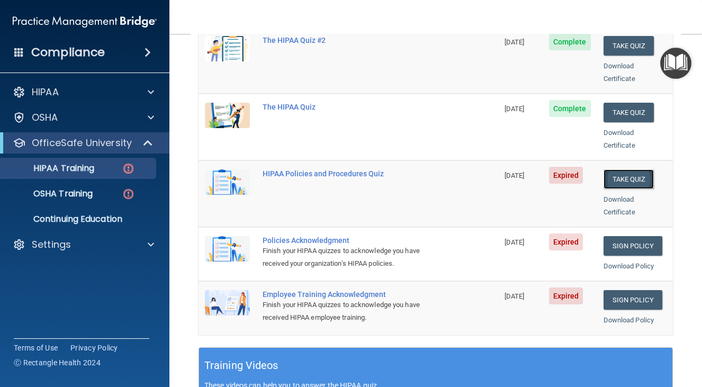
click at [628, 169] on button "Take Quiz" at bounding box center [628, 179] width 51 height 20
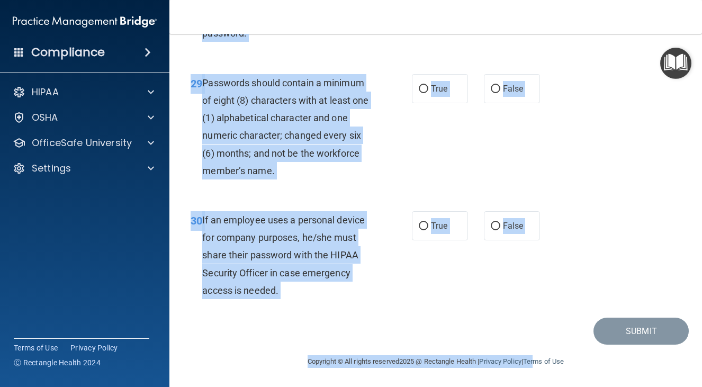
scroll to position [3307, 0]
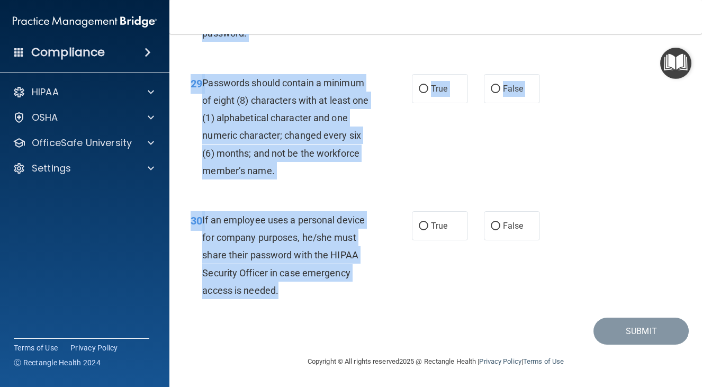
drag, startPoint x: 209, startPoint y: 94, endPoint x: 290, endPoint y: 297, distance: 218.3
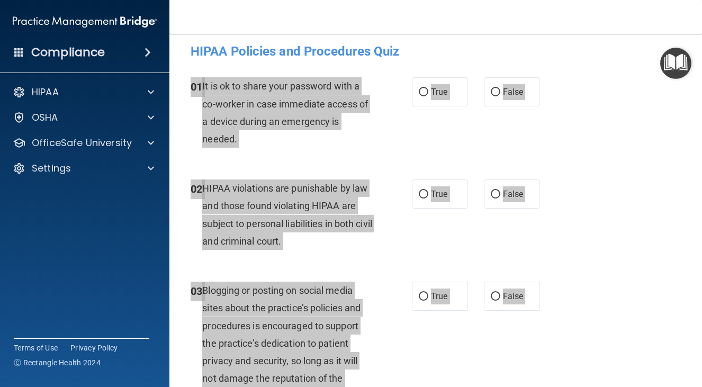
scroll to position [0, 0]
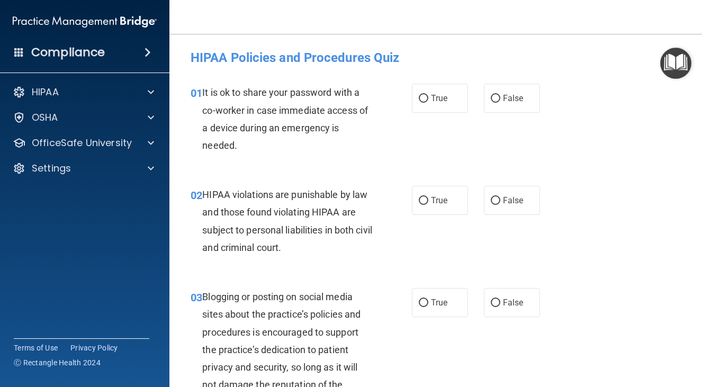
click at [414, 49] on div "HIPAA Policies and Procedures Quiz" at bounding box center [436, 57] width 506 height 26
click at [524, 106] on label "False" at bounding box center [512, 98] width 56 height 29
click at [500, 103] on input "False" at bounding box center [496, 99] width 10 height 8
radio input "true"
click at [446, 202] on label "True" at bounding box center [440, 200] width 56 height 29
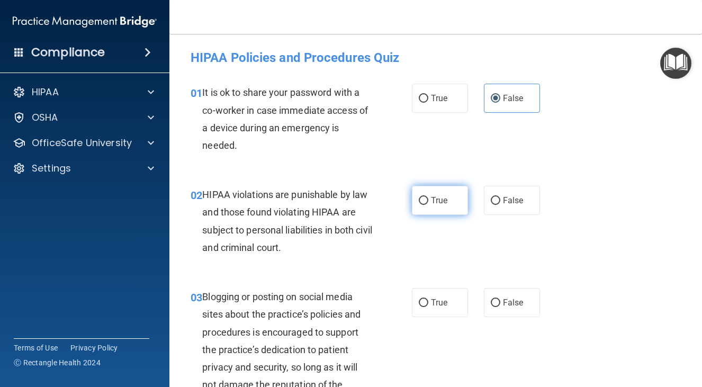
click at [428, 202] on input "True" at bounding box center [424, 201] width 10 height 8
radio input "true"
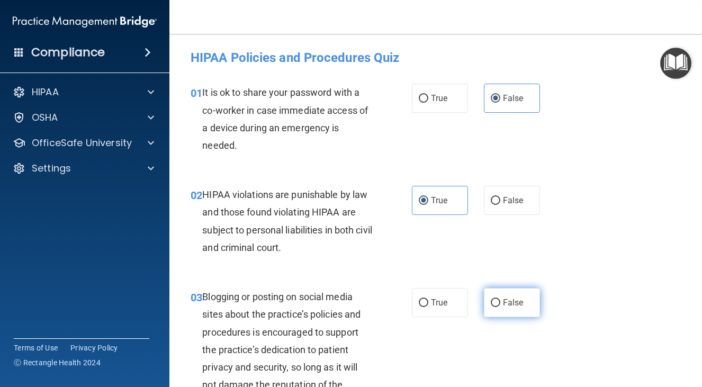
click at [520, 310] on label "False" at bounding box center [512, 302] width 56 height 29
click at [500, 307] on input "False" at bounding box center [496, 303] width 10 height 8
radio input "true"
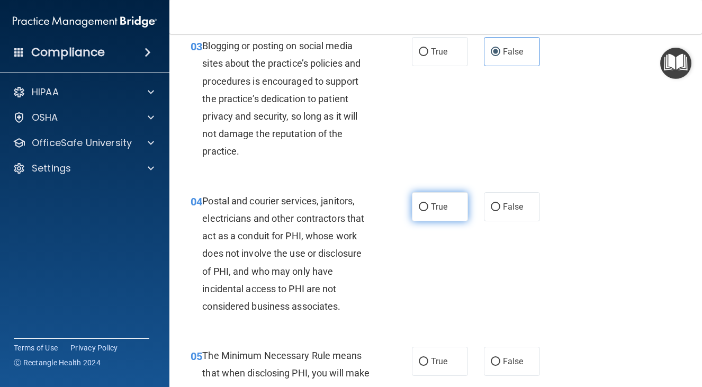
scroll to position [251, 0]
click at [446, 209] on label "True" at bounding box center [440, 206] width 56 height 29
click at [428, 209] on input "True" at bounding box center [424, 207] width 10 height 8
radio input "true"
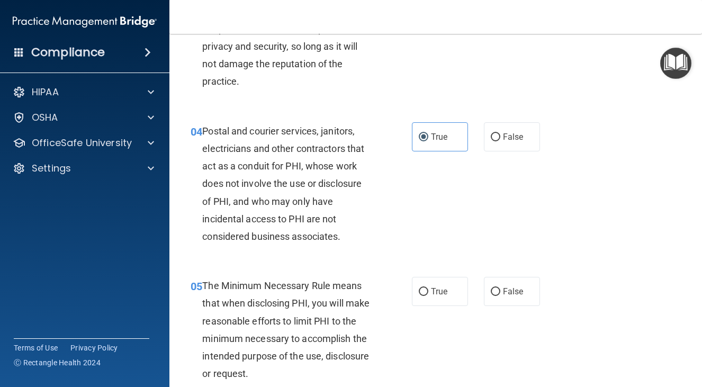
scroll to position [331, 0]
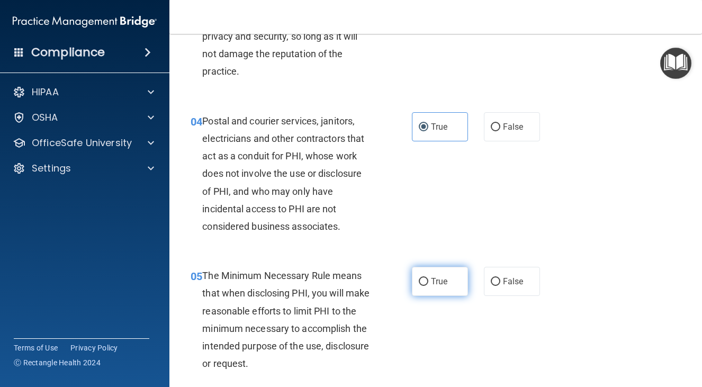
click at [431, 285] on span "True" at bounding box center [439, 281] width 16 height 10
click at [428, 285] on input "True" at bounding box center [424, 282] width 10 height 8
radio input "true"
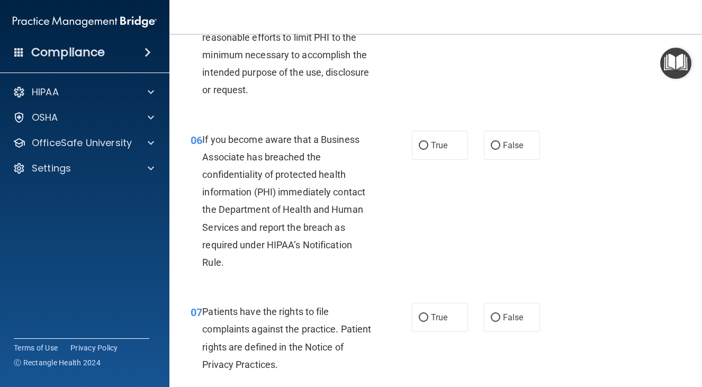
scroll to position [609, 0]
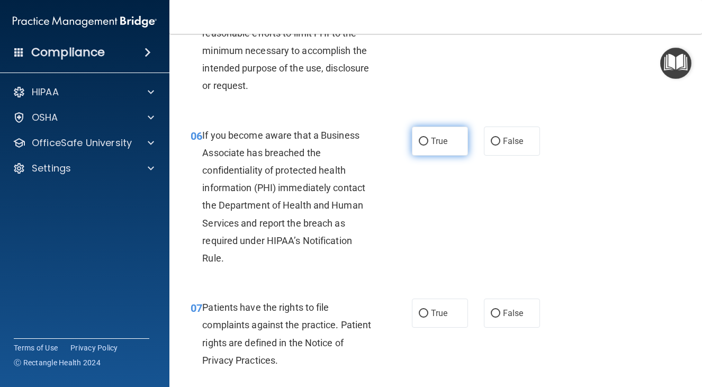
click at [430, 150] on label "True" at bounding box center [440, 141] width 56 height 29
click at [428, 146] on input "True" at bounding box center [424, 142] width 10 height 8
radio input "true"
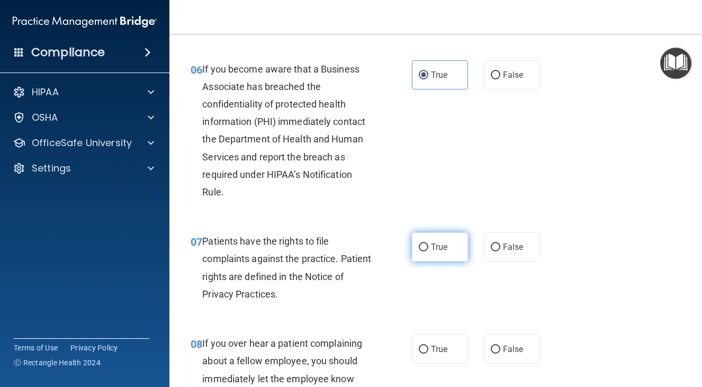
click at [441, 251] on label "True" at bounding box center [440, 246] width 56 height 29
click at [428, 251] on input "True" at bounding box center [424, 247] width 10 height 8
radio input "true"
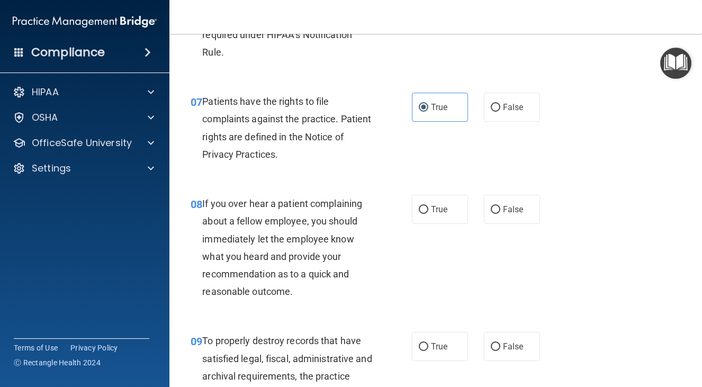
scroll to position [834, 0]
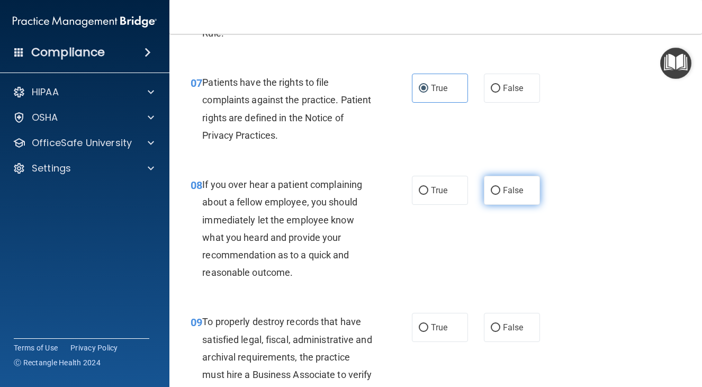
click at [511, 191] on span "False" at bounding box center [513, 190] width 21 height 10
click at [500, 191] on input "False" at bounding box center [496, 191] width 10 height 8
radio input "true"
click at [423, 332] on label "True" at bounding box center [440, 327] width 56 height 29
click at [423, 332] on input "True" at bounding box center [424, 328] width 10 height 8
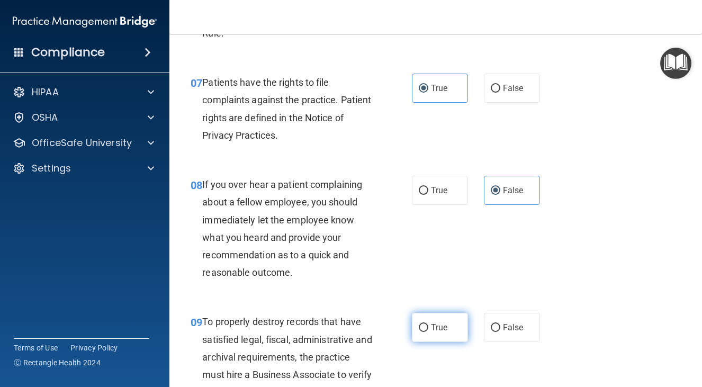
radio input "true"
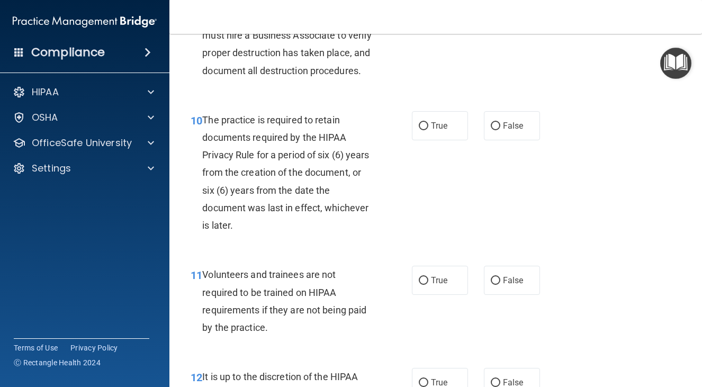
scroll to position [1178, 0]
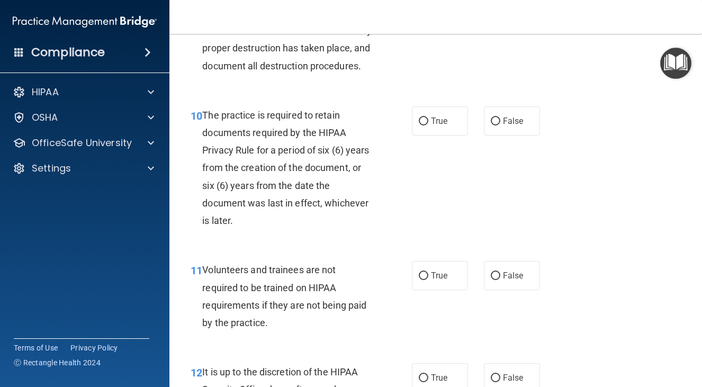
click at [467, 136] on div "True False" at bounding box center [479, 120] width 134 height 29
click at [448, 136] on label "True" at bounding box center [440, 120] width 56 height 29
click at [428, 125] on input "True" at bounding box center [424, 122] width 10 height 8
radio input "true"
click at [531, 290] on label "False" at bounding box center [512, 275] width 56 height 29
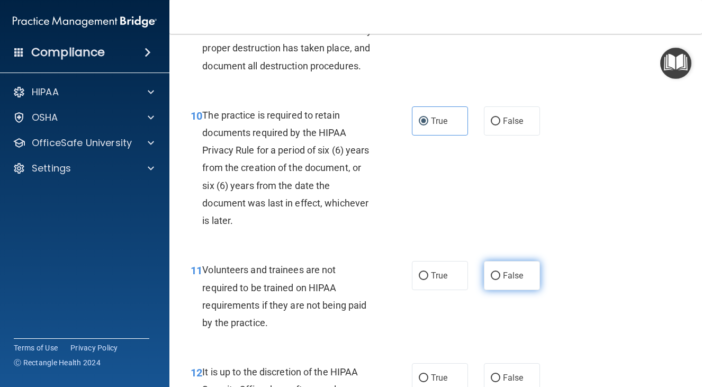
click at [500, 280] on input "False" at bounding box center [496, 276] width 10 height 8
radio input "true"
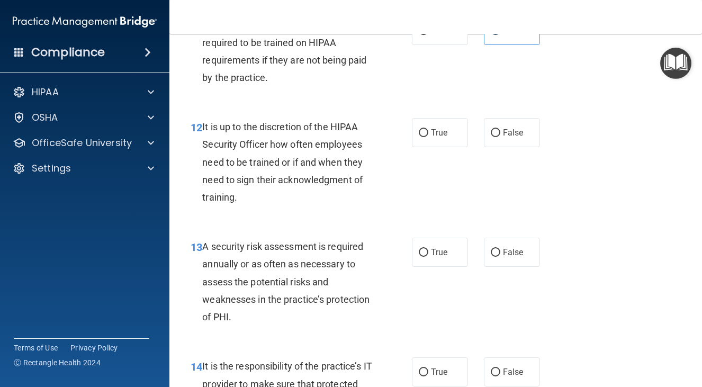
scroll to position [1442, 0]
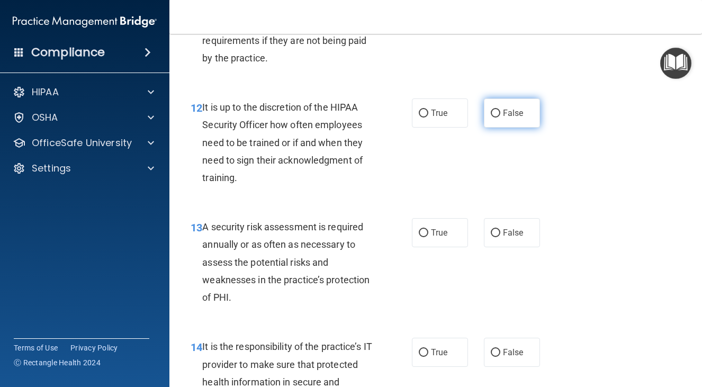
click at [499, 128] on label "False" at bounding box center [512, 112] width 56 height 29
click at [499, 118] on input "False" at bounding box center [496, 114] width 10 height 8
radio input "true"
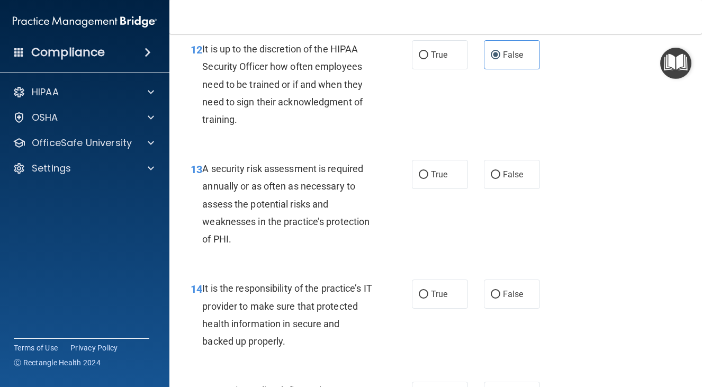
scroll to position [1535, 0]
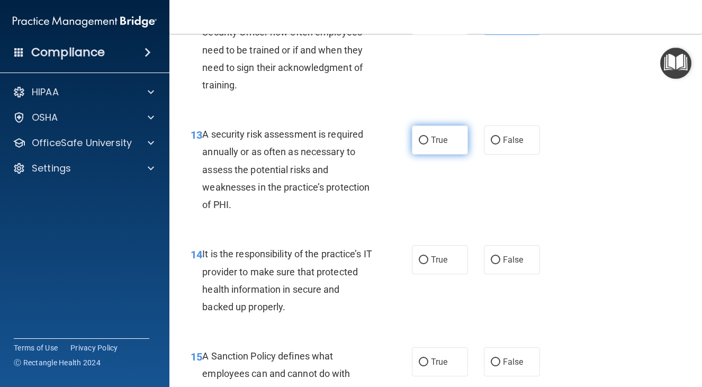
click at [440, 145] on span "True" at bounding box center [439, 140] width 16 height 10
click at [428, 145] on input "True" at bounding box center [424, 141] width 10 height 8
radio input "true"
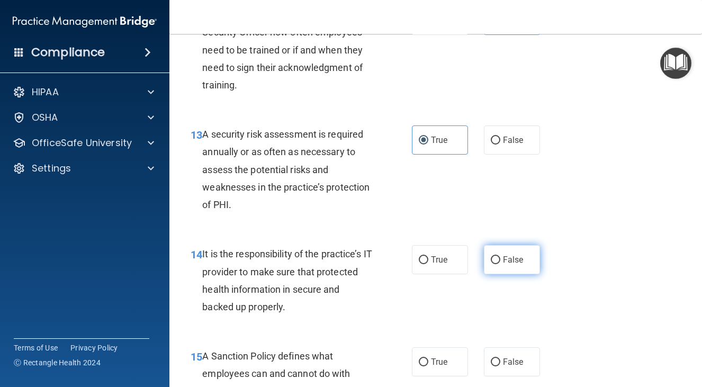
click at [487, 272] on label "False" at bounding box center [512, 259] width 56 height 29
click at [491, 264] on input "False" at bounding box center [496, 260] width 10 height 8
radio input "true"
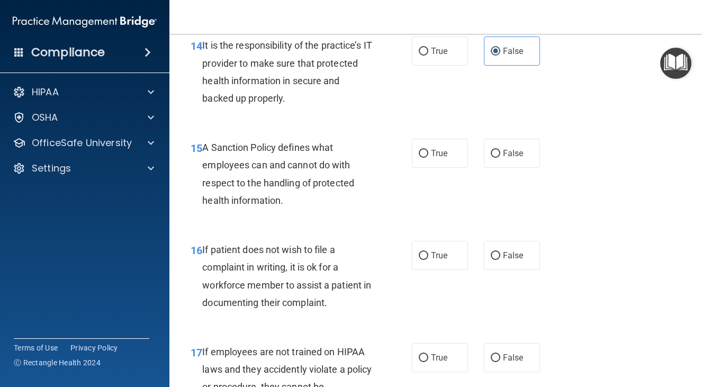
scroll to position [1747, 0]
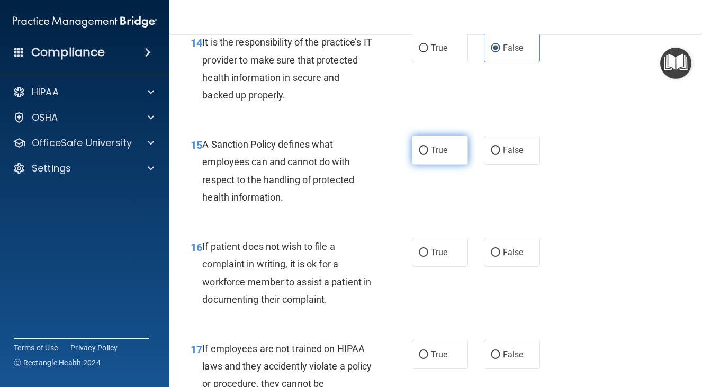
click at [437, 165] on label "True" at bounding box center [440, 150] width 56 height 29
click at [428, 155] on input "True" at bounding box center [424, 151] width 10 height 8
radio input "true"
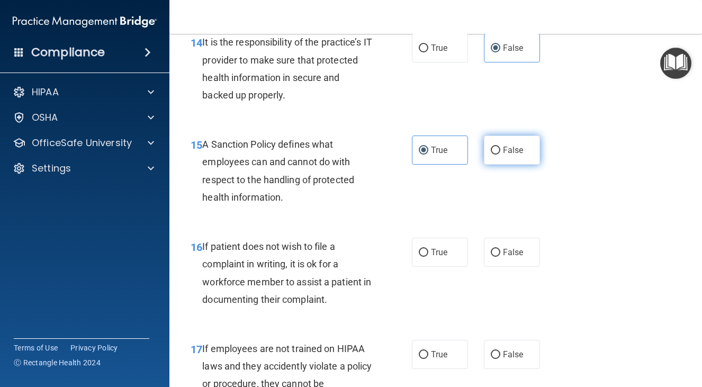
click at [491, 155] on input "False" at bounding box center [496, 151] width 10 height 8
radio input "true"
radio input "false"
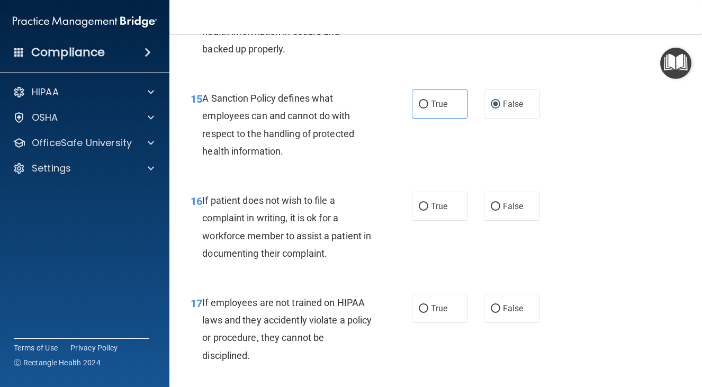
scroll to position [1800, 0]
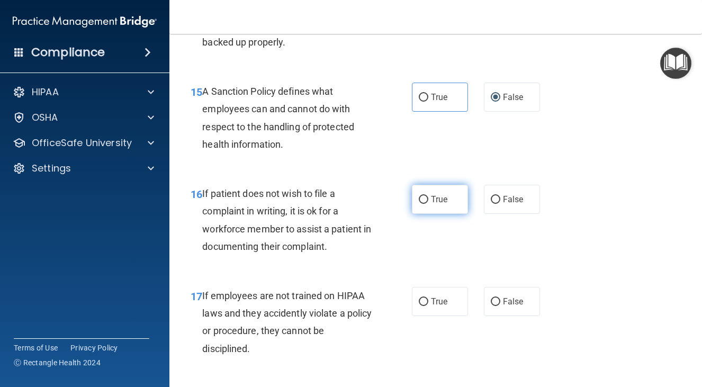
click at [443, 204] on span "True" at bounding box center [439, 199] width 16 height 10
click at [428, 204] on input "True" at bounding box center [424, 200] width 10 height 8
radio input "true"
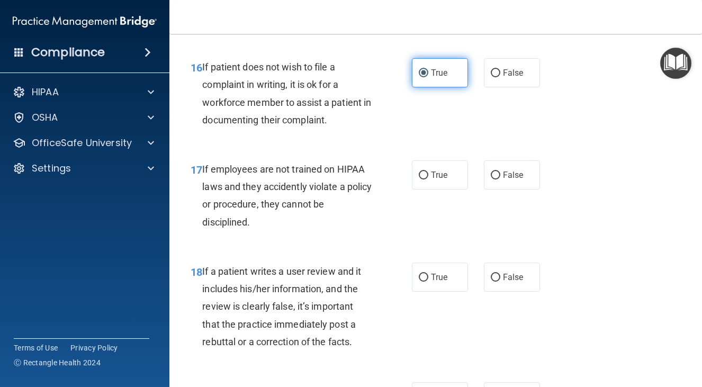
scroll to position [1945, 0]
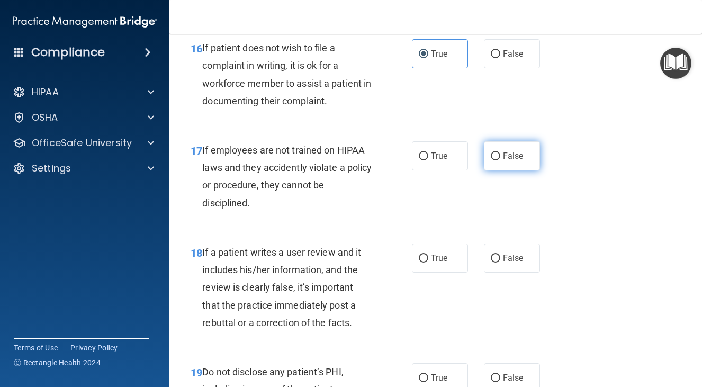
click at [511, 170] on label "False" at bounding box center [512, 155] width 56 height 29
click at [500, 160] on input "False" at bounding box center [496, 156] width 10 height 8
radio input "true"
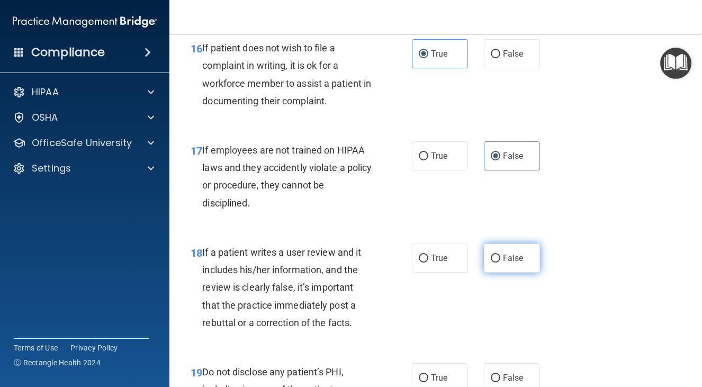
click at [499, 269] on label "False" at bounding box center [512, 257] width 56 height 29
click at [499, 263] on input "False" at bounding box center [496, 259] width 10 height 8
radio input "true"
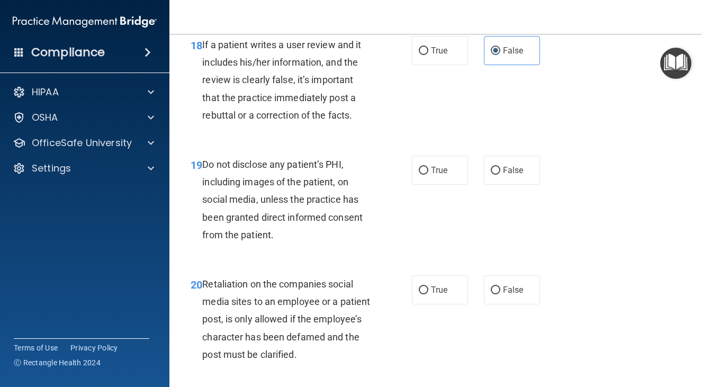
scroll to position [2183, 0]
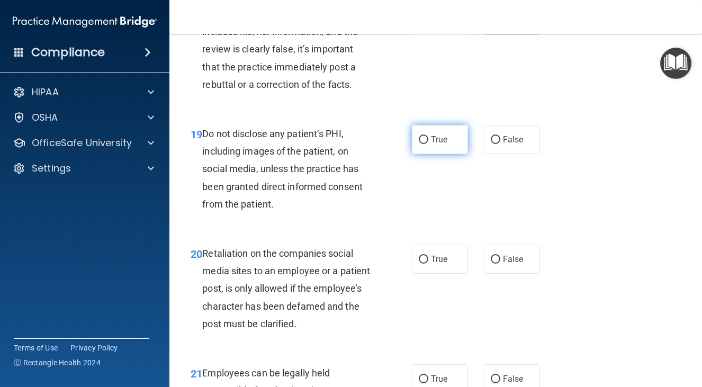
click at [423, 154] on label "True" at bounding box center [440, 139] width 56 height 29
click at [423, 144] on input "True" at bounding box center [424, 140] width 10 height 8
radio input "true"
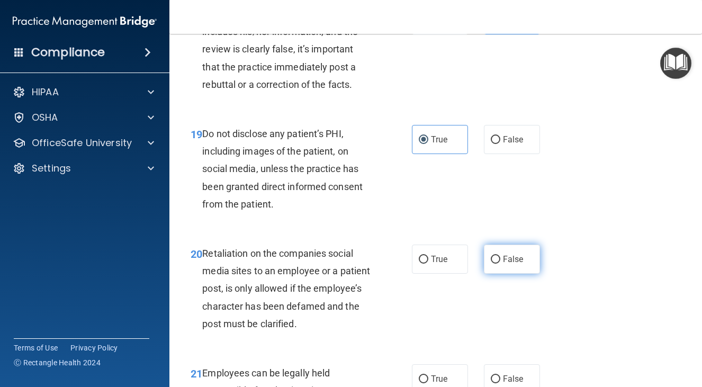
click at [511, 268] on label "False" at bounding box center [512, 259] width 56 height 29
click at [500, 264] on input "False" at bounding box center [496, 260] width 10 height 8
radio input "true"
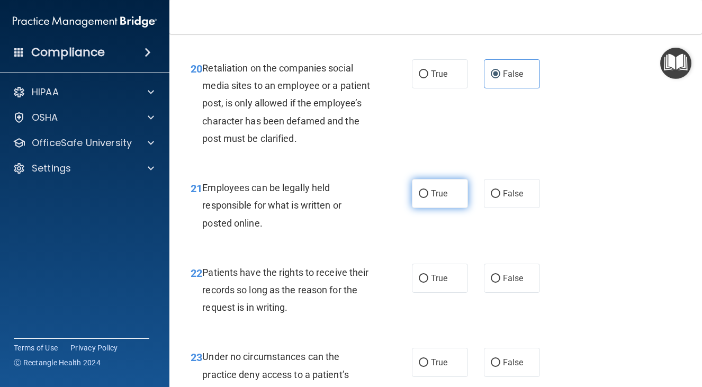
click at [446, 208] on label "True" at bounding box center [440, 193] width 56 height 29
click at [428, 198] on input "True" at bounding box center [424, 194] width 10 height 8
radio input "true"
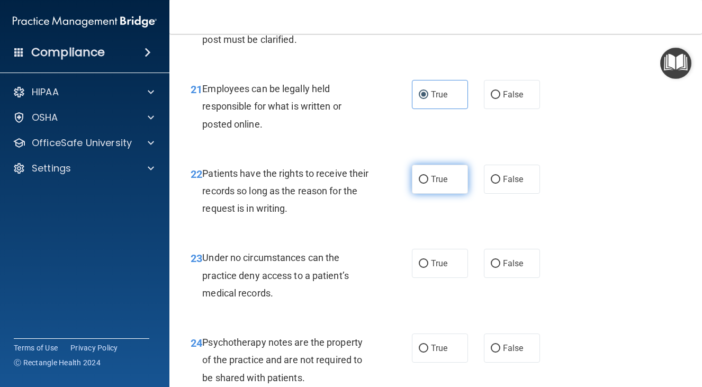
scroll to position [2475, 0]
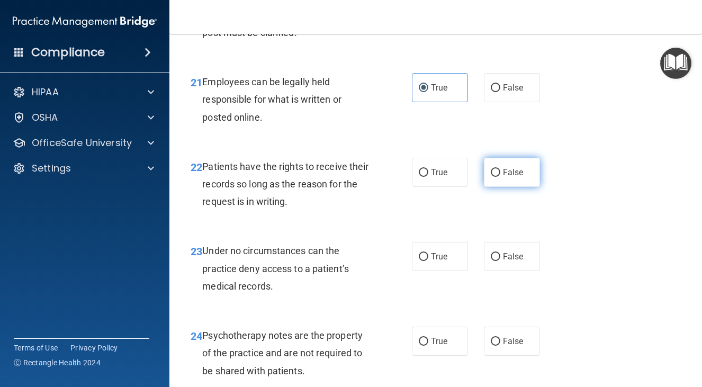
click at [489, 187] on label "False" at bounding box center [512, 172] width 56 height 29
click at [491, 177] on input "False" at bounding box center [496, 173] width 10 height 8
radio input "true"
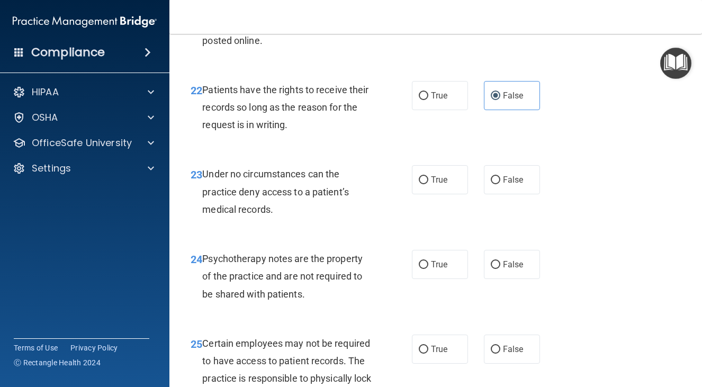
scroll to position [2554, 0]
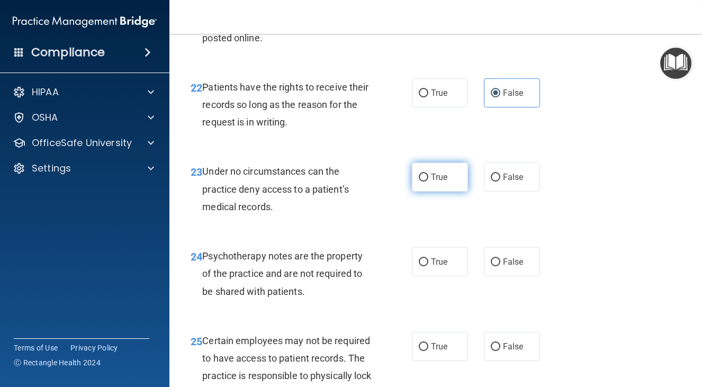
click at [438, 192] on label "True" at bounding box center [440, 177] width 56 height 29
click at [428, 182] on input "True" at bounding box center [424, 178] width 10 height 8
radio input "true"
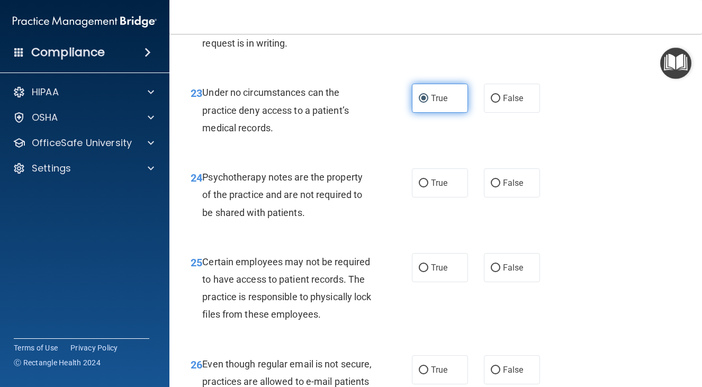
scroll to position [2633, 0]
click at [438, 187] on span "True" at bounding box center [439, 182] width 16 height 10
click at [428, 187] on input "True" at bounding box center [424, 183] width 10 height 8
radio input "true"
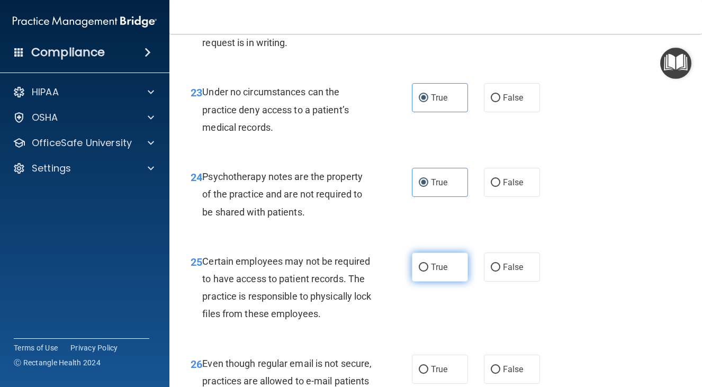
click at [440, 282] on label "True" at bounding box center [440, 266] width 56 height 29
click at [428, 272] on input "True" at bounding box center [424, 268] width 10 height 8
radio input "true"
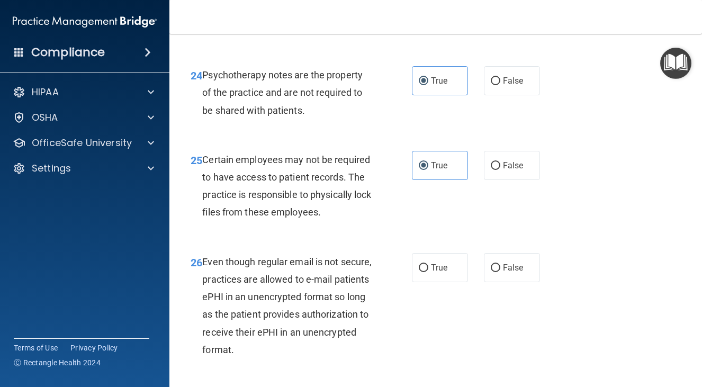
scroll to position [2739, 0]
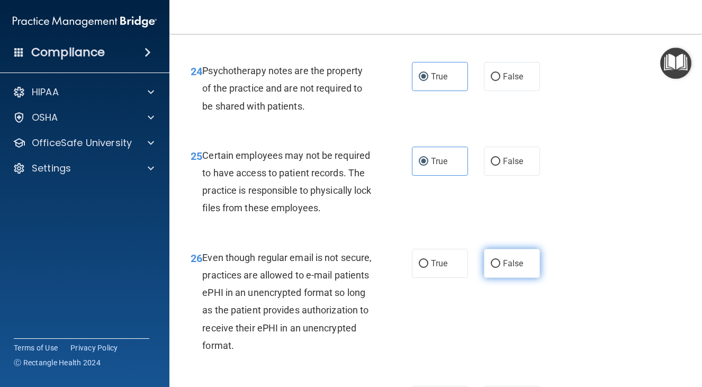
click at [517, 268] on span "False" at bounding box center [513, 263] width 21 height 10
click at [500, 268] on input "False" at bounding box center [496, 264] width 10 height 8
radio input "true"
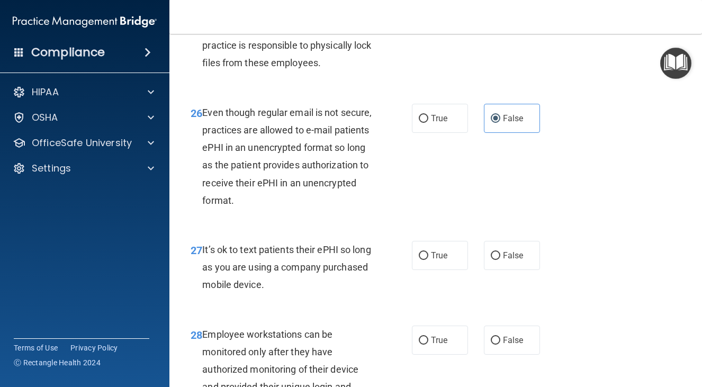
scroll to position [2885, 0]
click at [516, 260] on span "False" at bounding box center [513, 255] width 21 height 10
click at [500, 259] on input "False" at bounding box center [496, 255] width 10 height 8
radio input "true"
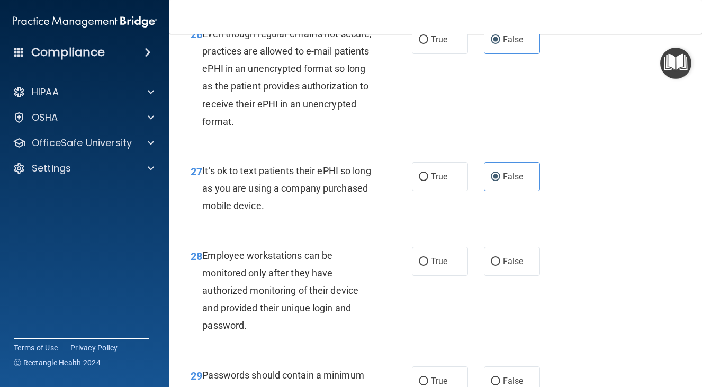
scroll to position [3004, 0]
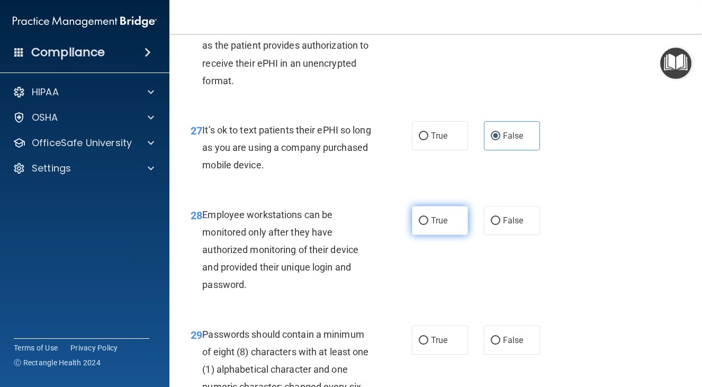
click at [426, 235] on label "True" at bounding box center [440, 220] width 56 height 29
click at [426, 225] on input "True" at bounding box center [424, 221] width 10 height 8
radio input "true"
click at [426, 235] on label "True" at bounding box center [440, 220] width 56 height 29
click at [426, 225] on input "True" at bounding box center [424, 221] width 10 height 8
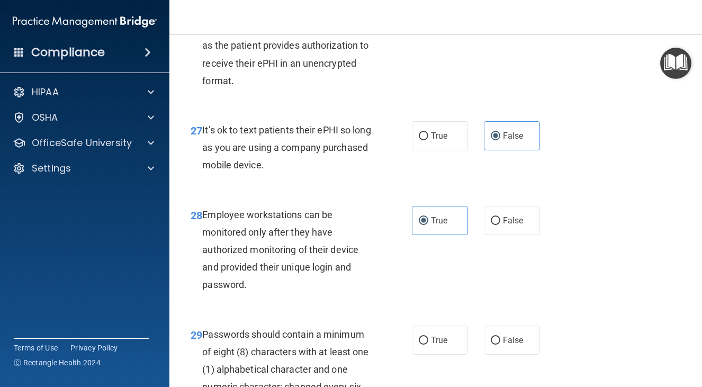
radio input "true"
radio input "false"
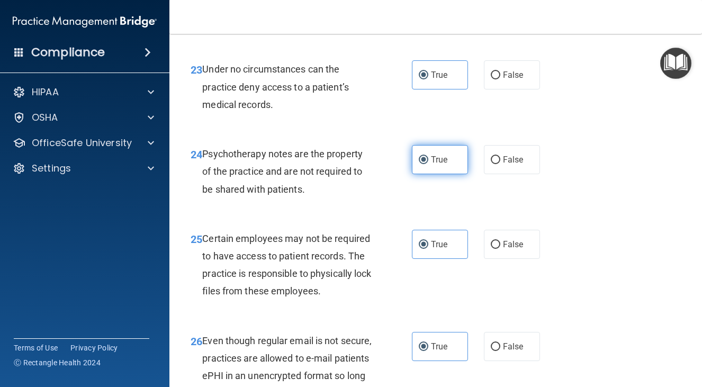
scroll to position [2647, 0]
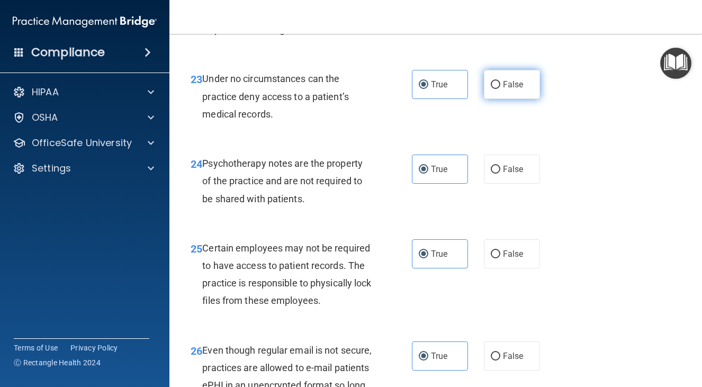
click at [516, 89] on span "False" at bounding box center [513, 84] width 21 height 10
click at [500, 89] on input "False" at bounding box center [496, 85] width 10 height 8
radio input "true"
radio input "false"
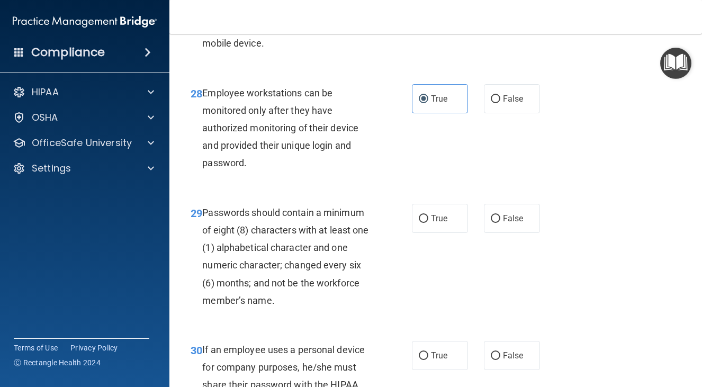
scroll to position [3216, 0]
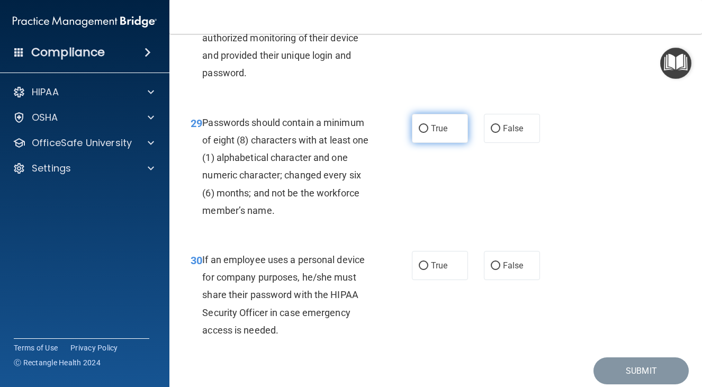
click at [438, 133] on span "True" at bounding box center [439, 128] width 16 height 10
click at [428, 133] on input "True" at bounding box center [424, 129] width 10 height 8
radio input "true"
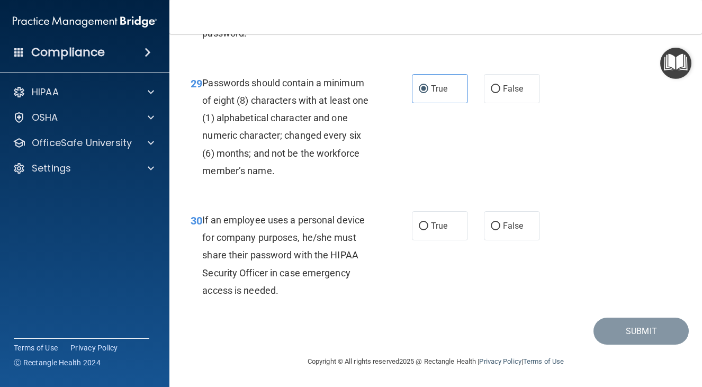
scroll to position [3281, 0]
click at [509, 240] on label "False" at bounding box center [512, 225] width 56 height 29
click at [500, 230] on input "False" at bounding box center [496, 226] width 10 height 8
radio input "true"
click at [628, 345] on button "Submit" at bounding box center [640, 331] width 95 height 27
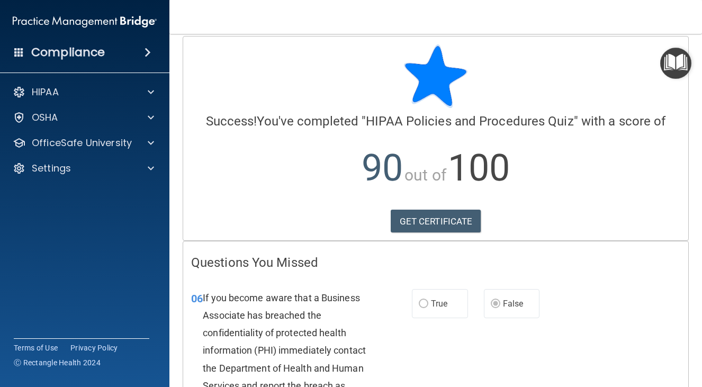
scroll to position [13, 0]
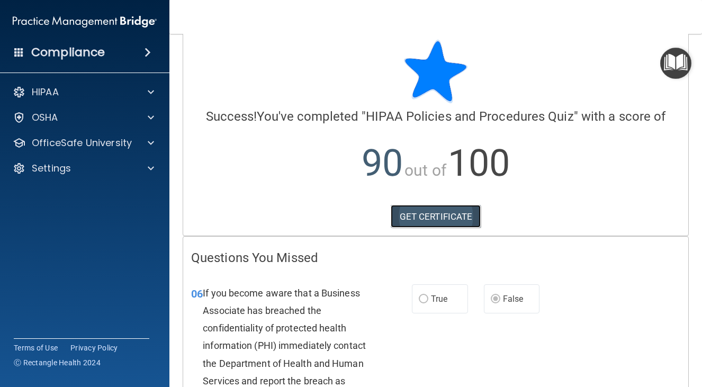
click at [422, 209] on link "GET CERTIFICATE" at bounding box center [436, 216] width 91 height 23
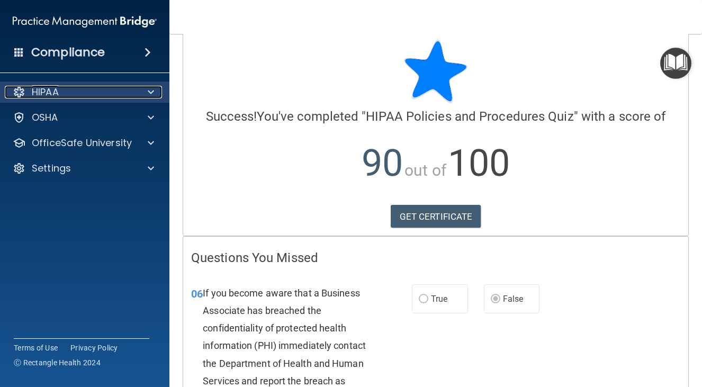
click at [125, 88] on div "HIPAA" at bounding box center [70, 92] width 131 height 13
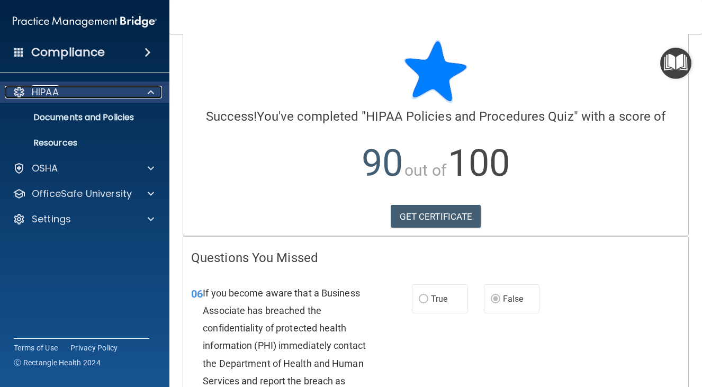
click at [125, 86] on div "HIPAA" at bounding box center [70, 92] width 131 height 13
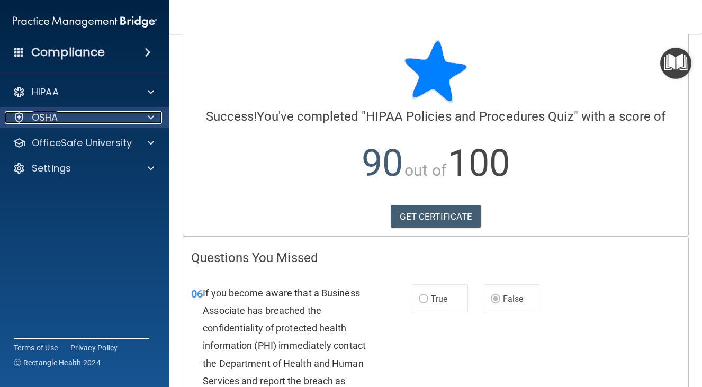
click at [118, 120] on div "OSHA" at bounding box center [70, 117] width 131 height 13
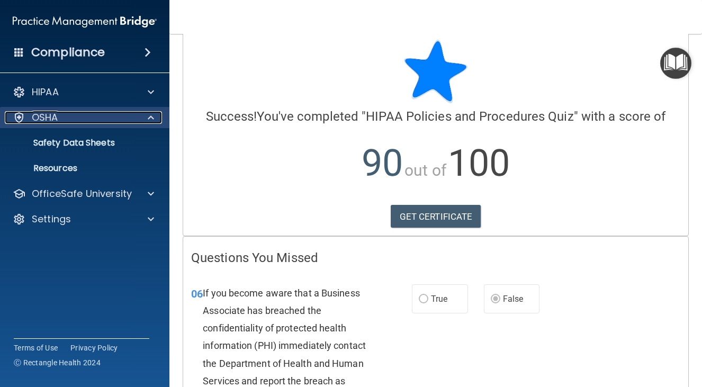
click at [118, 120] on div "OSHA" at bounding box center [70, 117] width 131 height 13
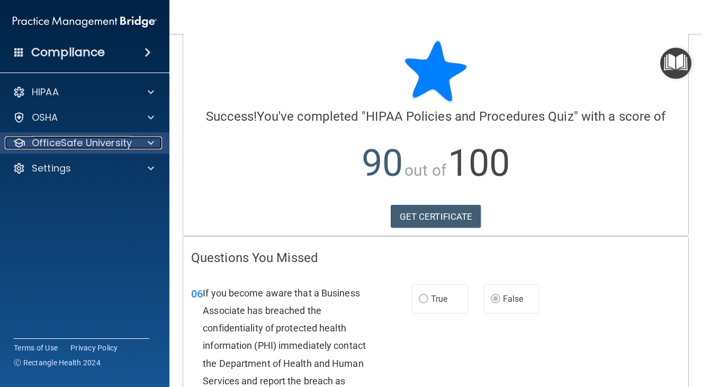
click at [119, 145] on p "OfficeSafe University" at bounding box center [82, 143] width 100 height 13
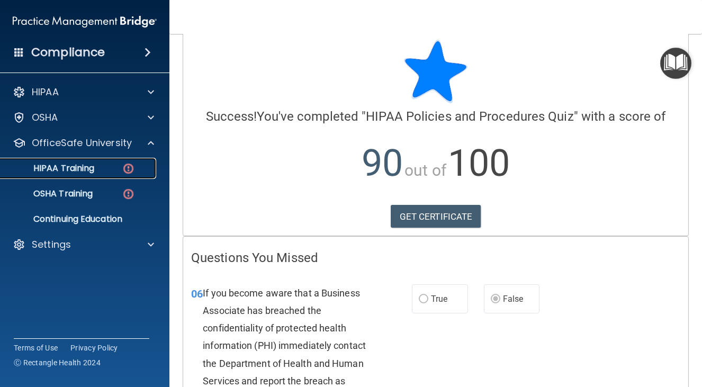
click at [116, 173] on div "HIPAA Training" at bounding box center [79, 168] width 145 height 11
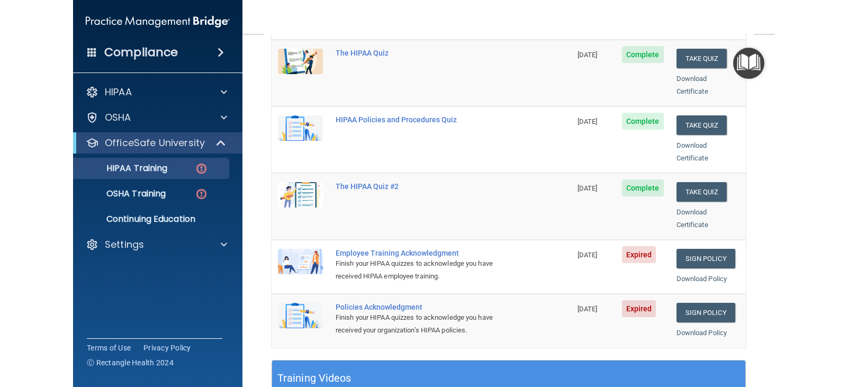
scroll to position [172, 0]
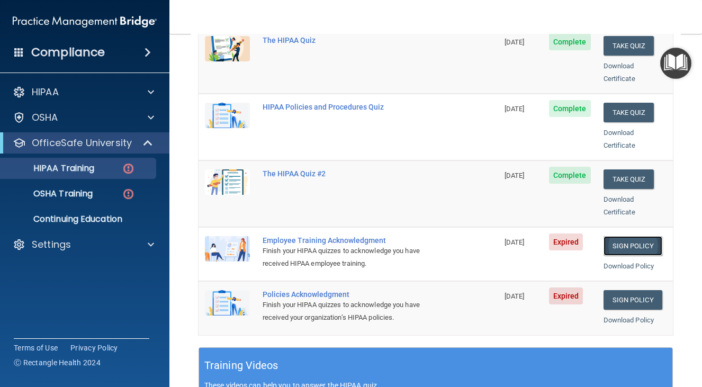
click at [610, 237] on link "Sign Policy" at bounding box center [632, 246] width 59 height 20
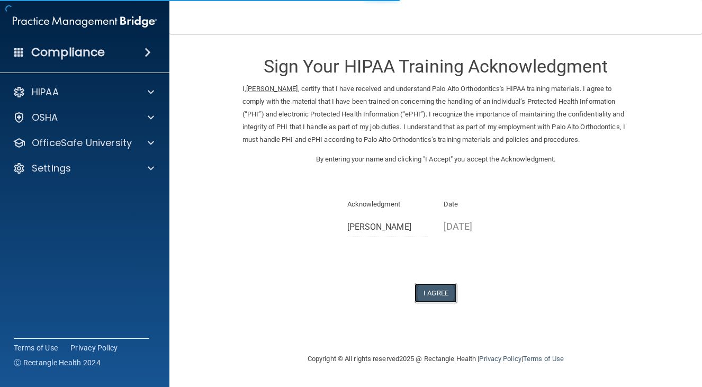
click at [437, 303] on button "I Agree" at bounding box center [435, 293] width 42 height 20
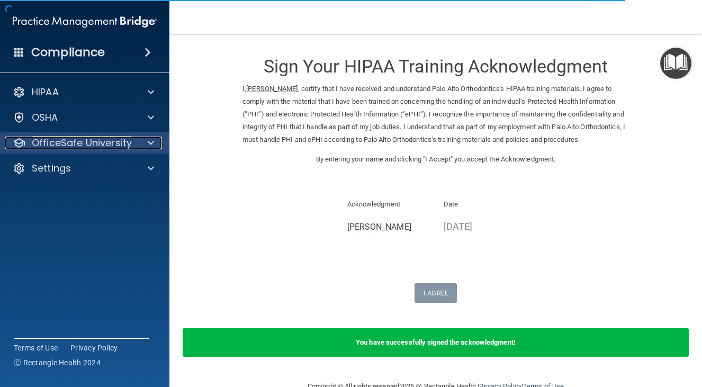
click at [92, 137] on p "OfficeSafe University" at bounding box center [82, 143] width 100 height 13
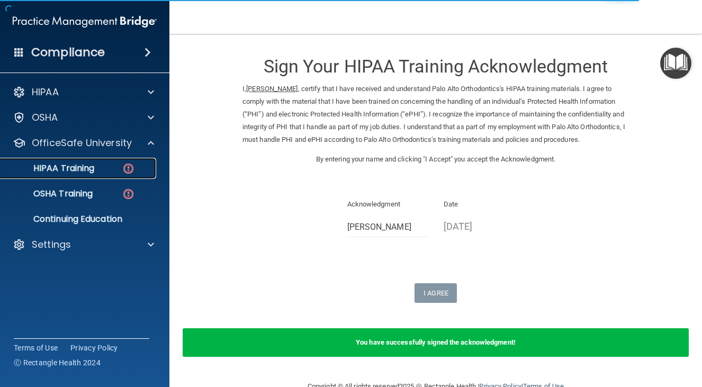
click at [94, 166] on p "HIPAA Training" at bounding box center [50, 168] width 87 height 11
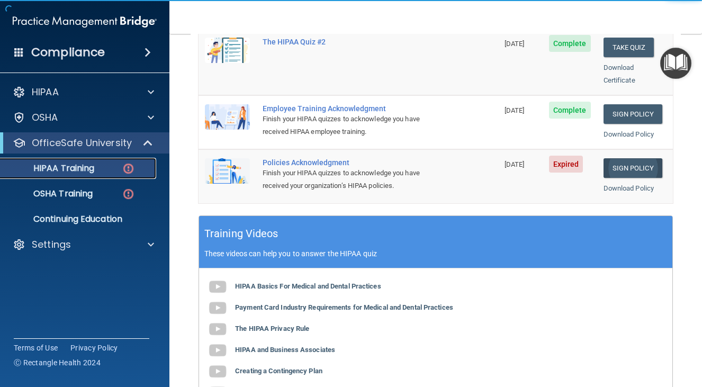
scroll to position [304, 0]
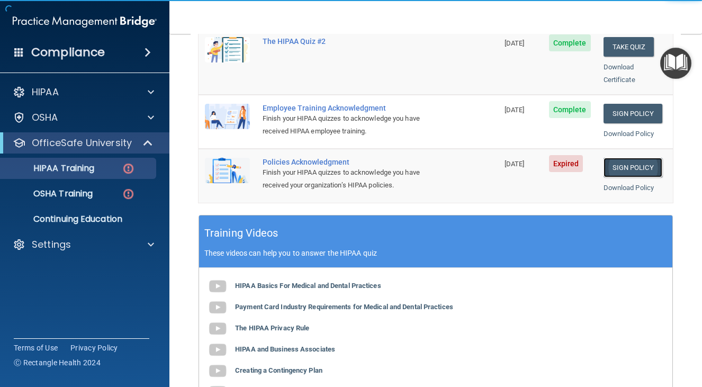
click at [627, 158] on link "Sign Policy" at bounding box center [632, 168] width 59 height 20
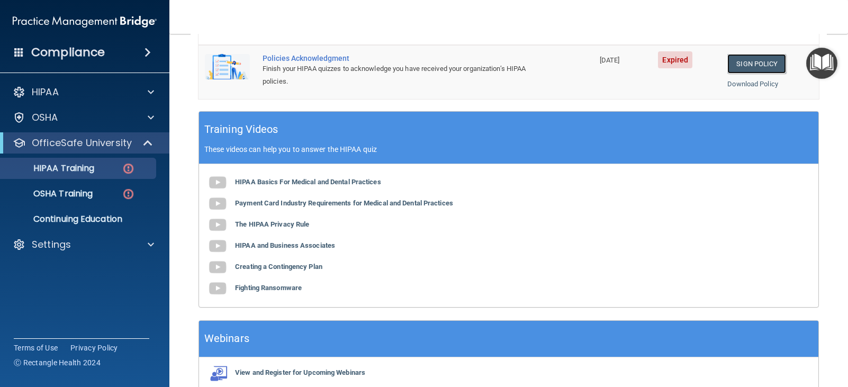
scroll to position [319, 0]
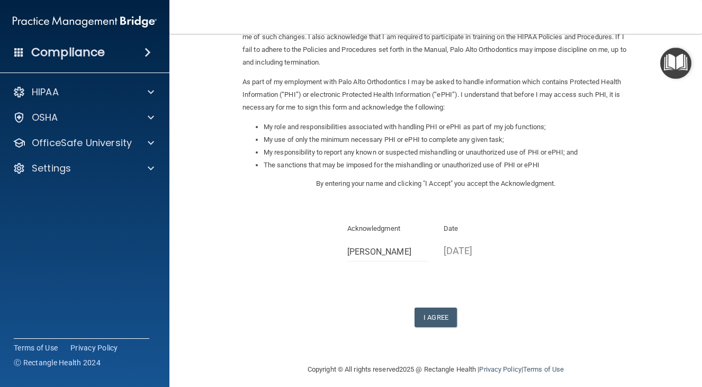
scroll to position [97, 0]
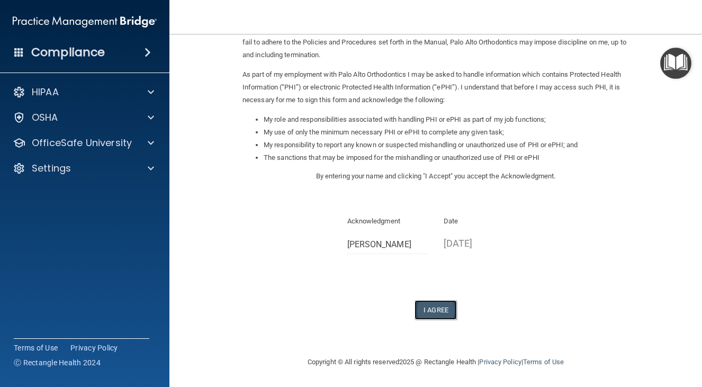
click at [439, 302] on button "I Agree" at bounding box center [435, 310] width 42 height 20
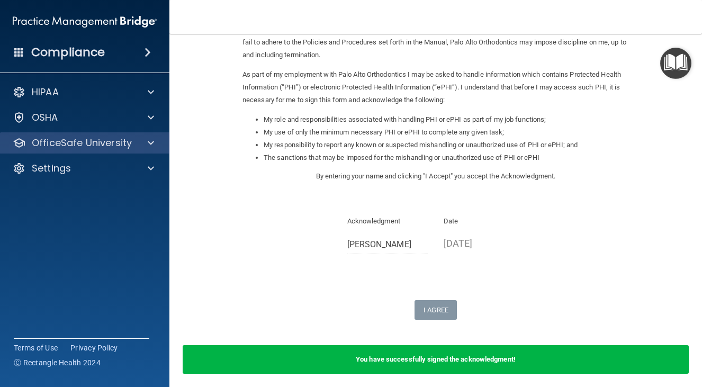
click at [69, 135] on div "OfficeSafe University" at bounding box center [85, 142] width 170 height 21
click at [46, 148] on p "OfficeSafe University" at bounding box center [82, 143] width 100 height 13
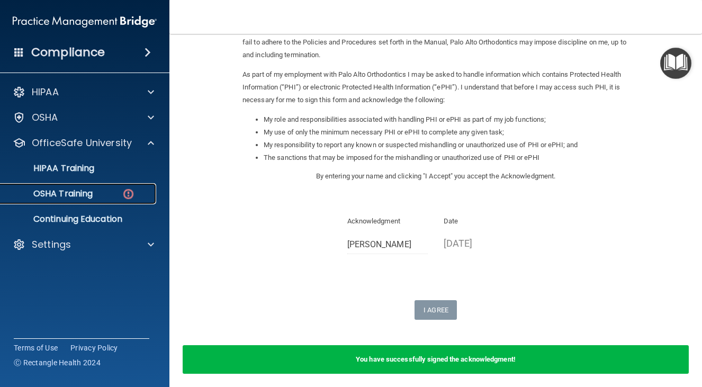
click at [60, 196] on p "OSHA Training" at bounding box center [50, 193] width 86 height 11
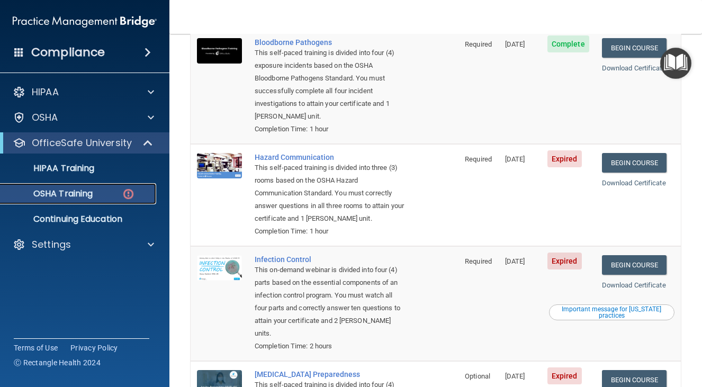
scroll to position [132, 0]
click at [621, 152] on link "Begin Course" at bounding box center [634, 162] width 65 height 20
click at [614, 152] on link "Begin Course" at bounding box center [634, 162] width 65 height 20
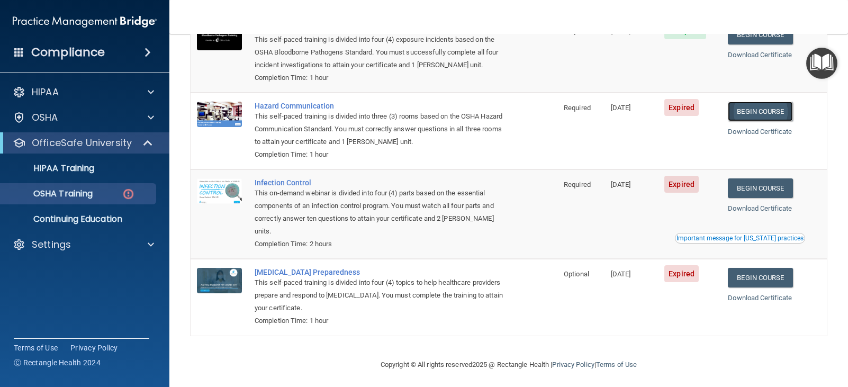
scroll to position [124, 0]
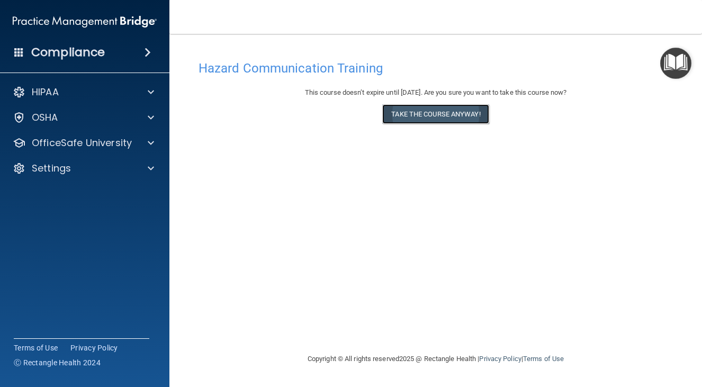
click at [445, 110] on button "Take the course anyway!" at bounding box center [435, 114] width 106 height 20
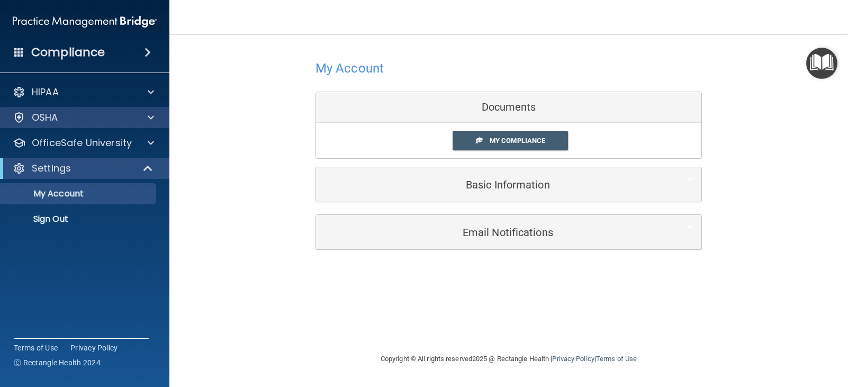
click at [73, 127] on div "OSHA" at bounding box center [85, 117] width 170 height 21
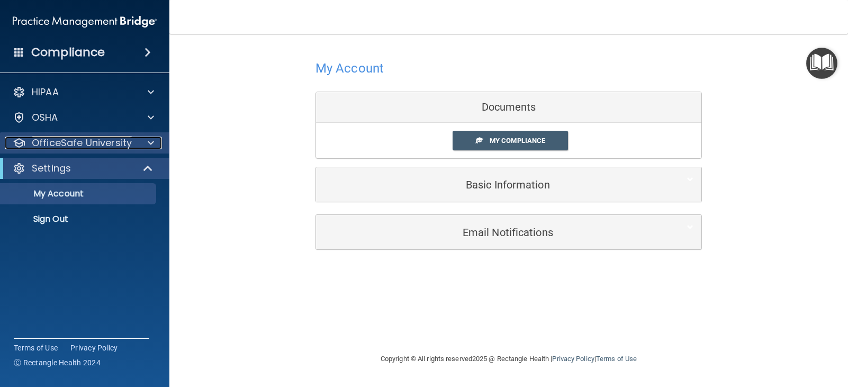
click at [72, 142] on p "OfficeSafe University" at bounding box center [82, 143] width 100 height 13
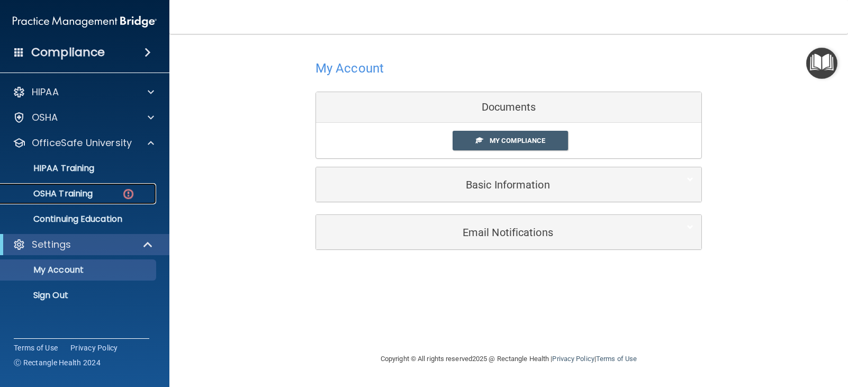
click at [107, 195] on div "OSHA Training" at bounding box center [79, 193] width 145 height 11
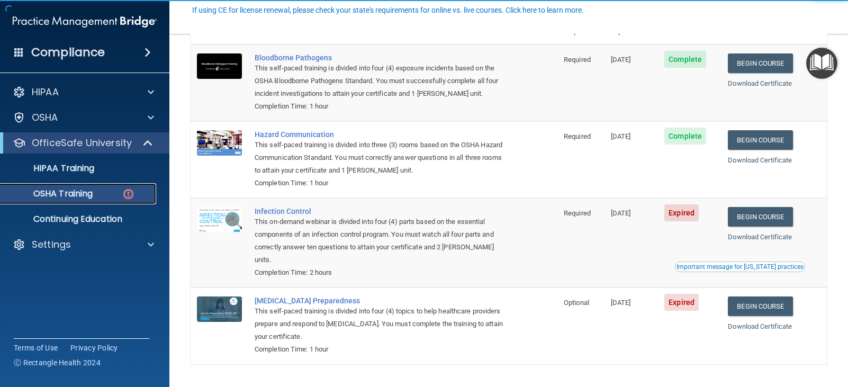
scroll to position [124, 0]
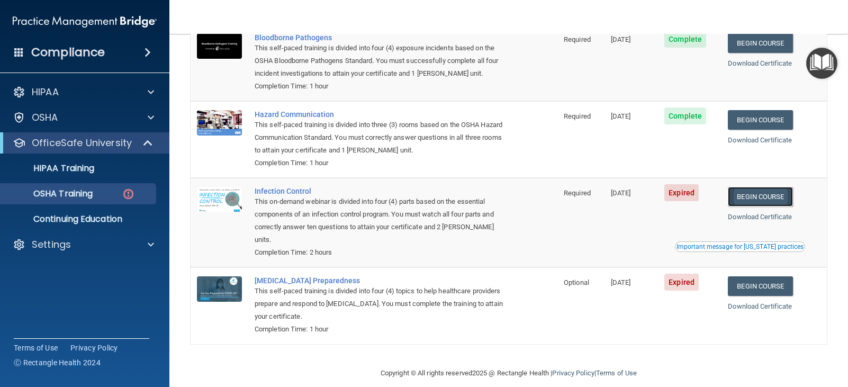
click at [701, 201] on link "Begin Course" at bounding box center [760, 197] width 65 height 20
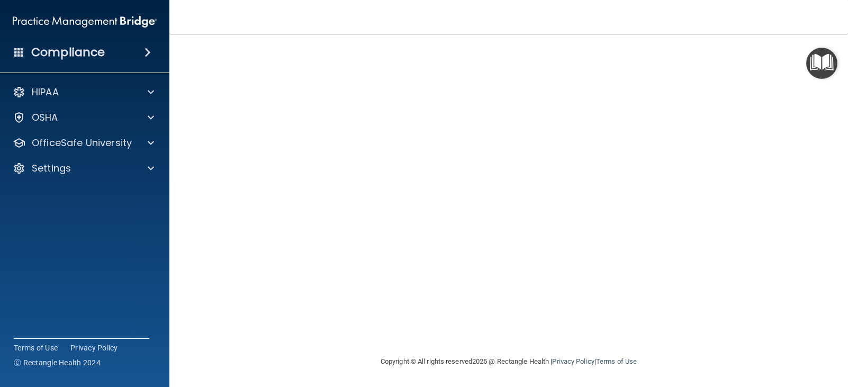
scroll to position [53, 0]
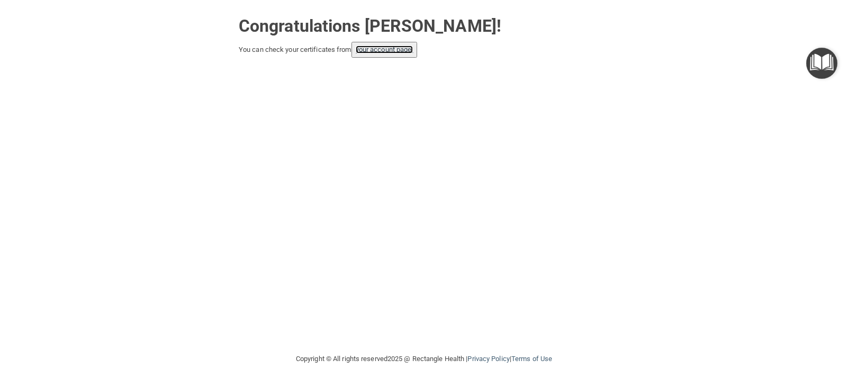
click at [412, 48] on link "your account page!" at bounding box center [385, 50] width 58 height 8
